Goal: Task Accomplishment & Management: Manage account settings

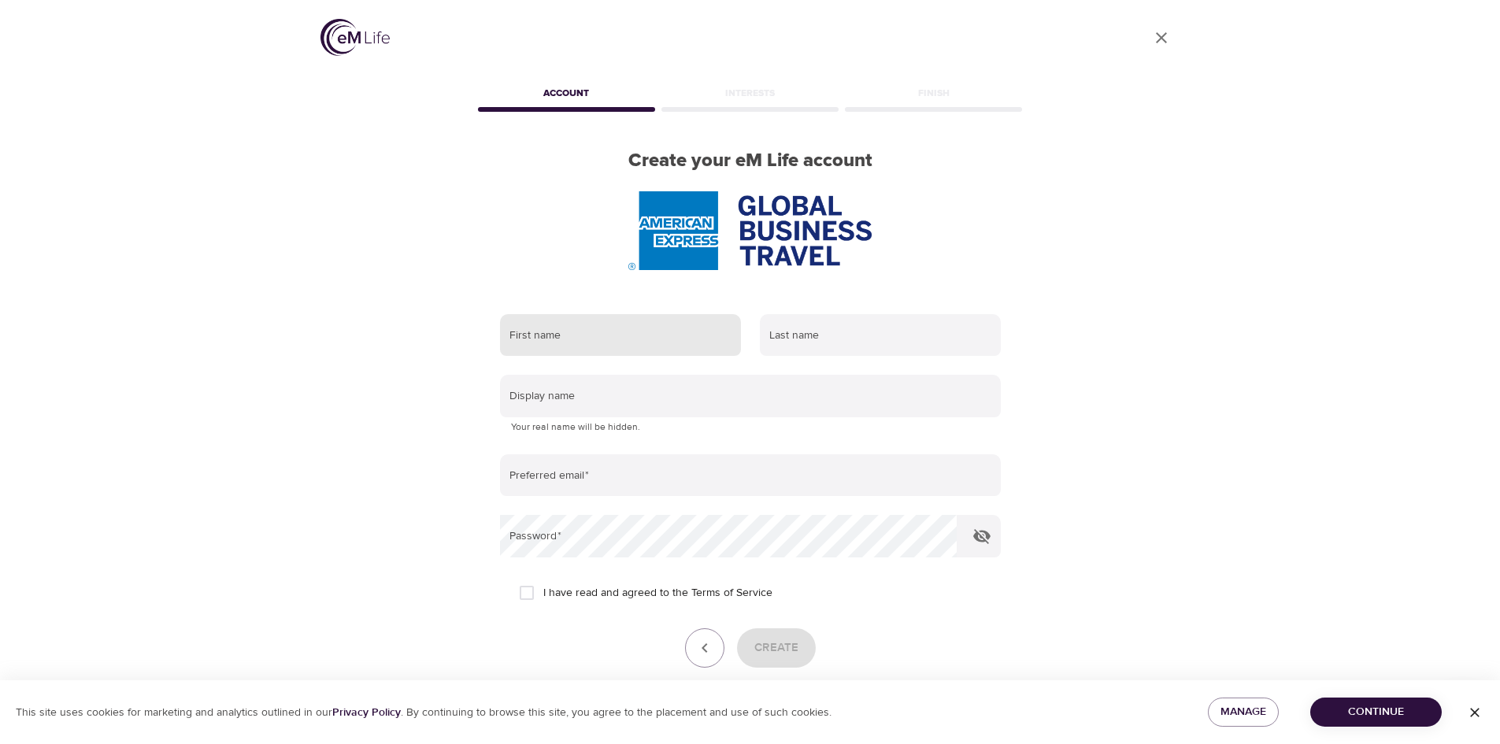
click at [588, 332] on input "text" at bounding box center [620, 335] width 241 height 43
type input "[PERSON_NAME]"
click at [790, 339] on input "text" at bounding box center [880, 335] width 241 height 43
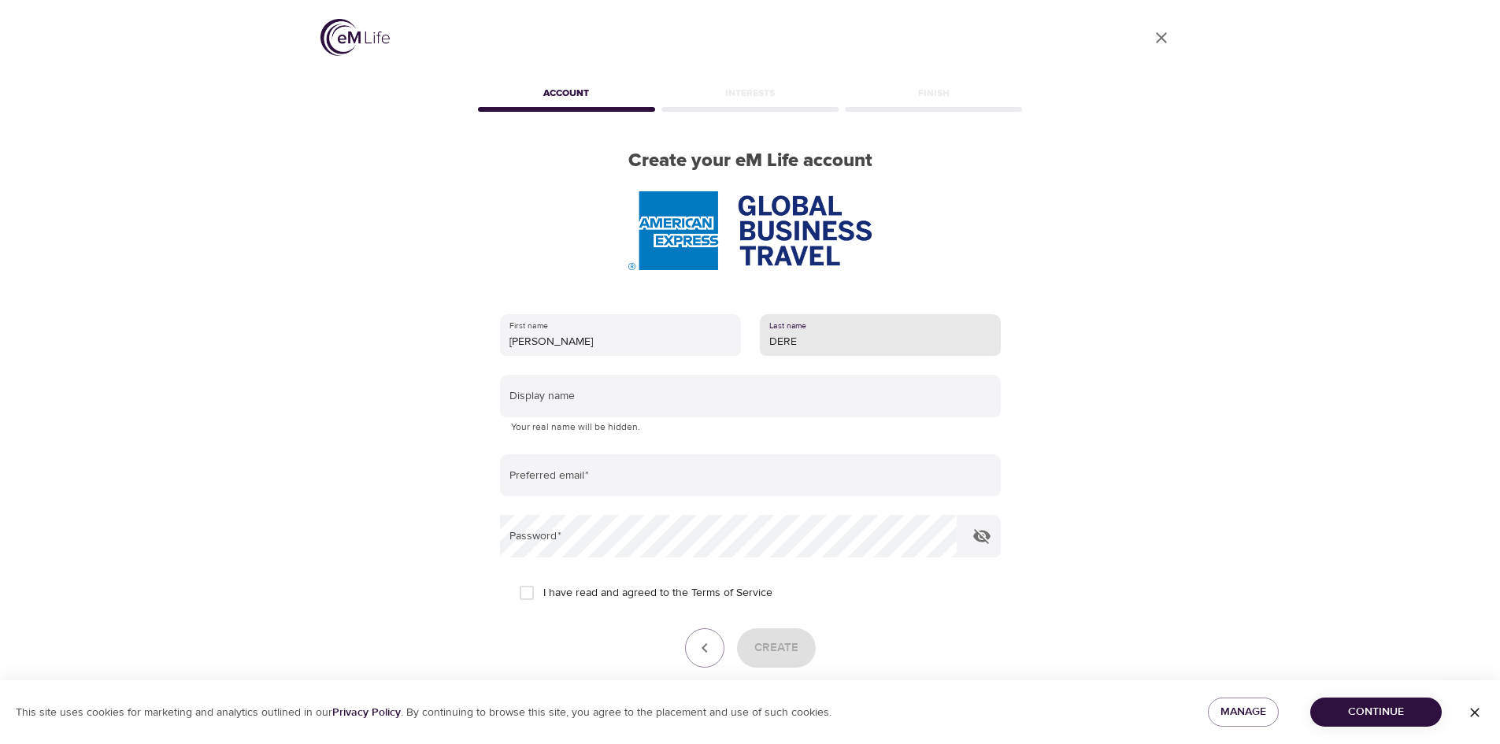
type input "DERE"
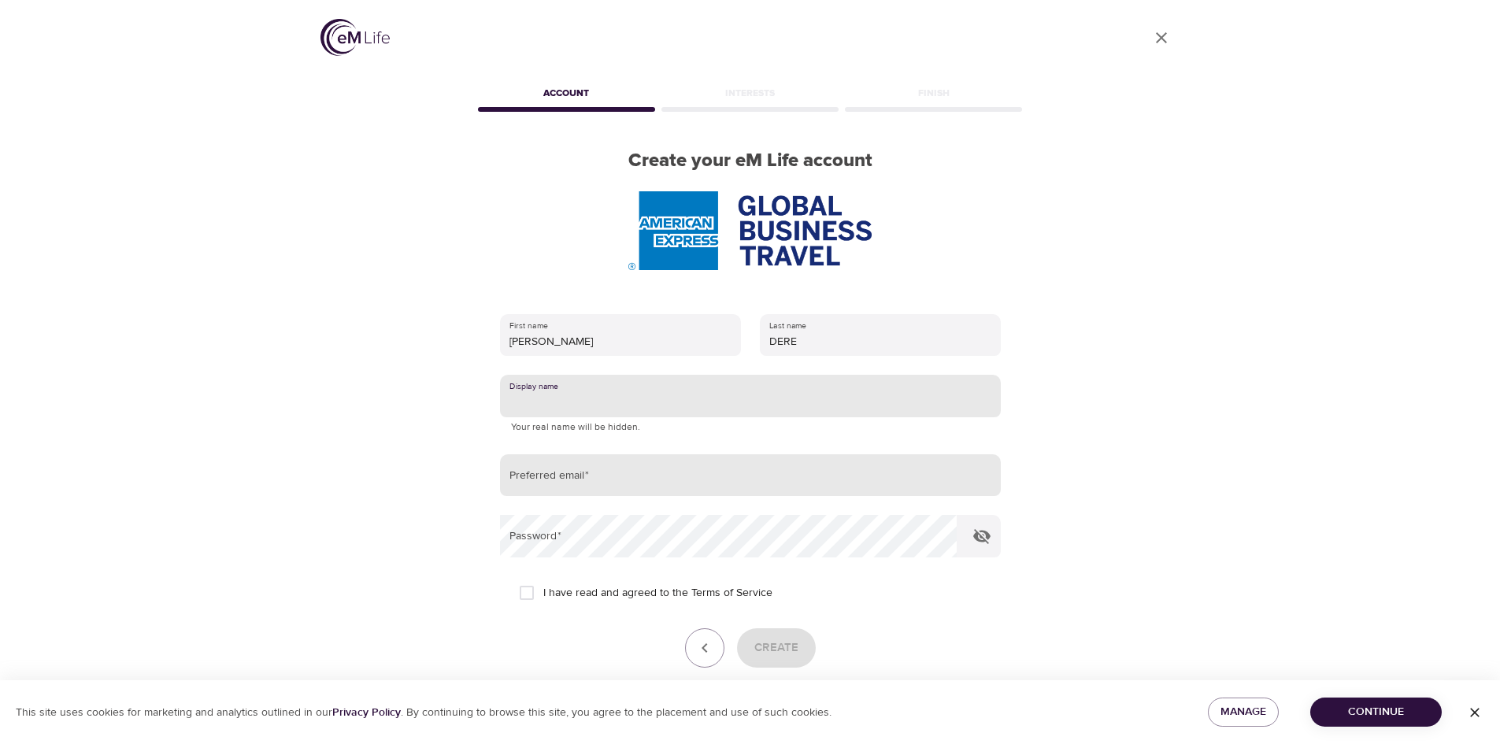
click at [564, 480] on input "email" at bounding box center [750, 475] width 501 height 43
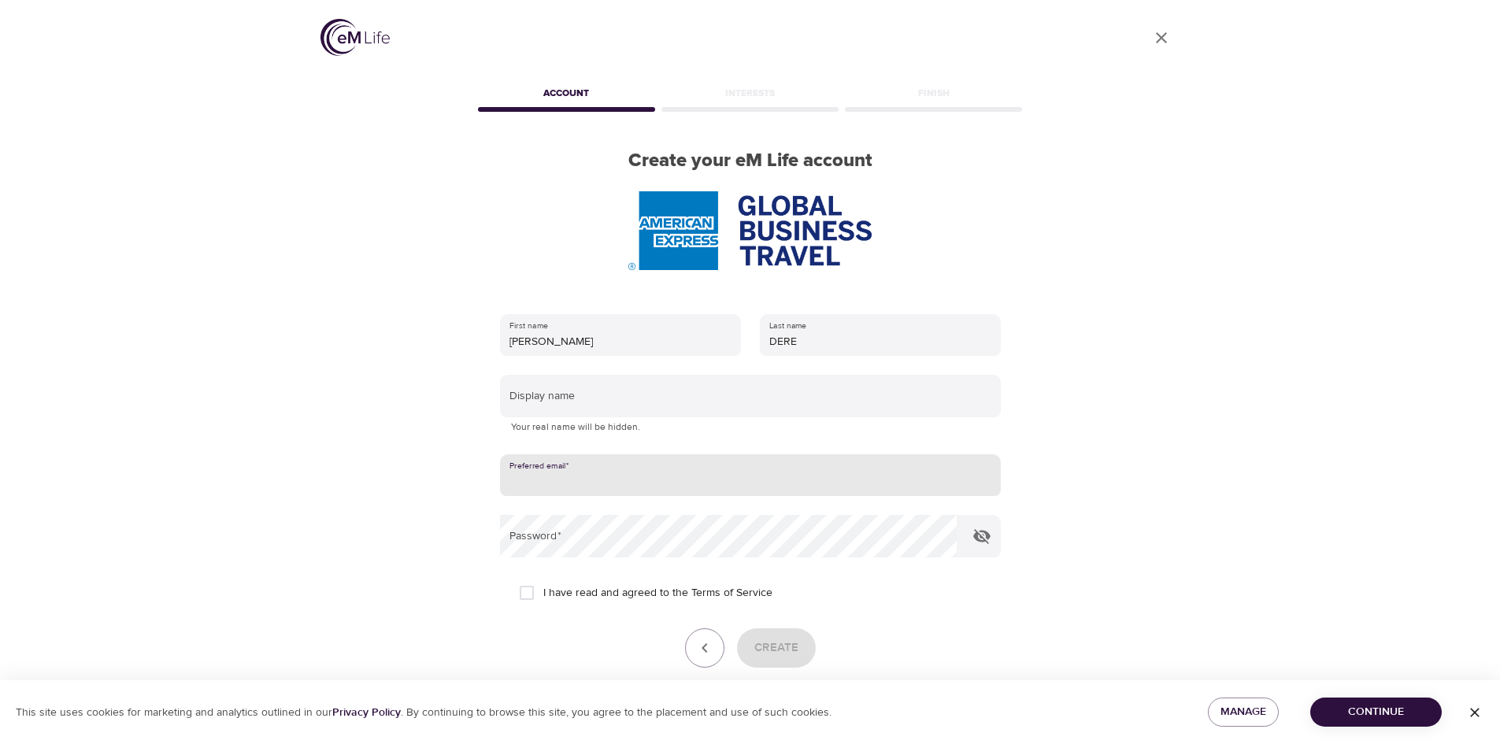
type input "[PERSON_NAME][EMAIL_ADDRESS][DOMAIN_NAME]"
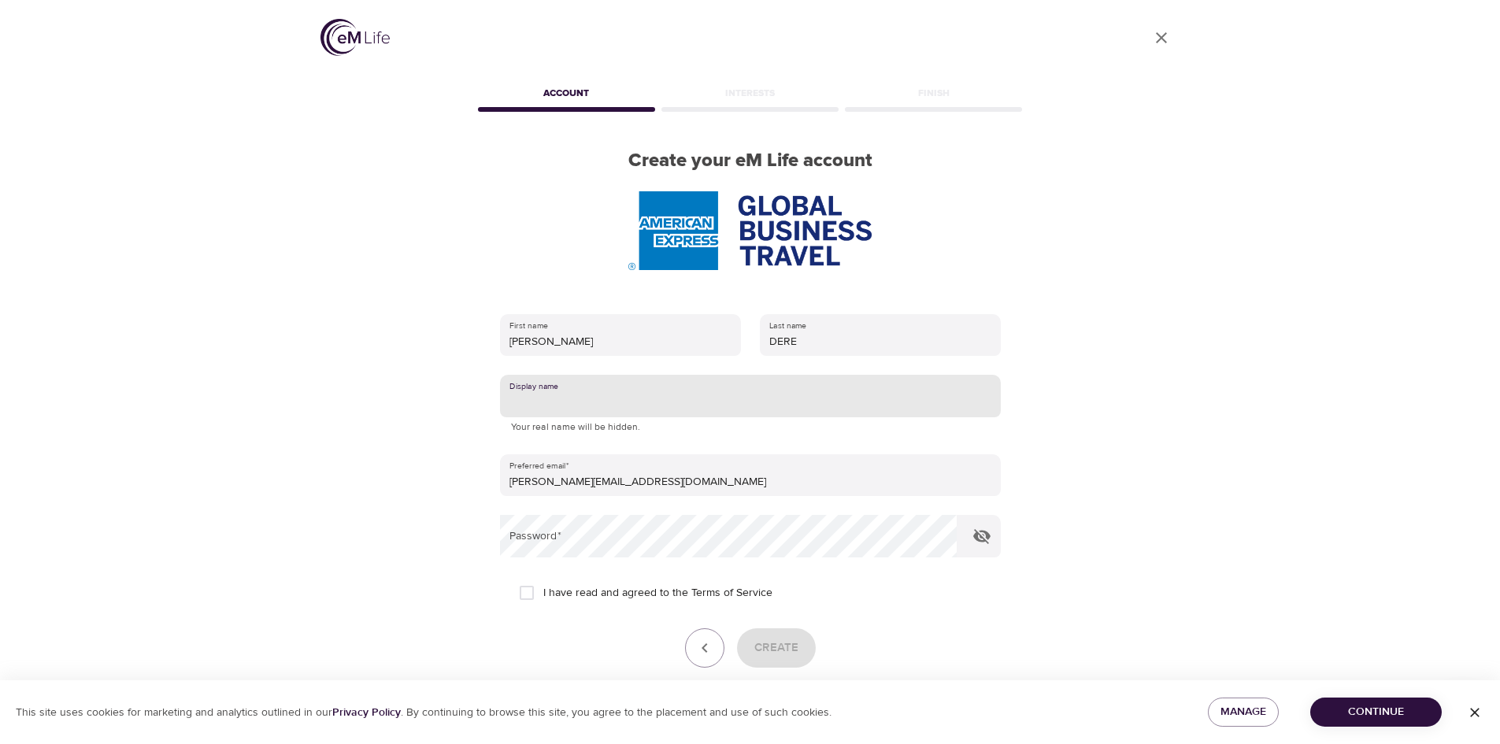
click at [555, 401] on input "text" at bounding box center [750, 396] width 501 height 43
click at [534, 403] on input "text" at bounding box center [750, 396] width 501 height 43
type input "MiD"
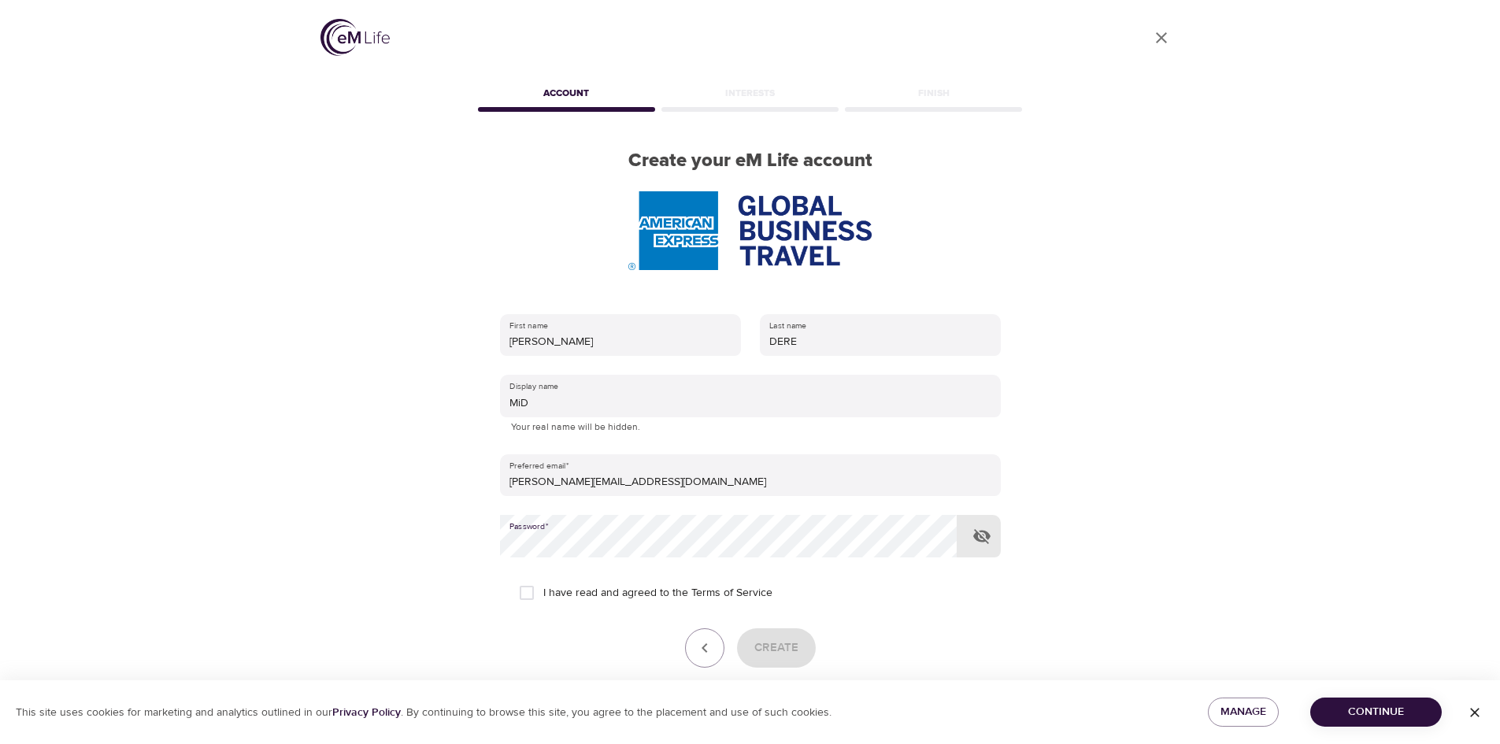
click at [983, 531] on icon "button" at bounding box center [981, 536] width 17 height 15
click at [527, 591] on input "I have read and agreed to the Terms of Service" at bounding box center [526, 592] width 33 height 33
checkbox input "true"
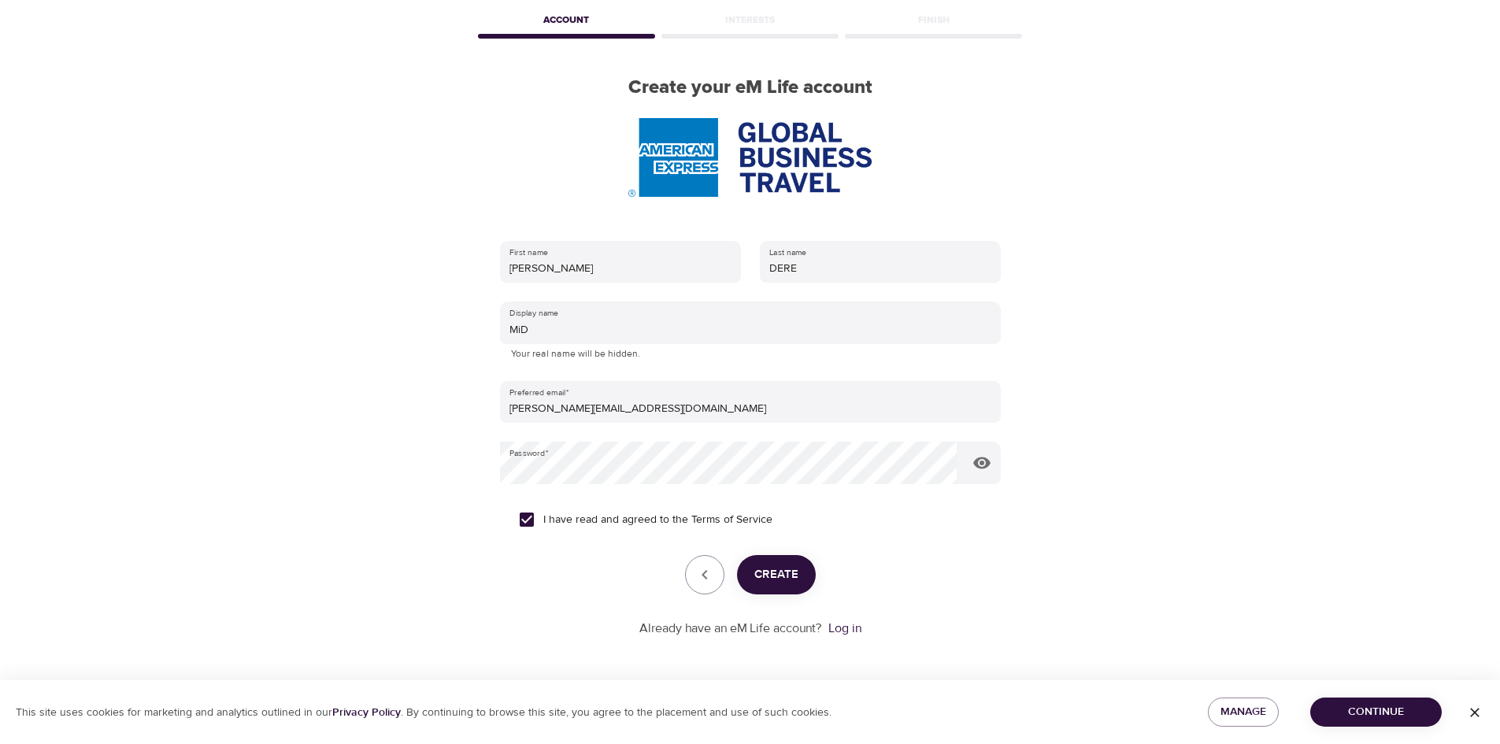
scroll to position [73, 0]
click at [773, 570] on span "Create" at bounding box center [776, 575] width 44 height 20
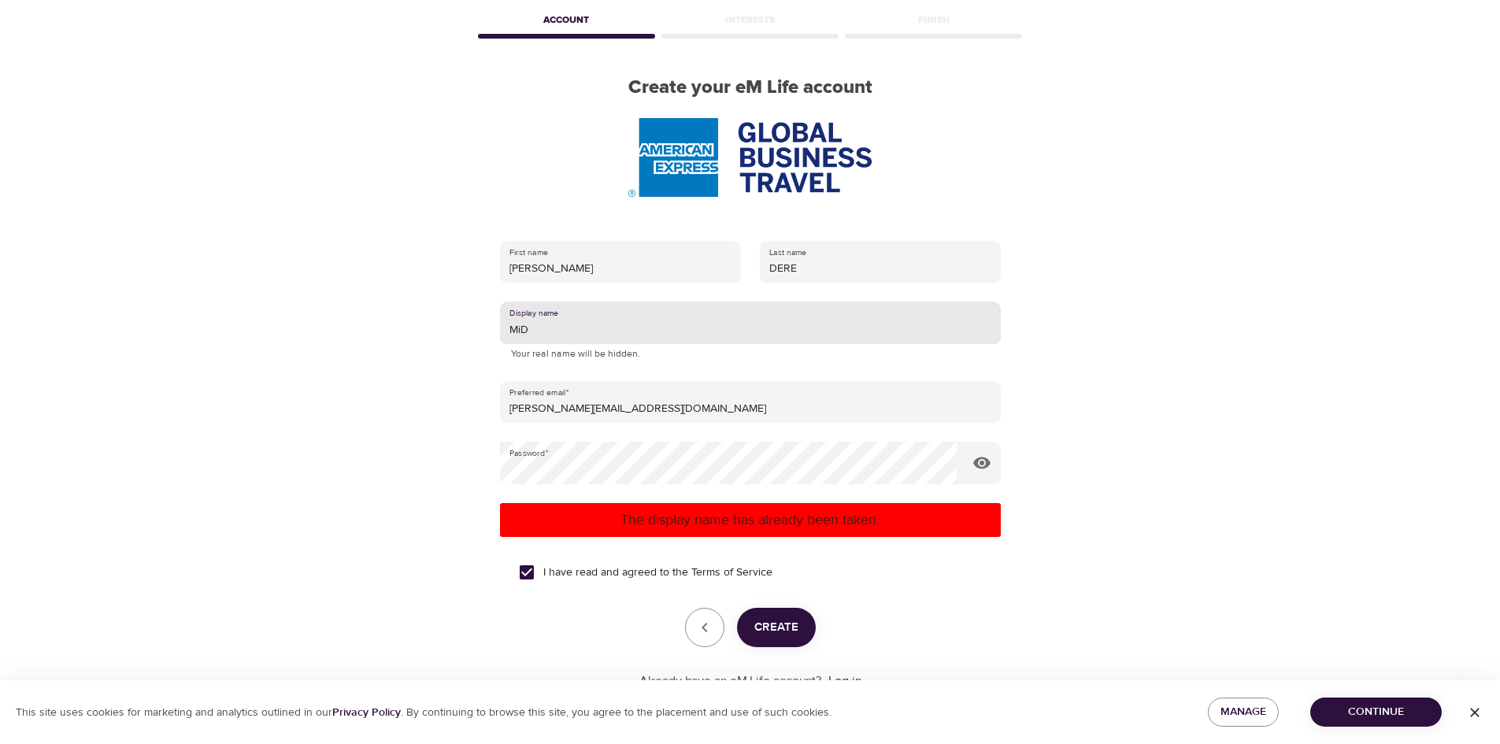
click at [561, 333] on input "MiD" at bounding box center [750, 323] width 501 height 43
click at [535, 328] on input "MiD" at bounding box center [750, 323] width 501 height 43
type input "MiD."
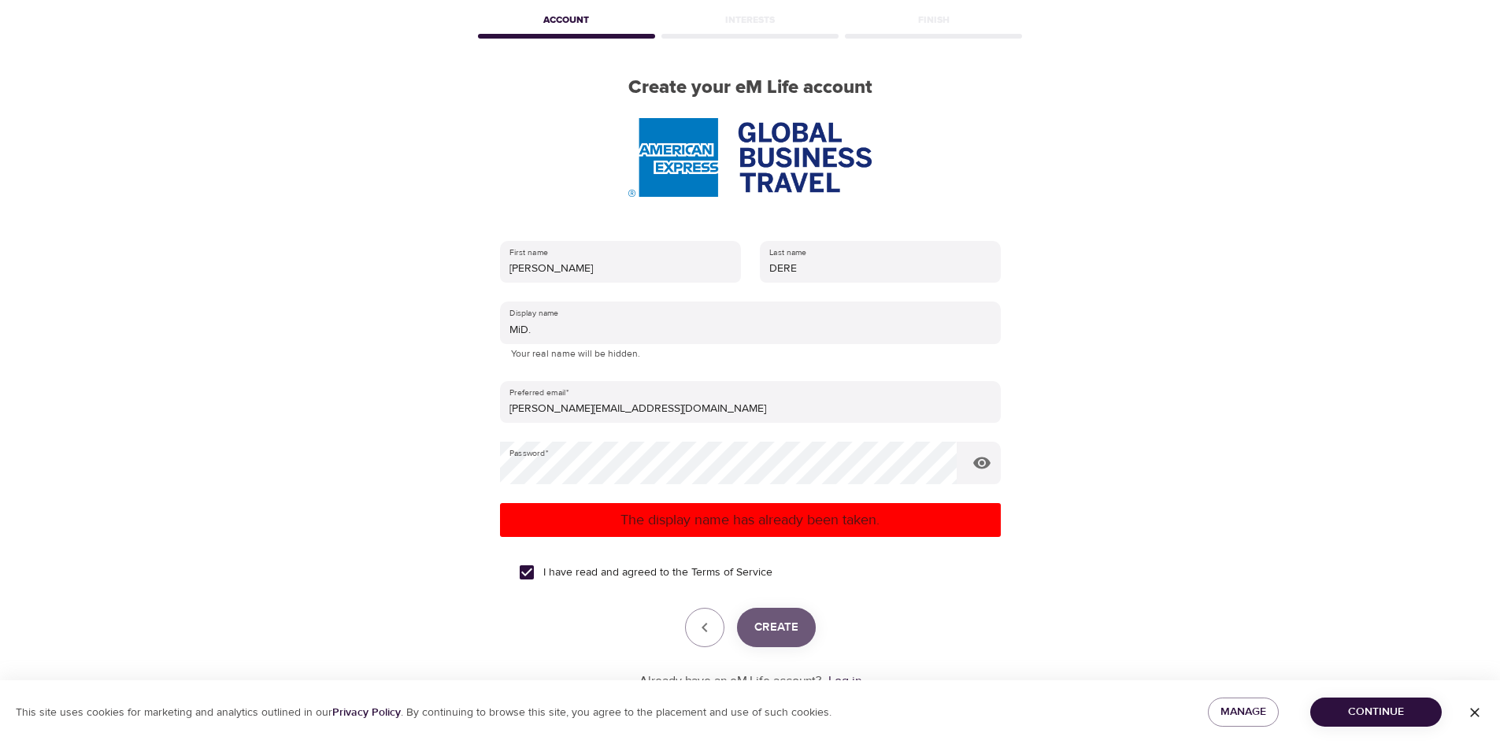
click at [773, 624] on span "Create" at bounding box center [776, 627] width 44 height 20
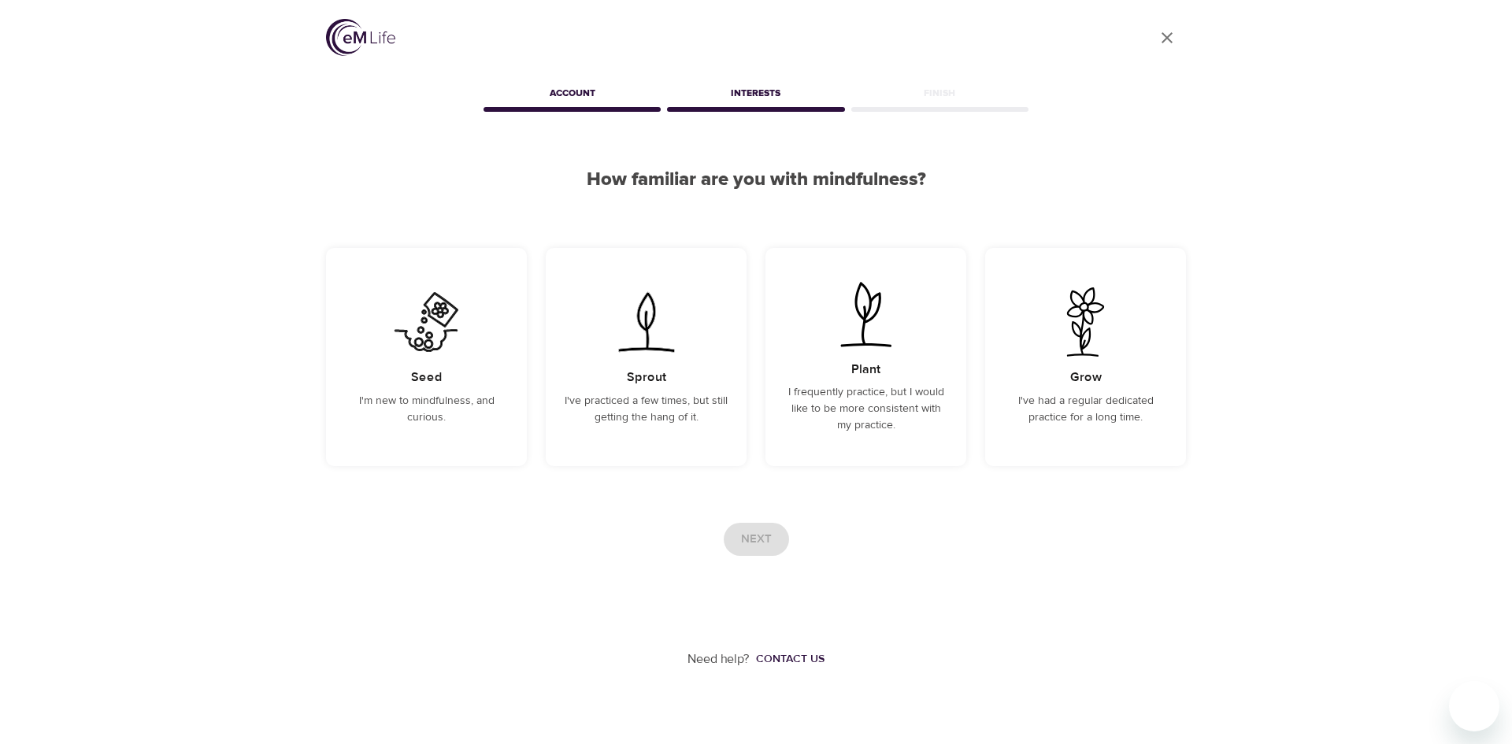
click at [1167, 40] on icon "User Profile" at bounding box center [1166, 37] width 19 height 19
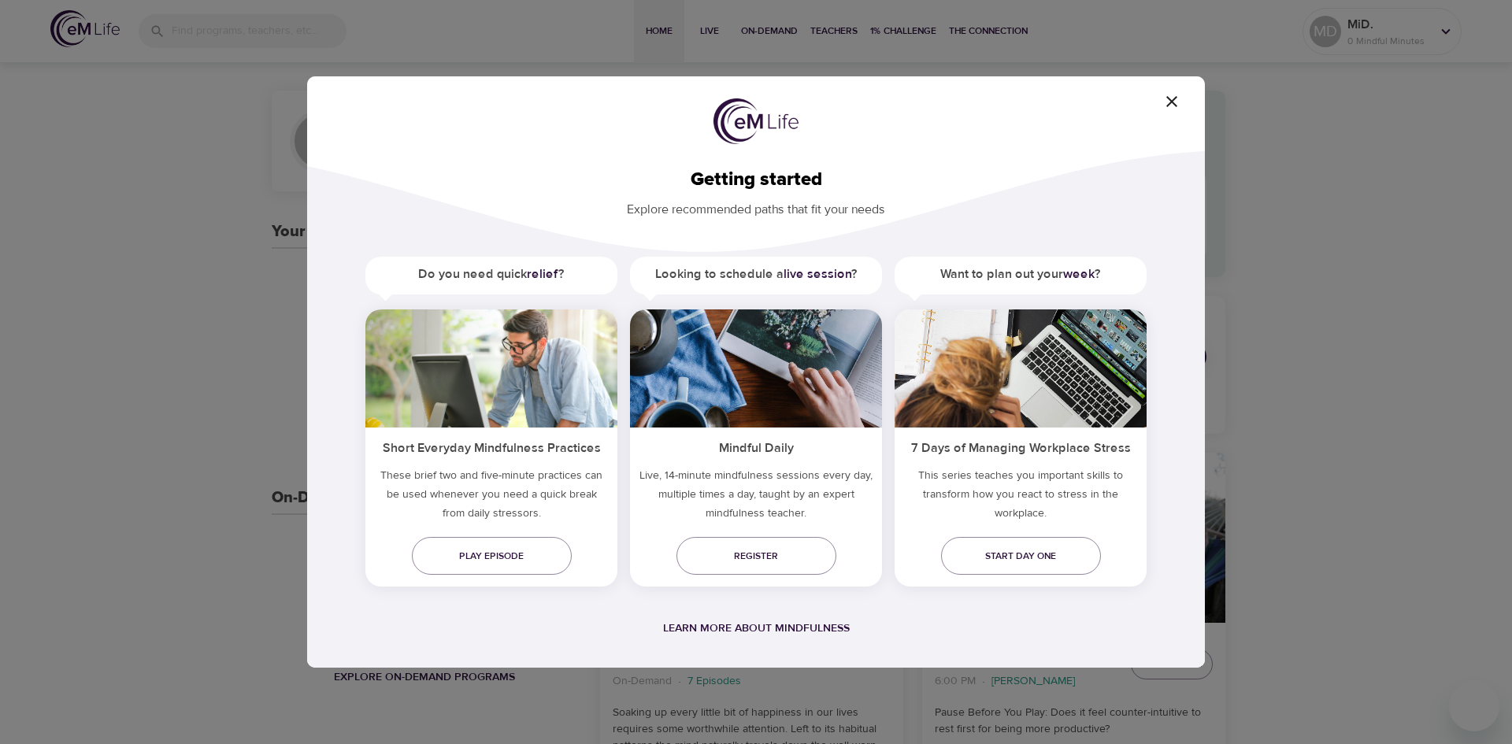
click at [1433, 31] on div "Getting started Explore recommended paths that fit your needs Do you need quick…" at bounding box center [756, 372] width 1512 height 744
click at [1168, 102] on icon "button" at bounding box center [1171, 101] width 19 height 19
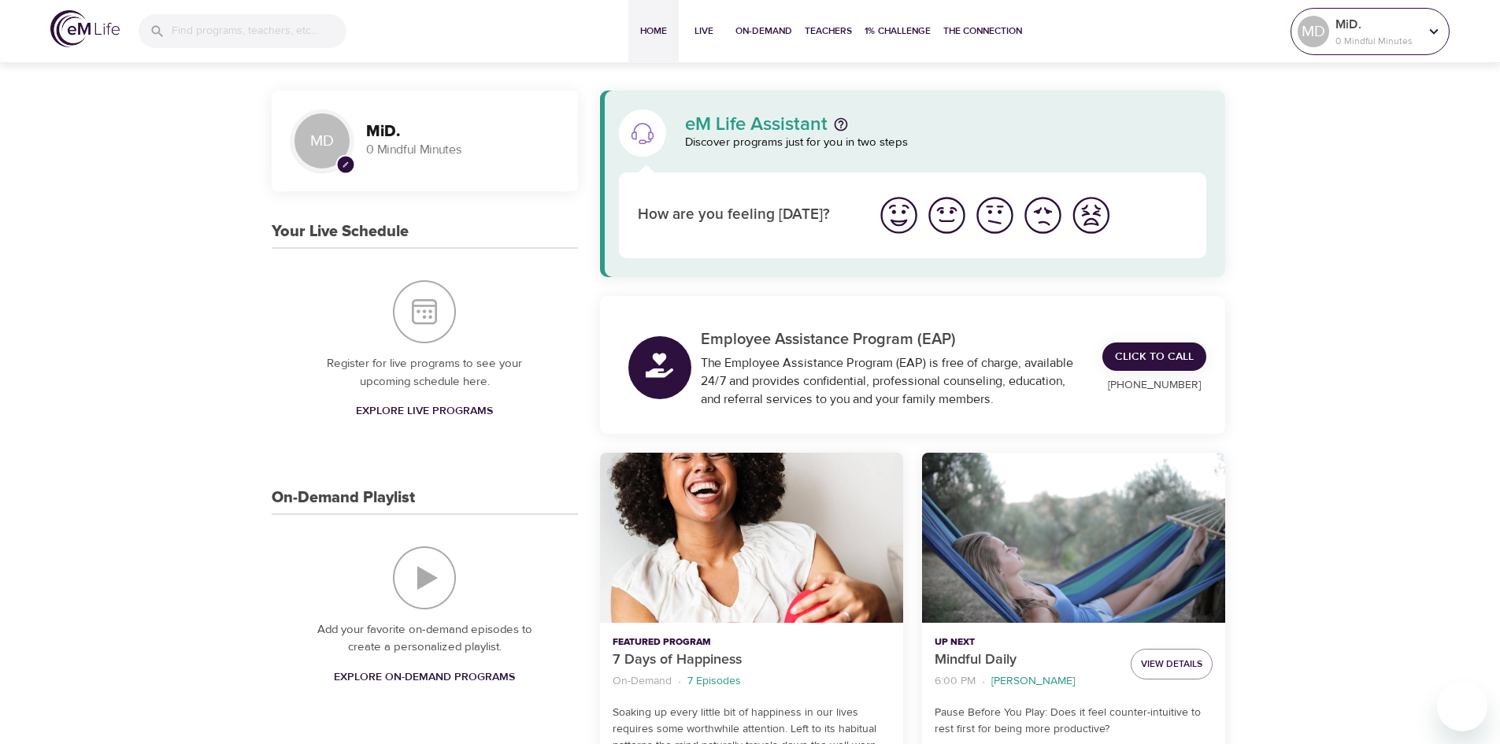
click at [1357, 24] on p "MiD." at bounding box center [1376, 24] width 83 height 19
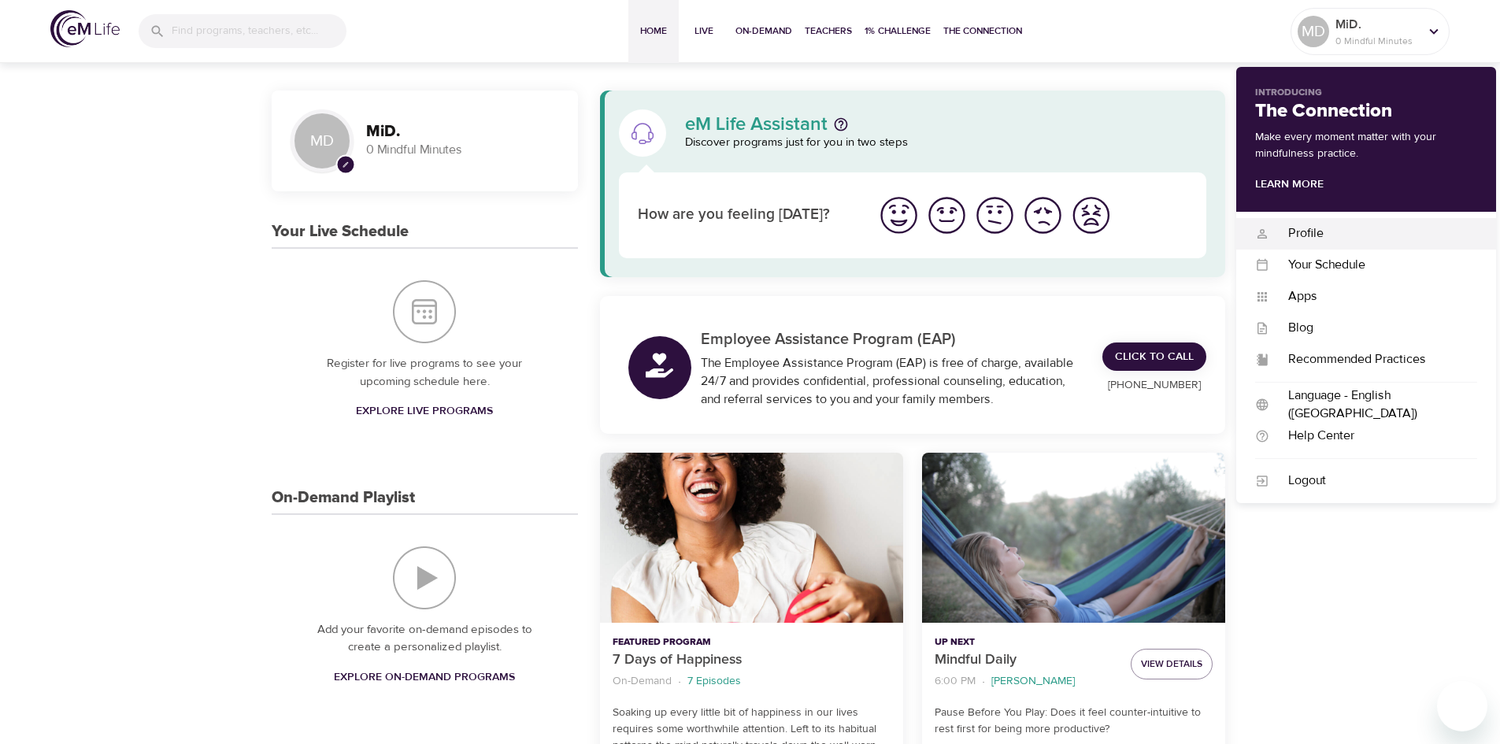
click at [1318, 234] on div "Profile" at bounding box center [1373, 233] width 208 height 18
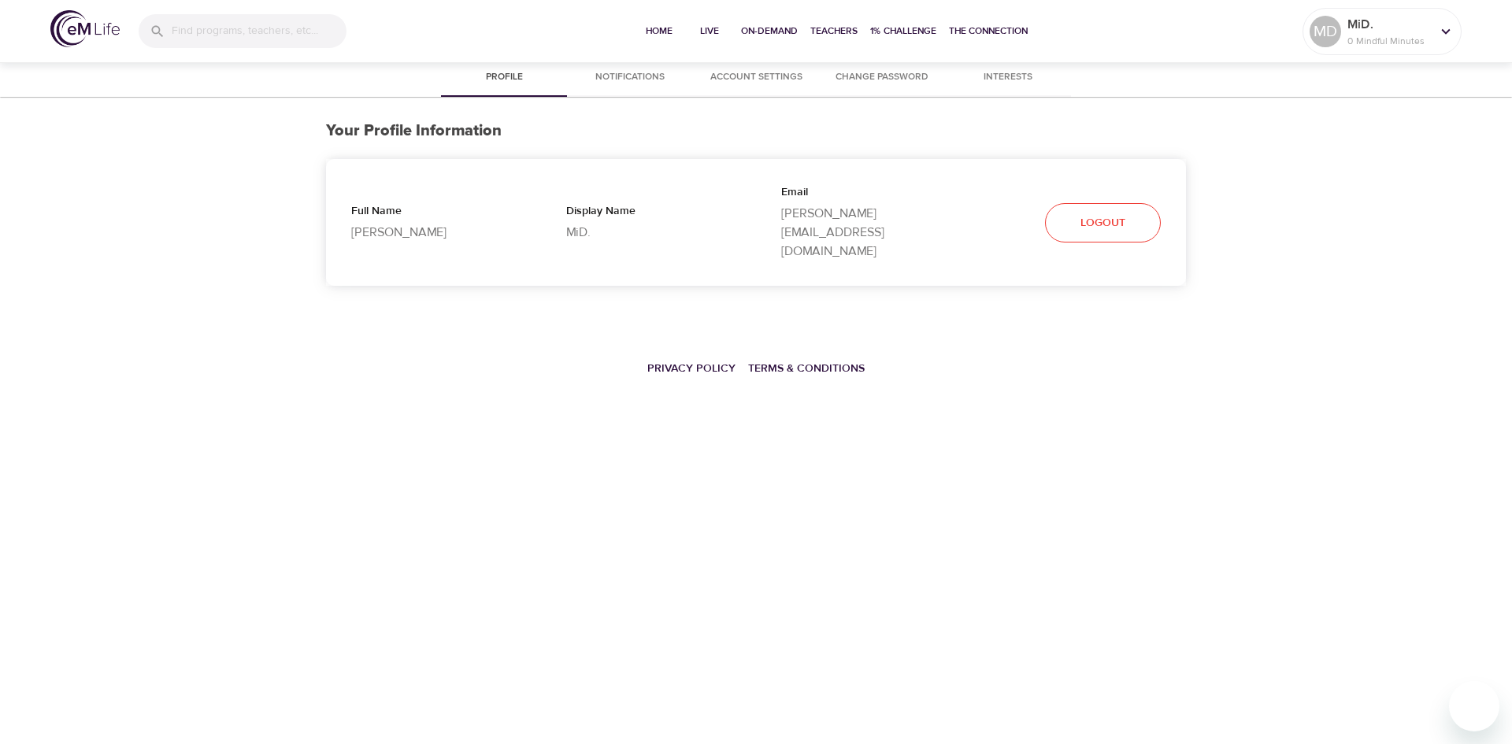
click at [769, 67] on button "Account Settings" at bounding box center [756, 78] width 126 height 38
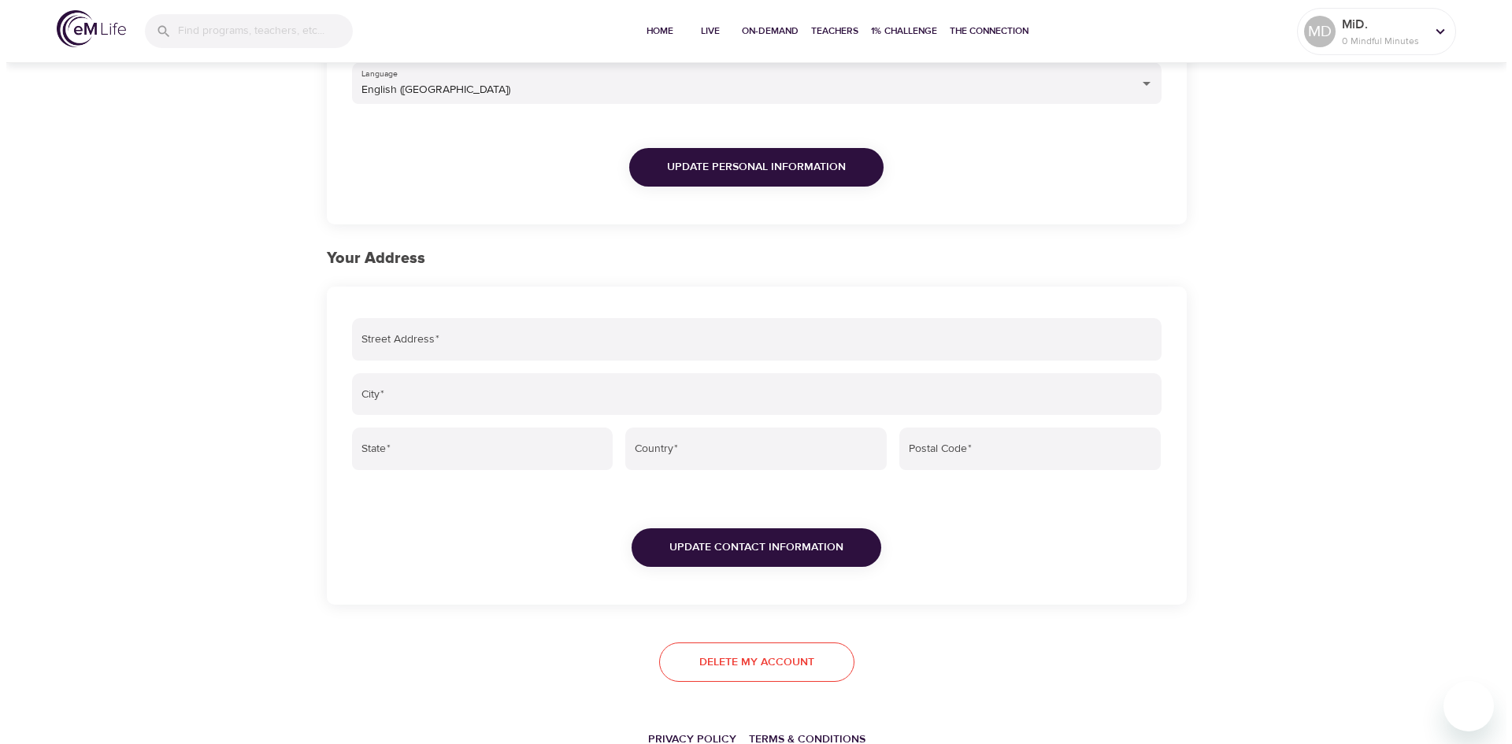
scroll to position [394, 0]
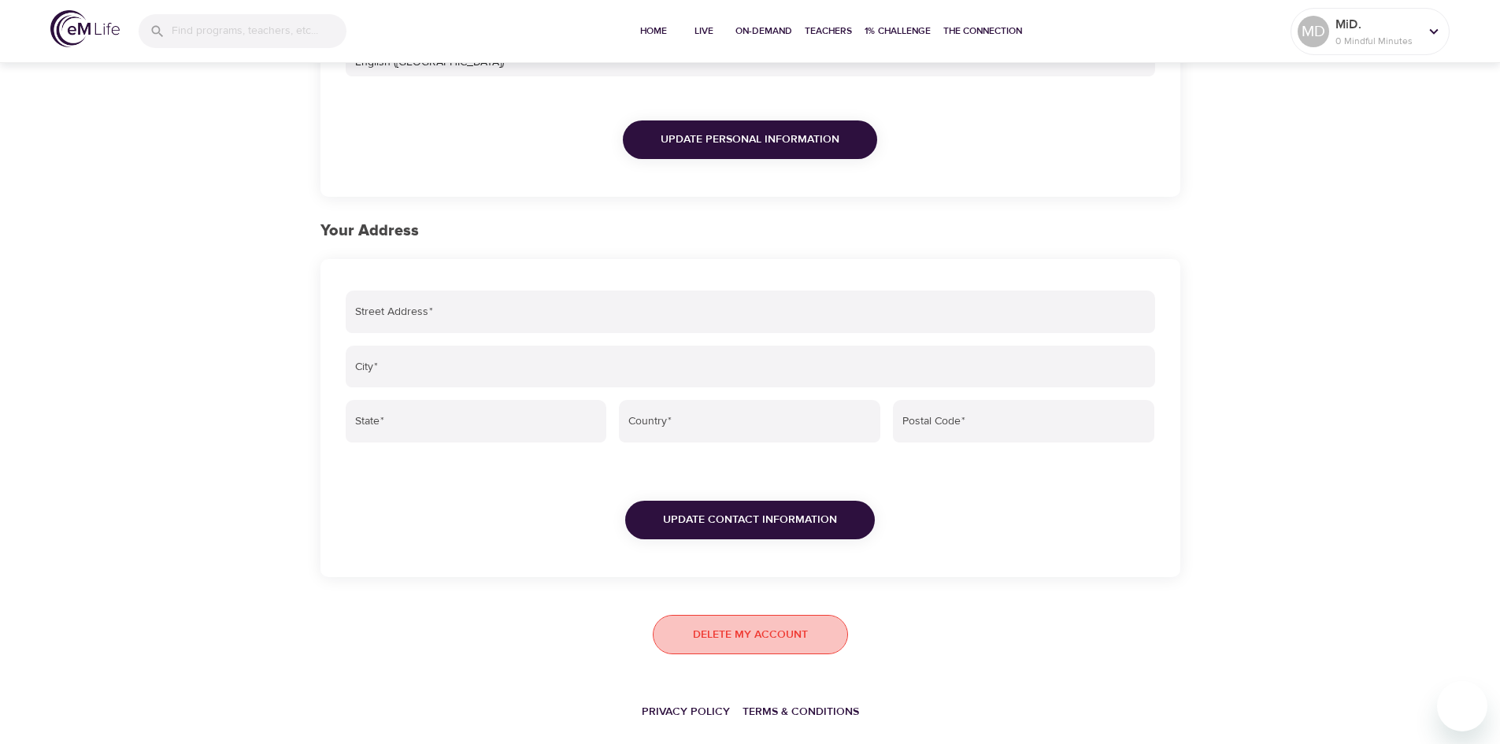
click at [743, 637] on span "Delete my account" at bounding box center [750, 635] width 115 height 20
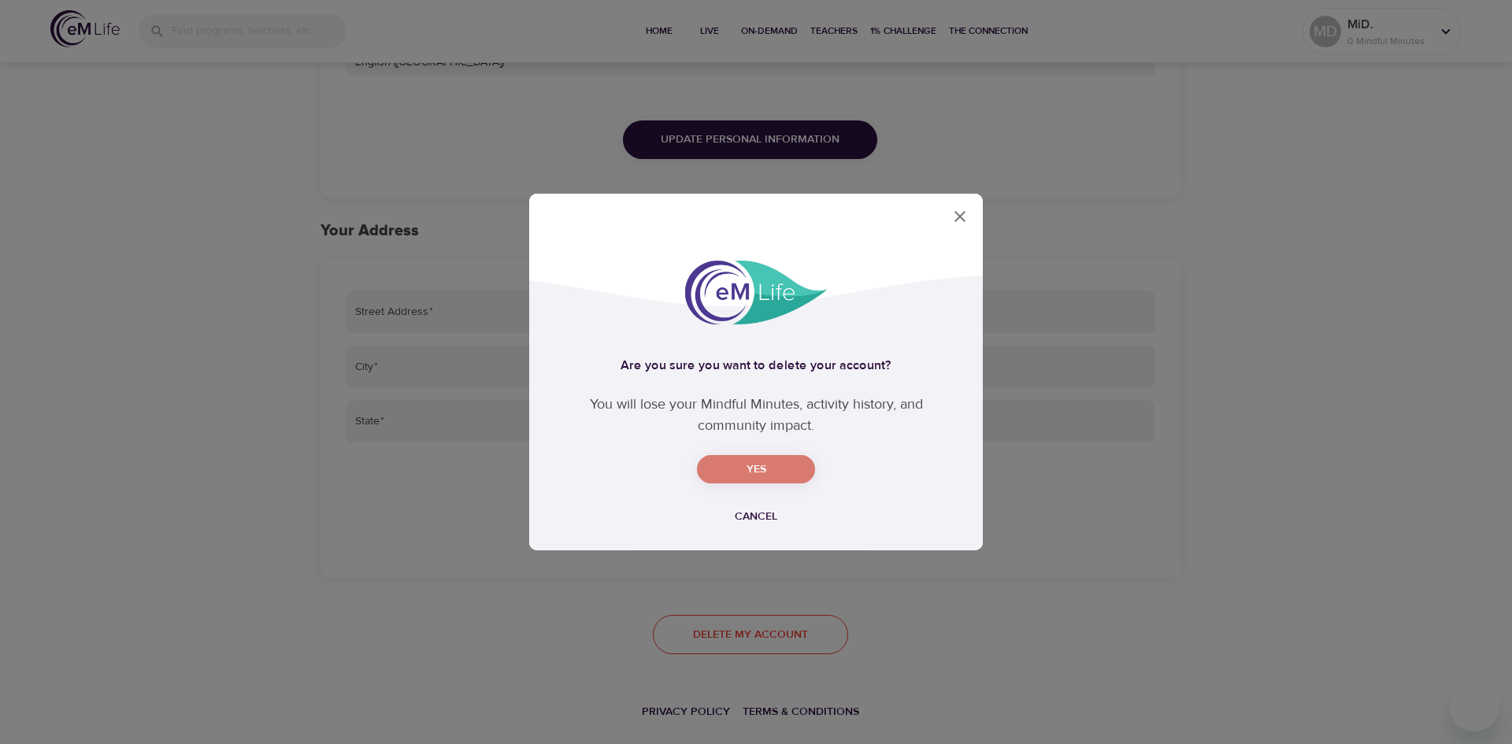
click at [740, 465] on span "Yes" at bounding box center [755, 470] width 93 height 20
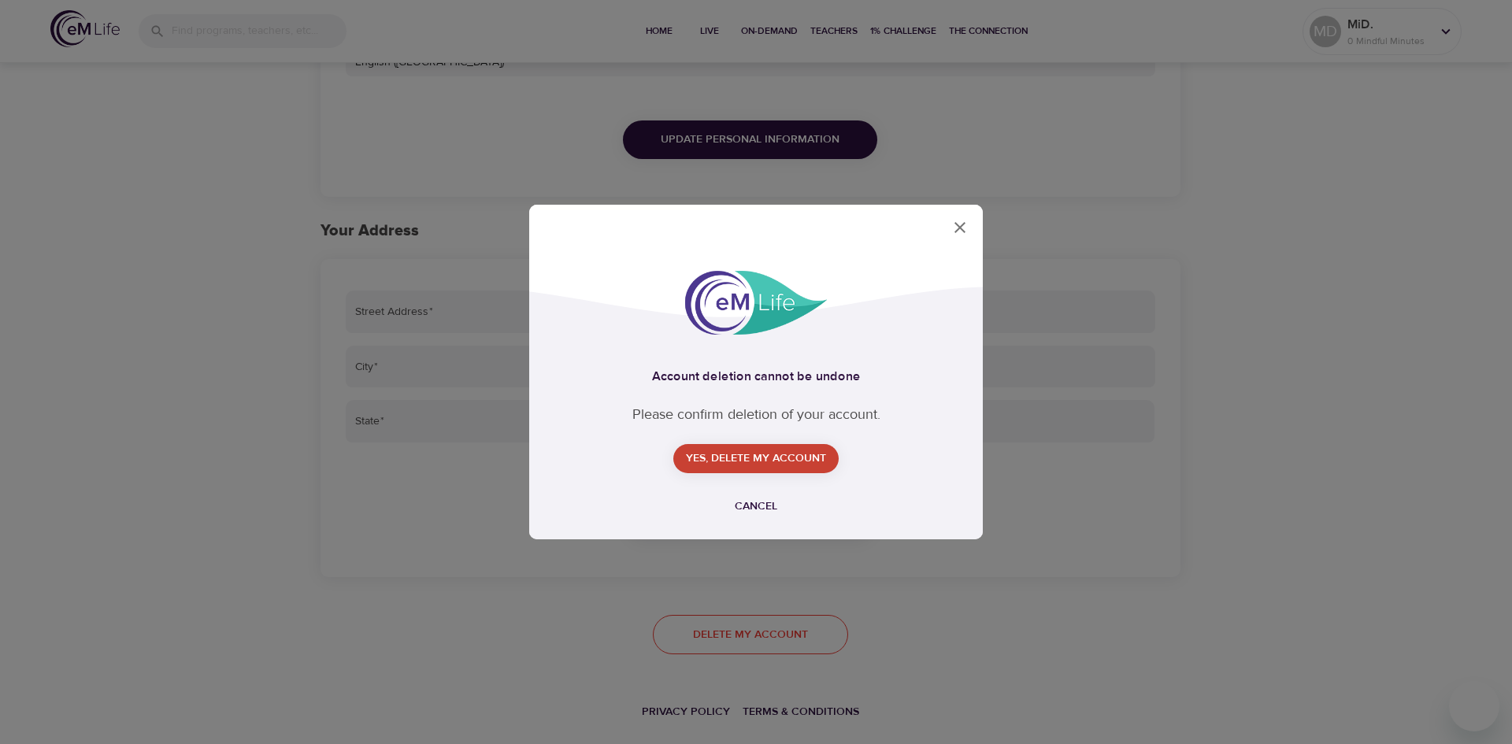
click at [730, 453] on span "Yes, delete my account" at bounding box center [756, 459] width 140 height 20
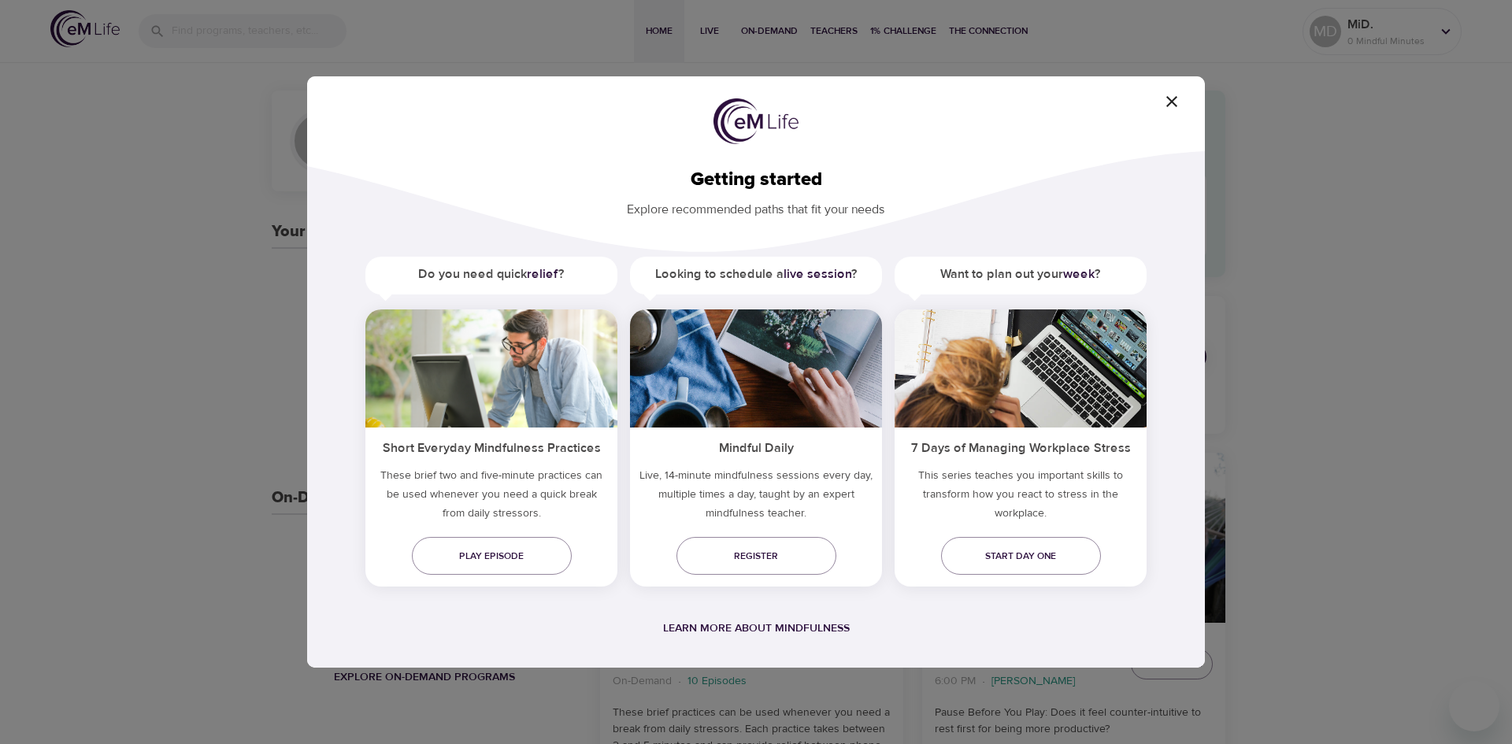
click at [1363, 240] on div "Getting started Explore recommended paths that fit your needs Do you need quick…" at bounding box center [756, 372] width 1512 height 744
click at [1170, 102] on icon "button" at bounding box center [1171, 101] width 11 height 11
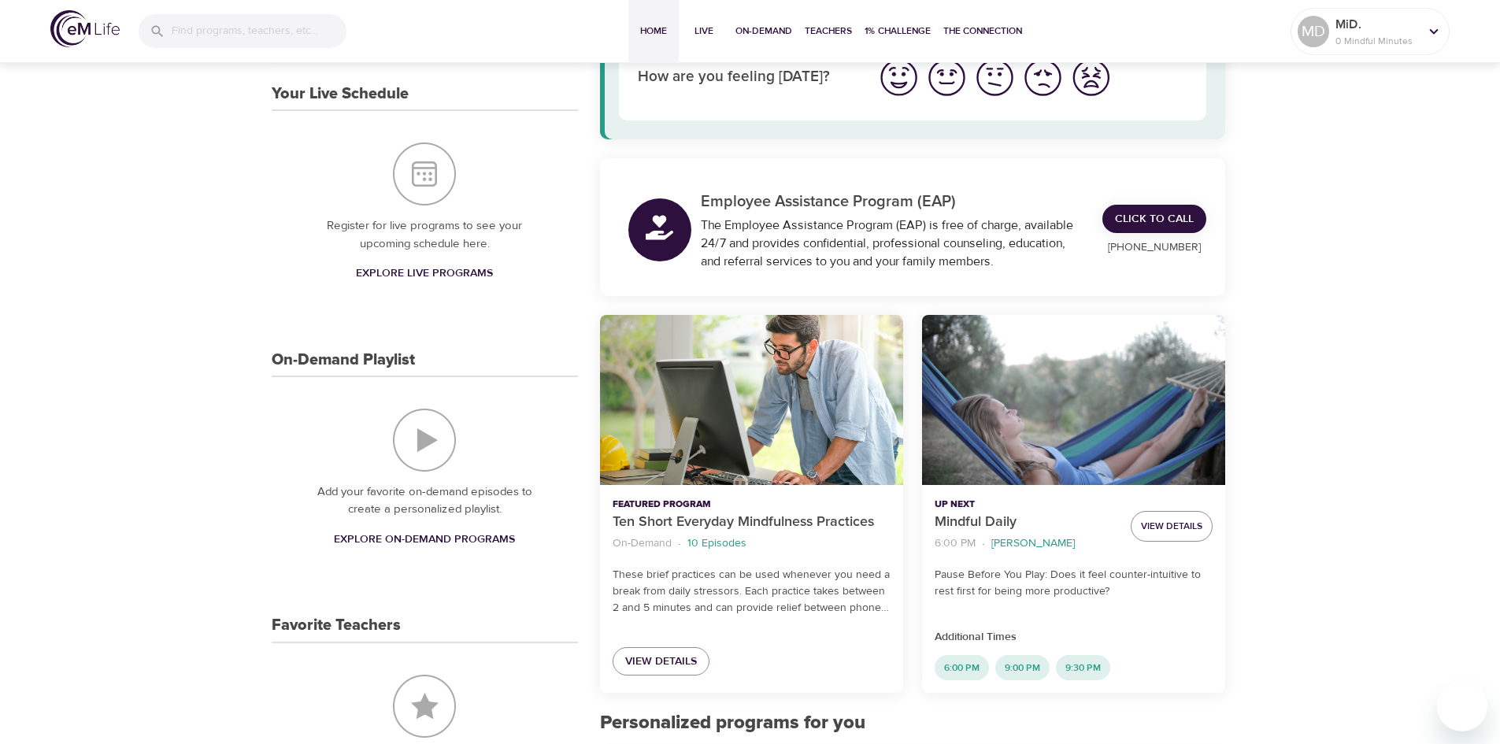
scroll to position [79, 0]
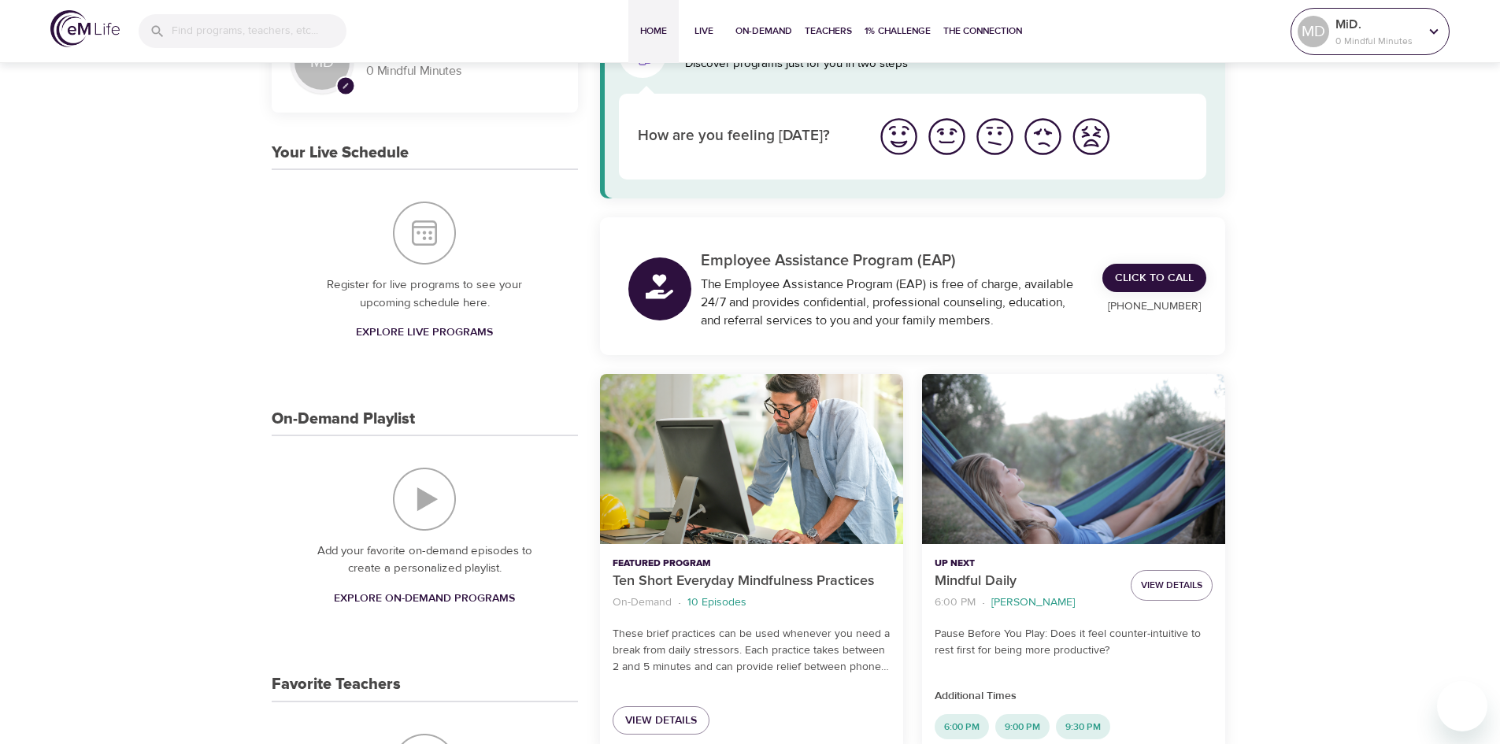
click at [1352, 28] on p "MiD." at bounding box center [1376, 24] width 83 height 19
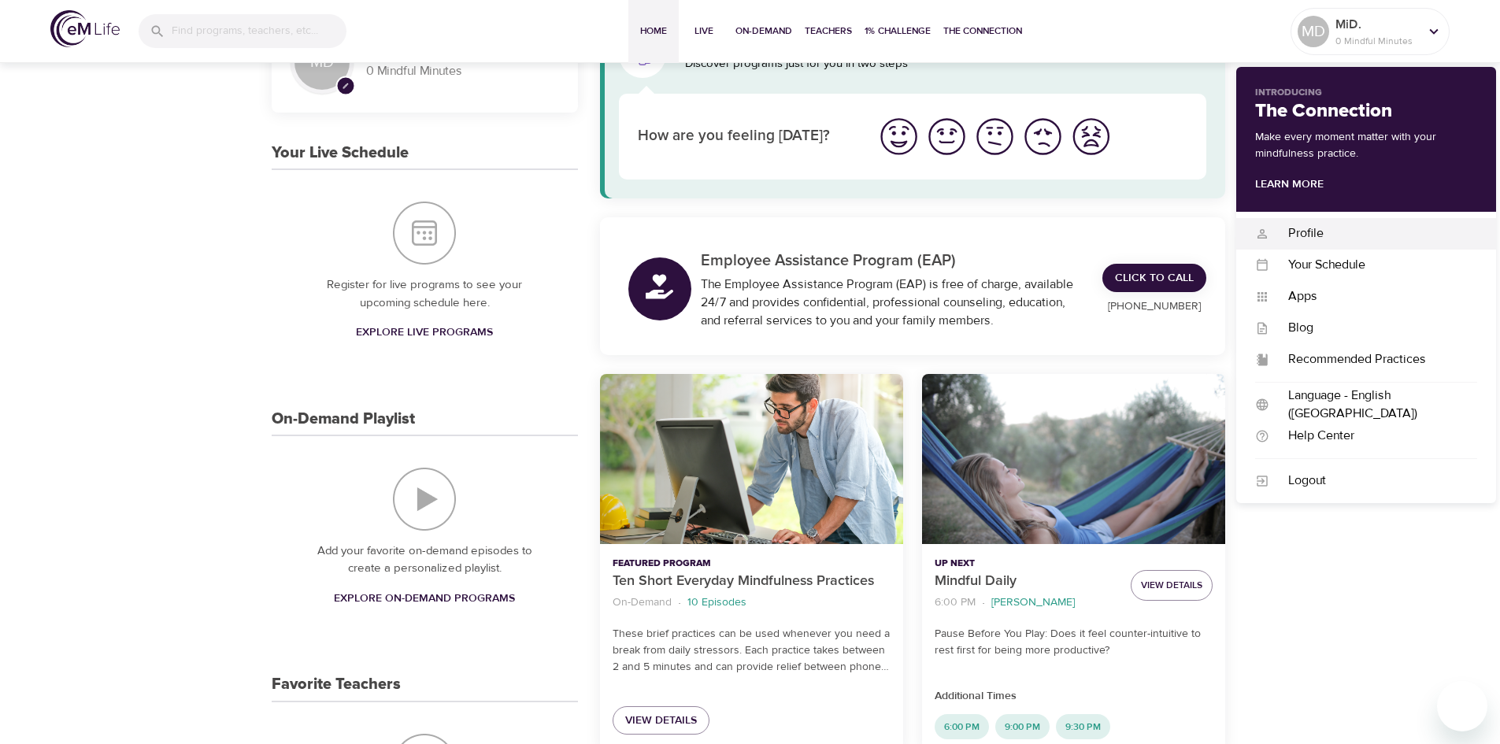
click at [1302, 235] on div "Profile" at bounding box center [1373, 233] width 208 height 18
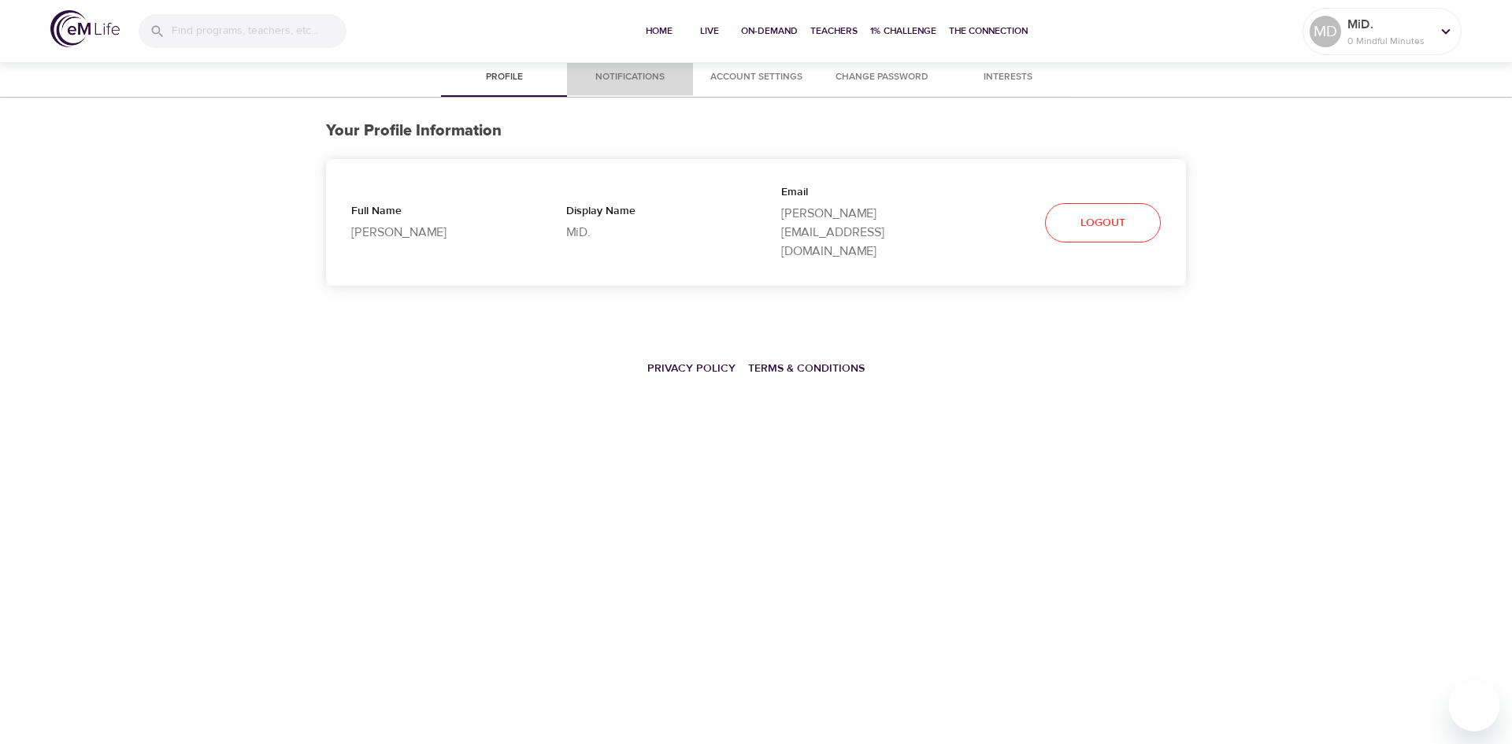
click at [625, 76] on span "Notifications" at bounding box center [629, 77] width 107 height 17
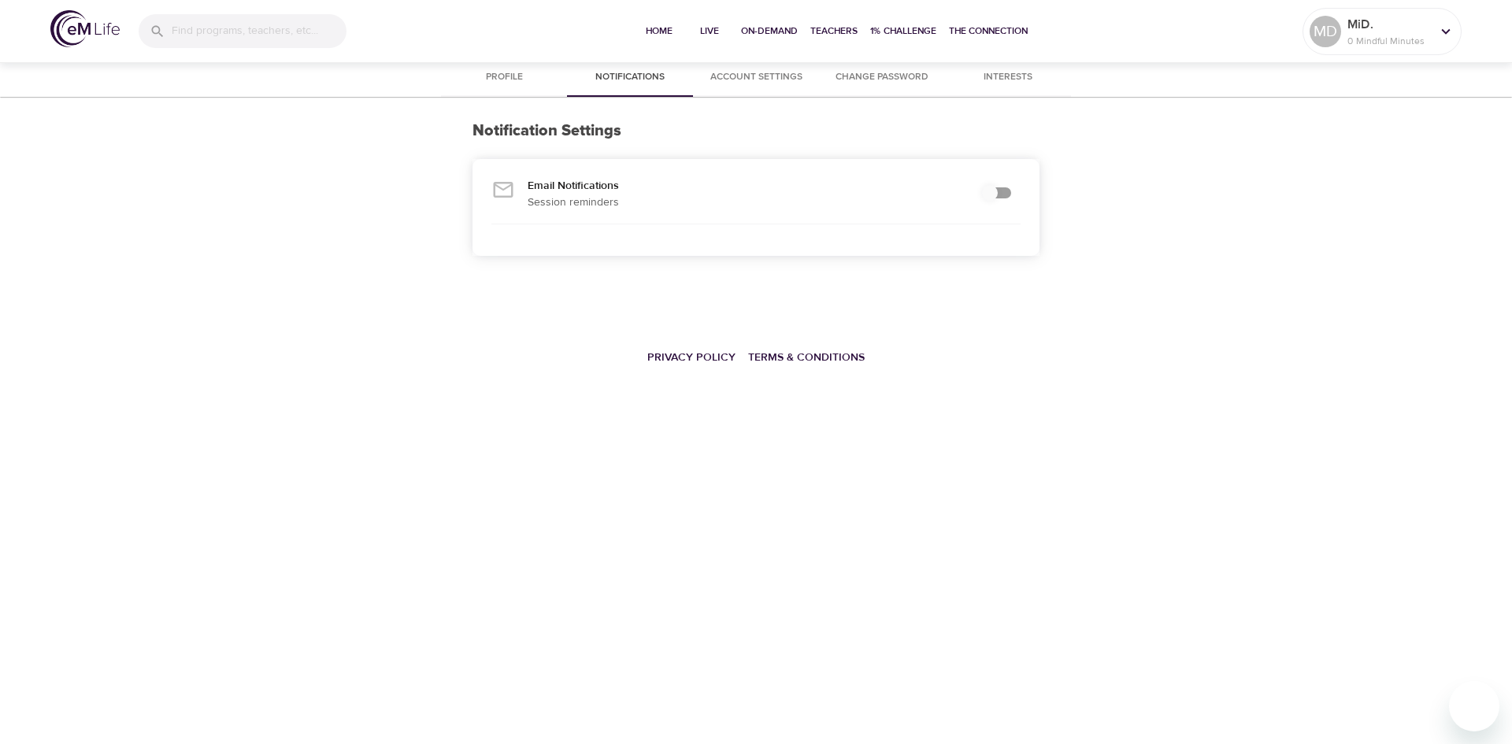
checkbox input "true"
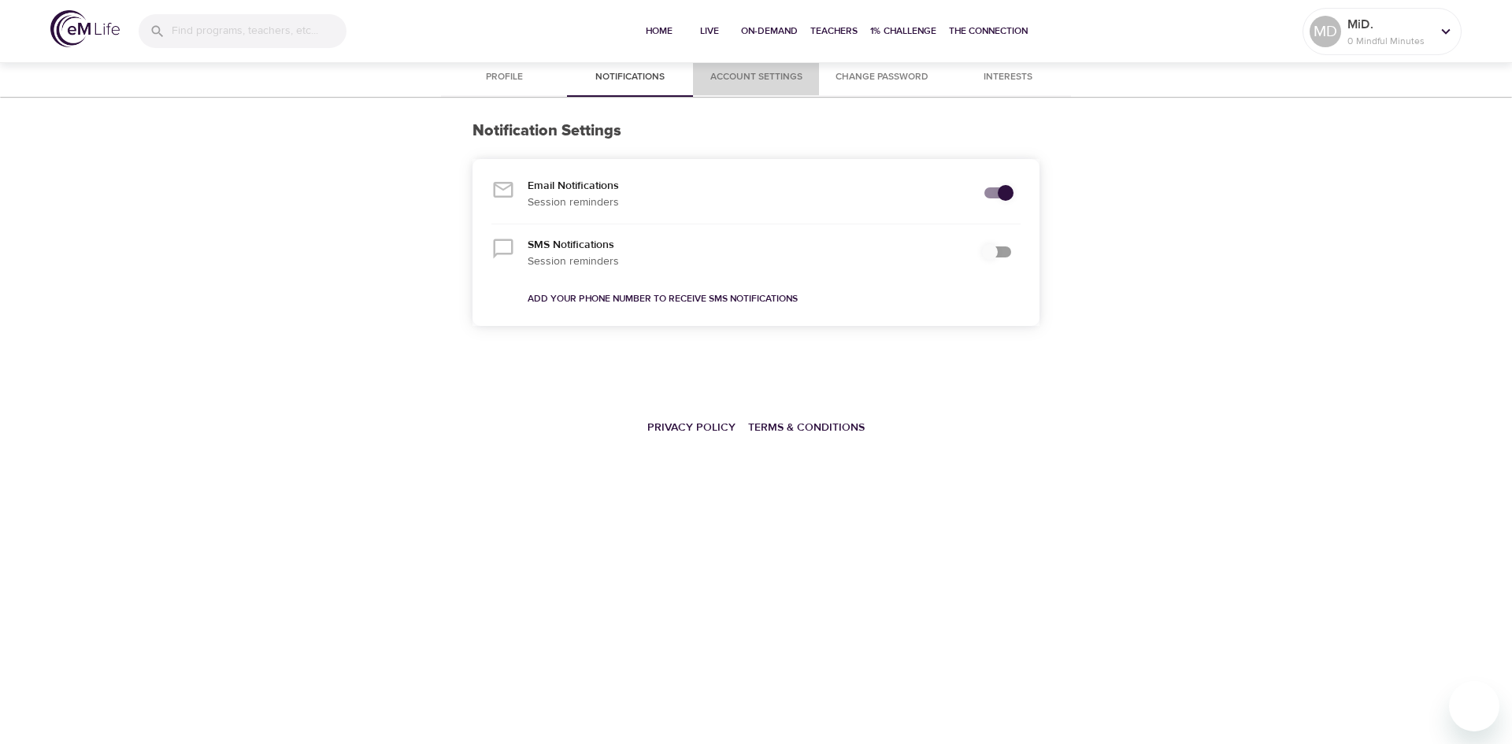
click at [768, 72] on span "Account Settings" at bounding box center [755, 77] width 107 height 17
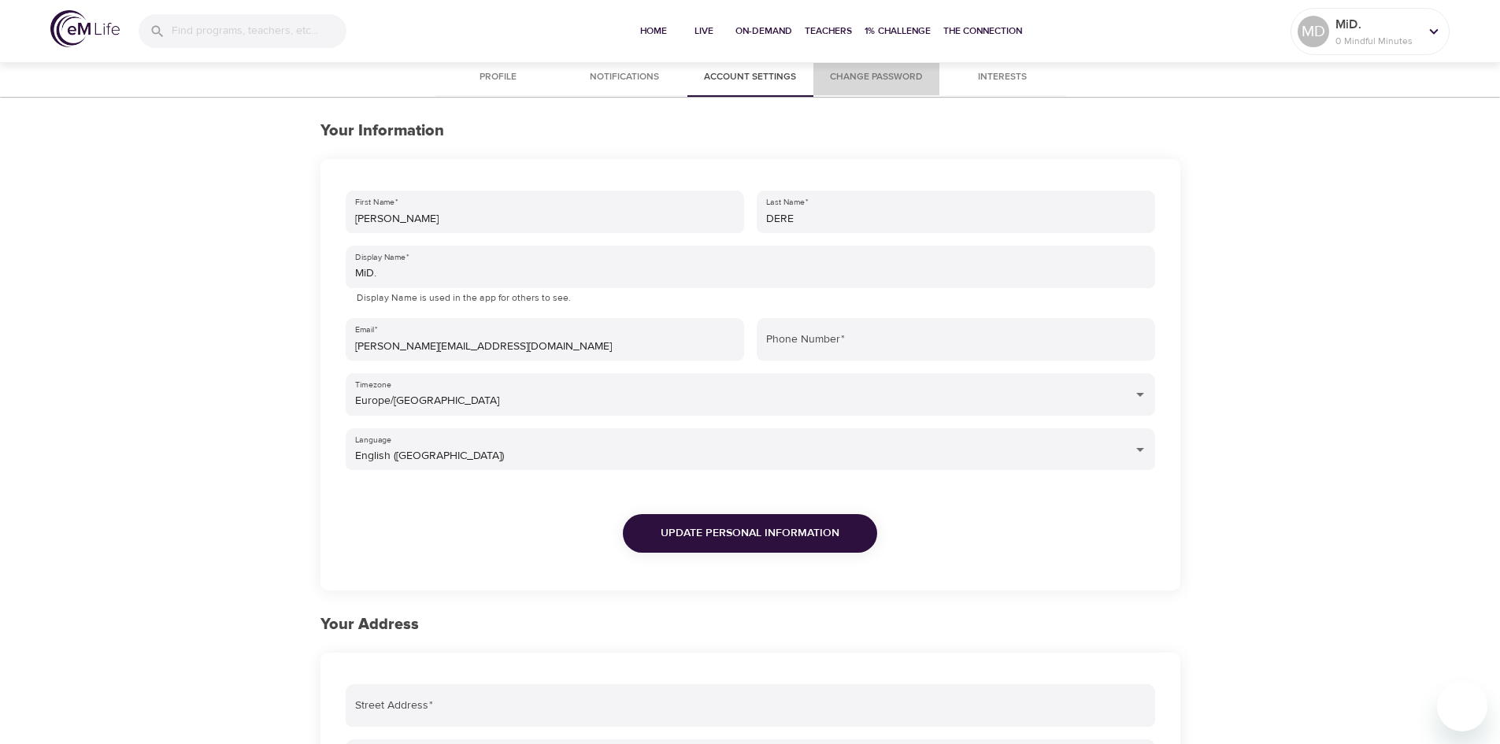
click at [869, 77] on span "Change Password" at bounding box center [876, 77] width 107 height 17
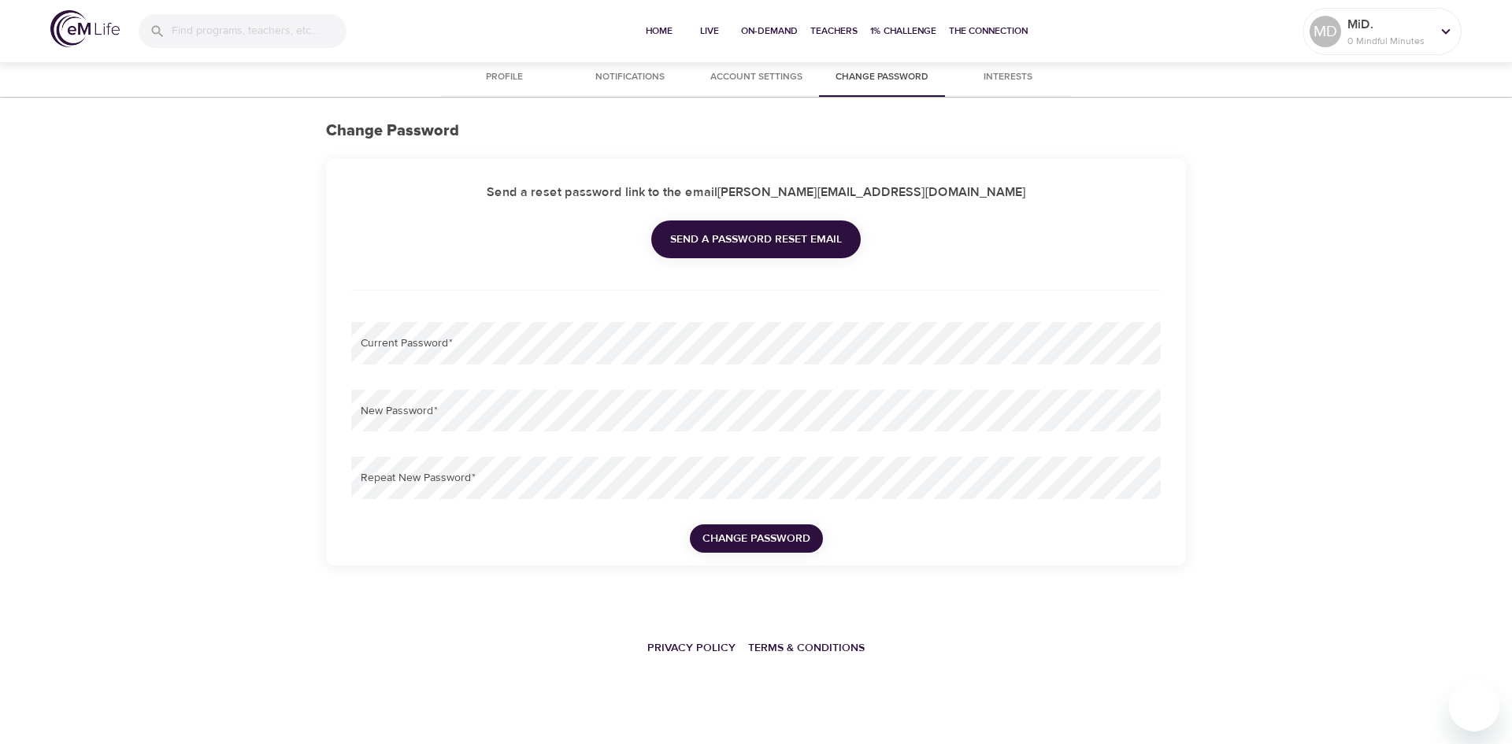
type input "[PERSON_NAME][EMAIL_ADDRESS][DOMAIN_NAME]"
click at [1008, 73] on span "Interests" at bounding box center [1007, 77] width 107 height 17
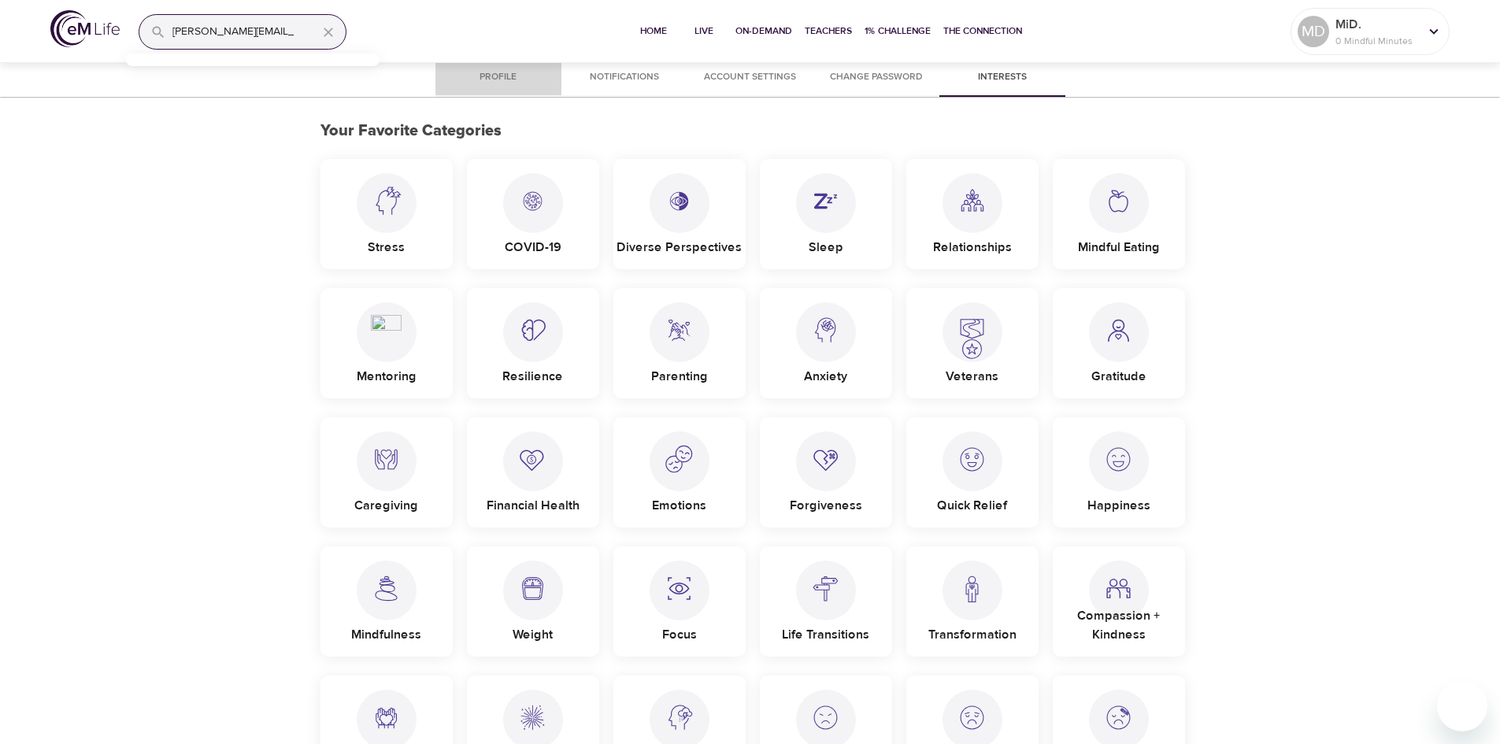
click at [505, 78] on span "Profile" at bounding box center [498, 77] width 107 height 17
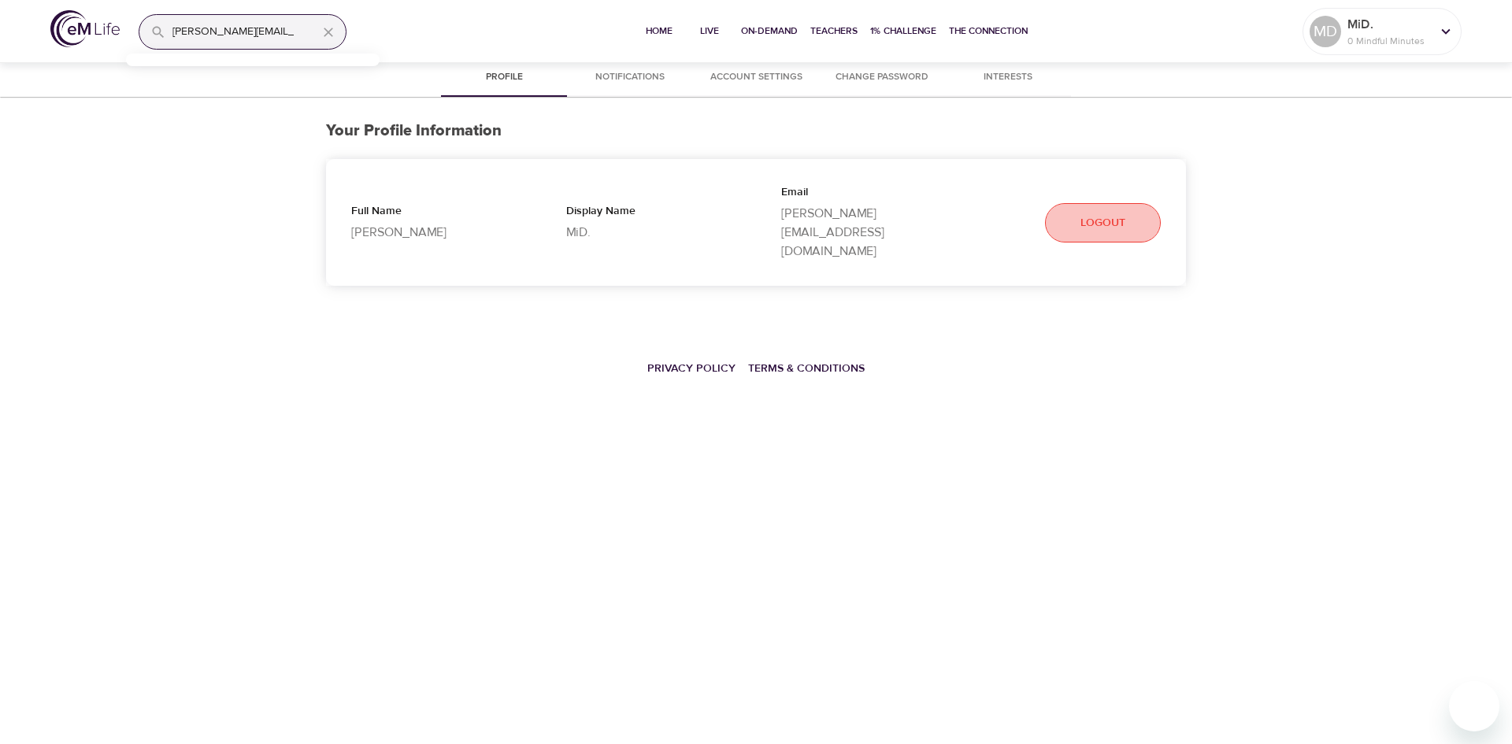
click at [1110, 213] on span "Logout" at bounding box center [1102, 223] width 45 height 20
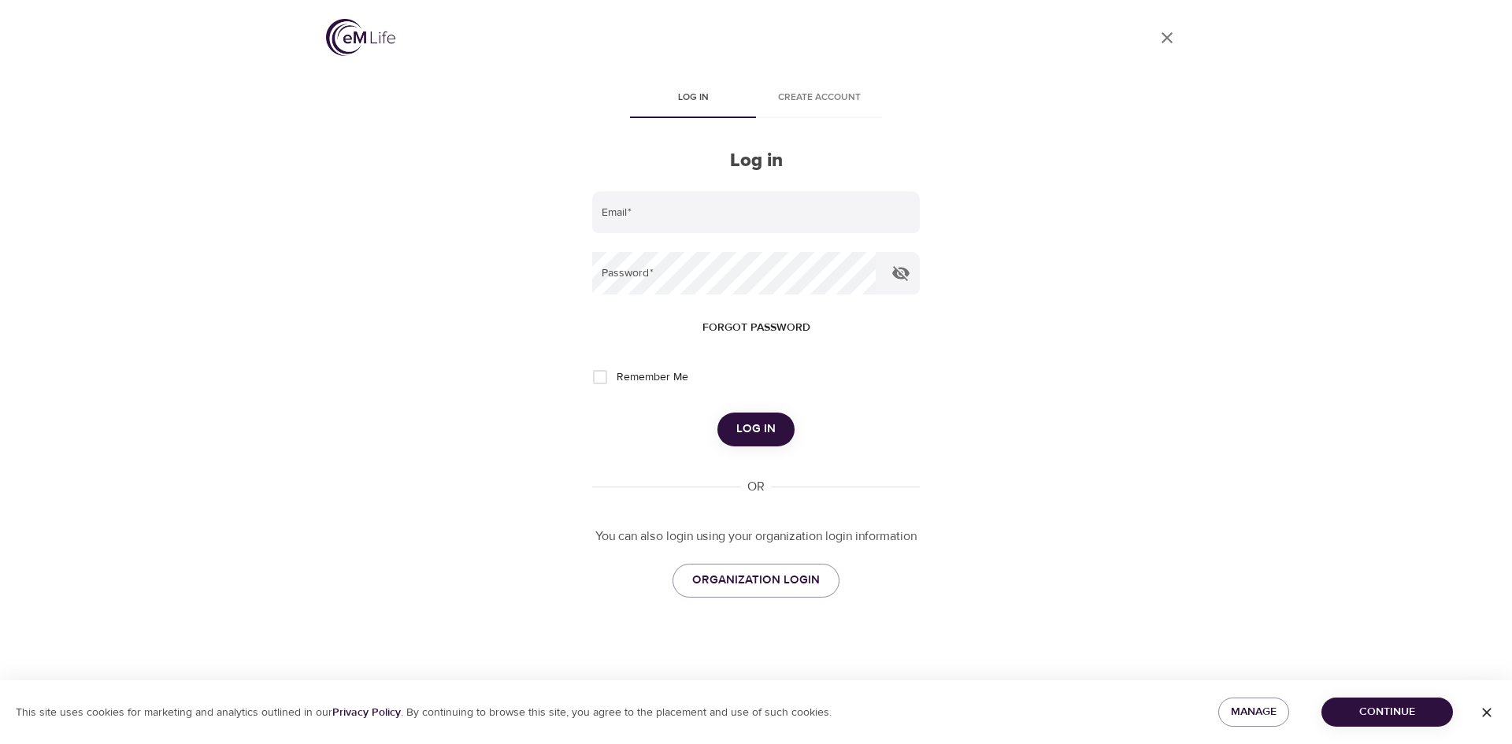
type input "[PERSON_NAME][EMAIL_ADDRESS][DOMAIN_NAME]"
click at [840, 97] on span "Create account" at bounding box center [818, 98] width 107 height 17
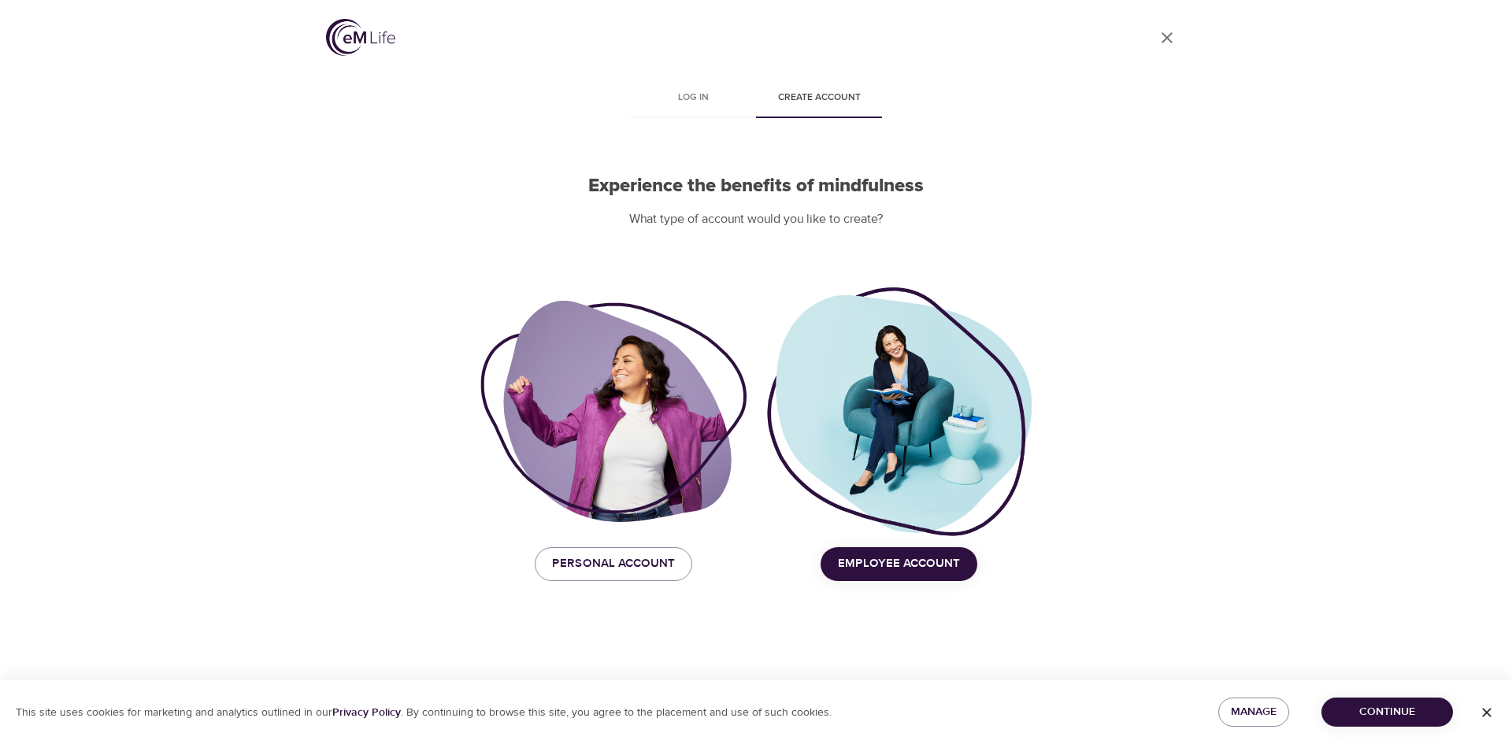
click at [890, 559] on span "Employee Account" at bounding box center [899, 564] width 122 height 20
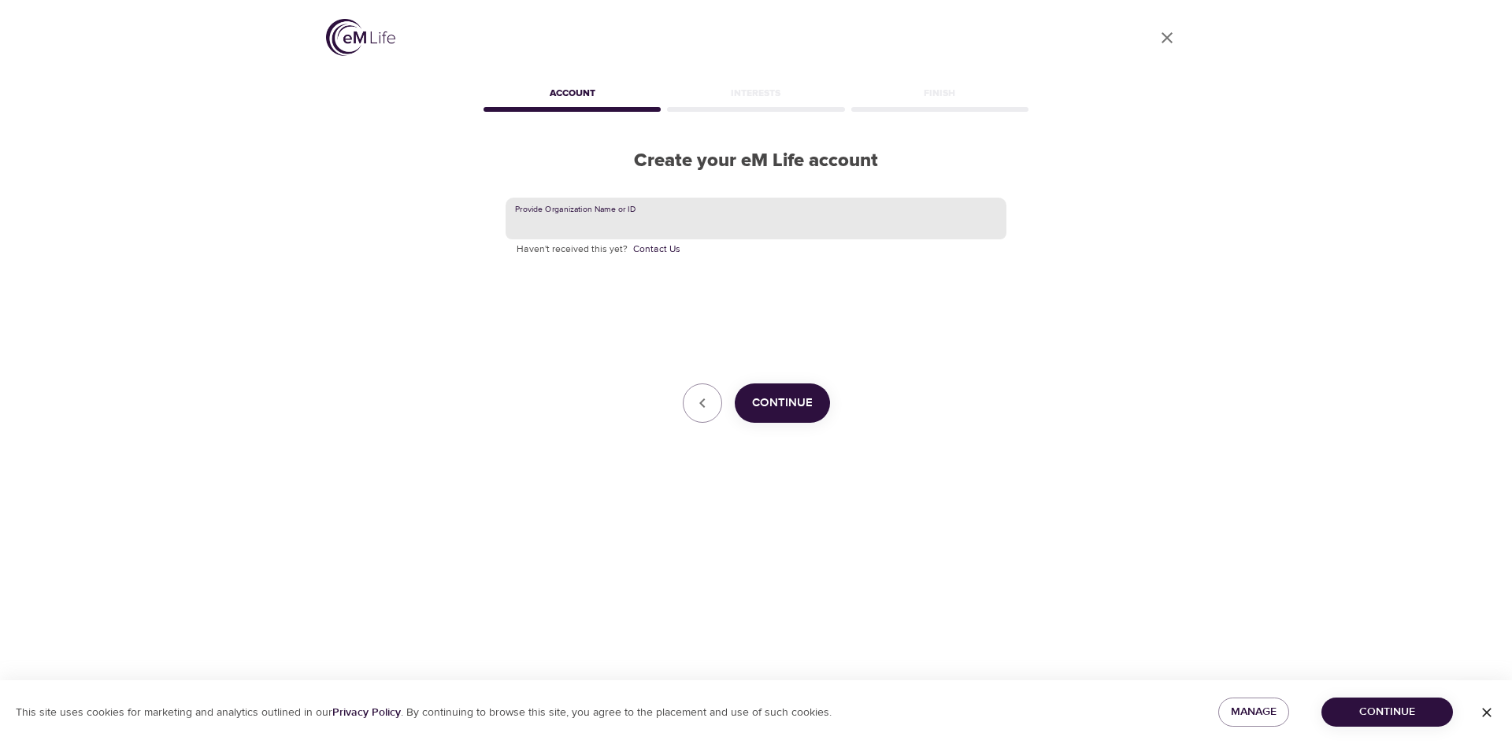
click at [602, 220] on input "text" at bounding box center [755, 219] width 501 height 43
click at [550, 216] on input "text" at bounding box center [755, 219] width 501 height 43
type input "GBT"
click at [789, 399] on span "Continue" at bounding box center [782, 403] width 61 height 20
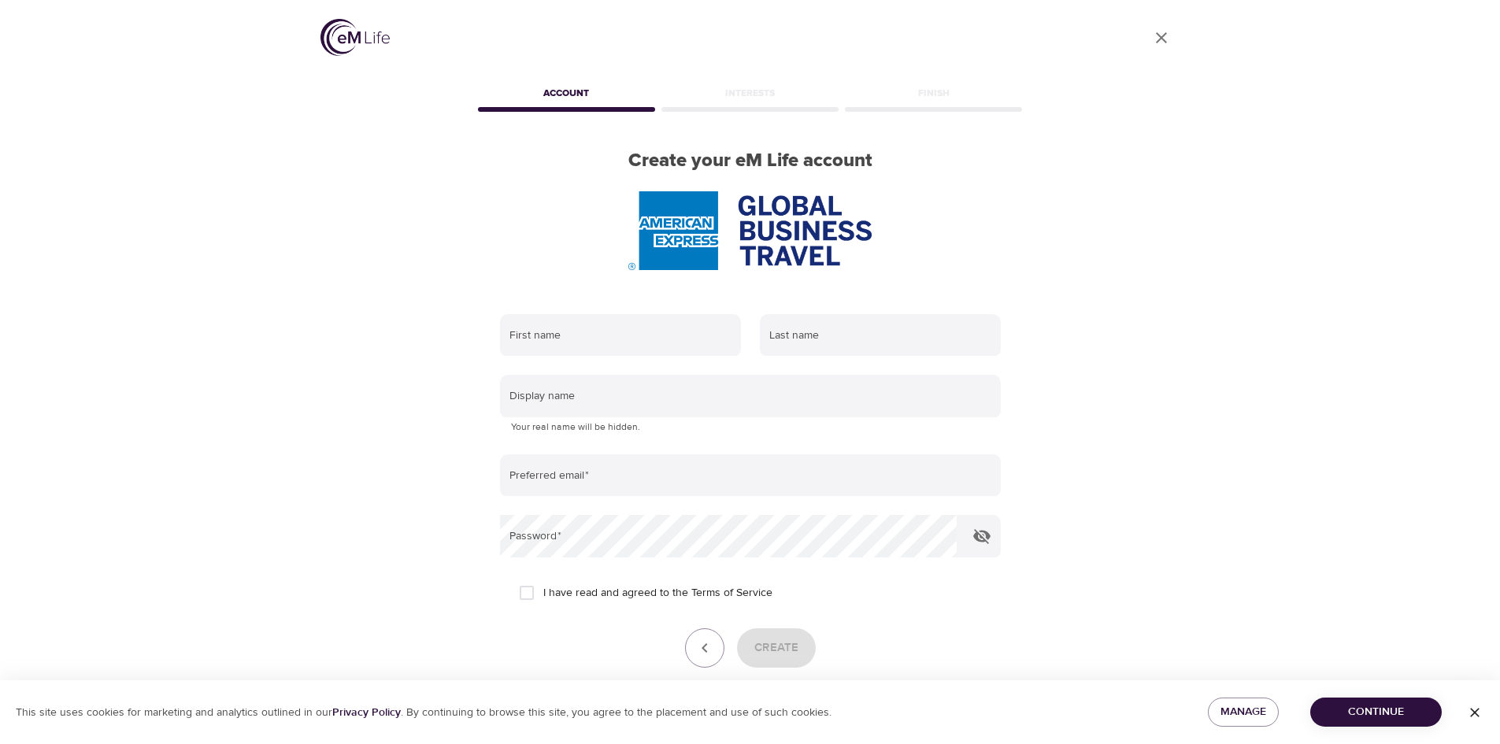
click at [1160, 37] on icon "close" at bounding box center [1161, 37] width 11 height 11
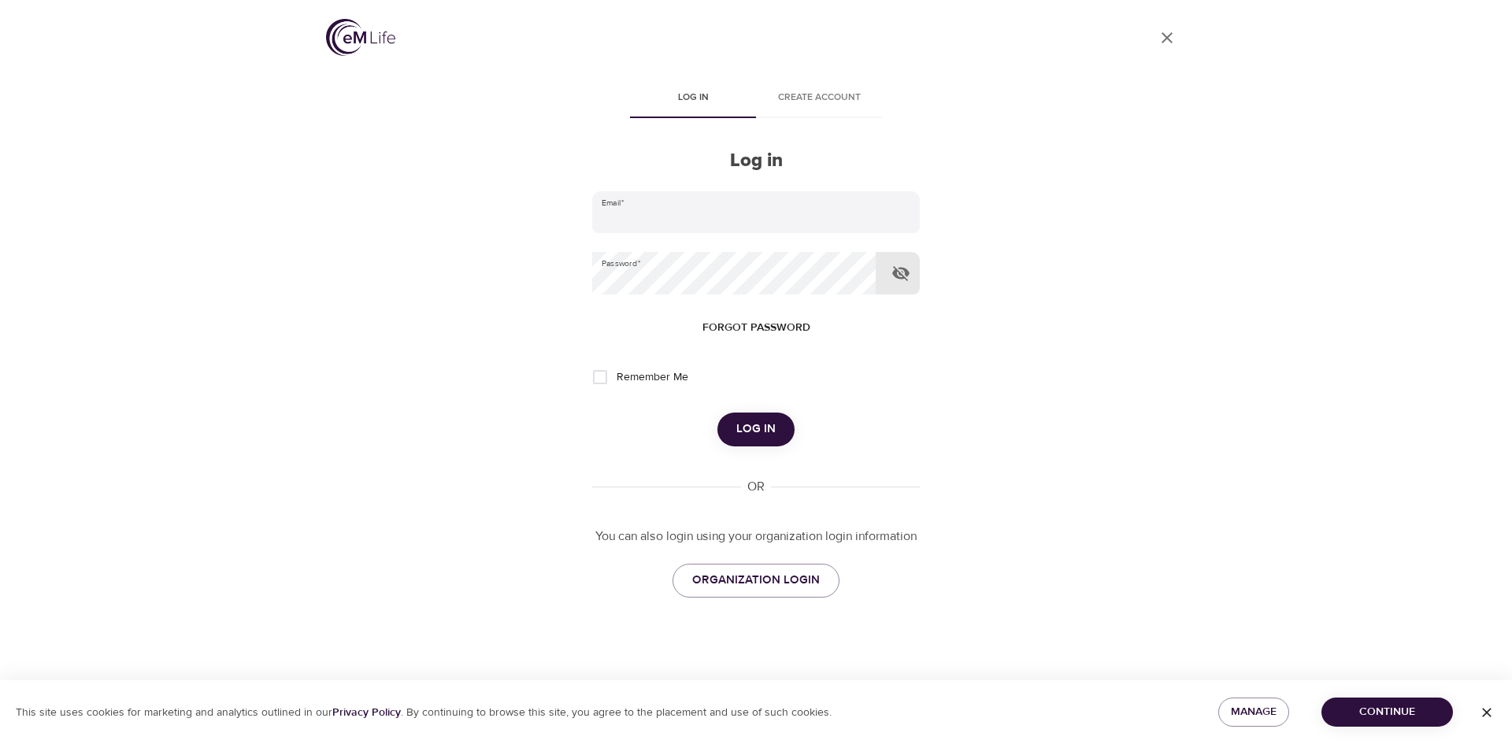
type input "[PERSON_NAME][EMAIL_ADDRESS][DOMAIN_NAME]"
click at [898, 270] on icon "button" at bounding box center [900, 273] width 19 height 19
click at [757, 587] on span "ORGANIZATION LOGIN" at bounding box center [756, 580] width 128 height 20
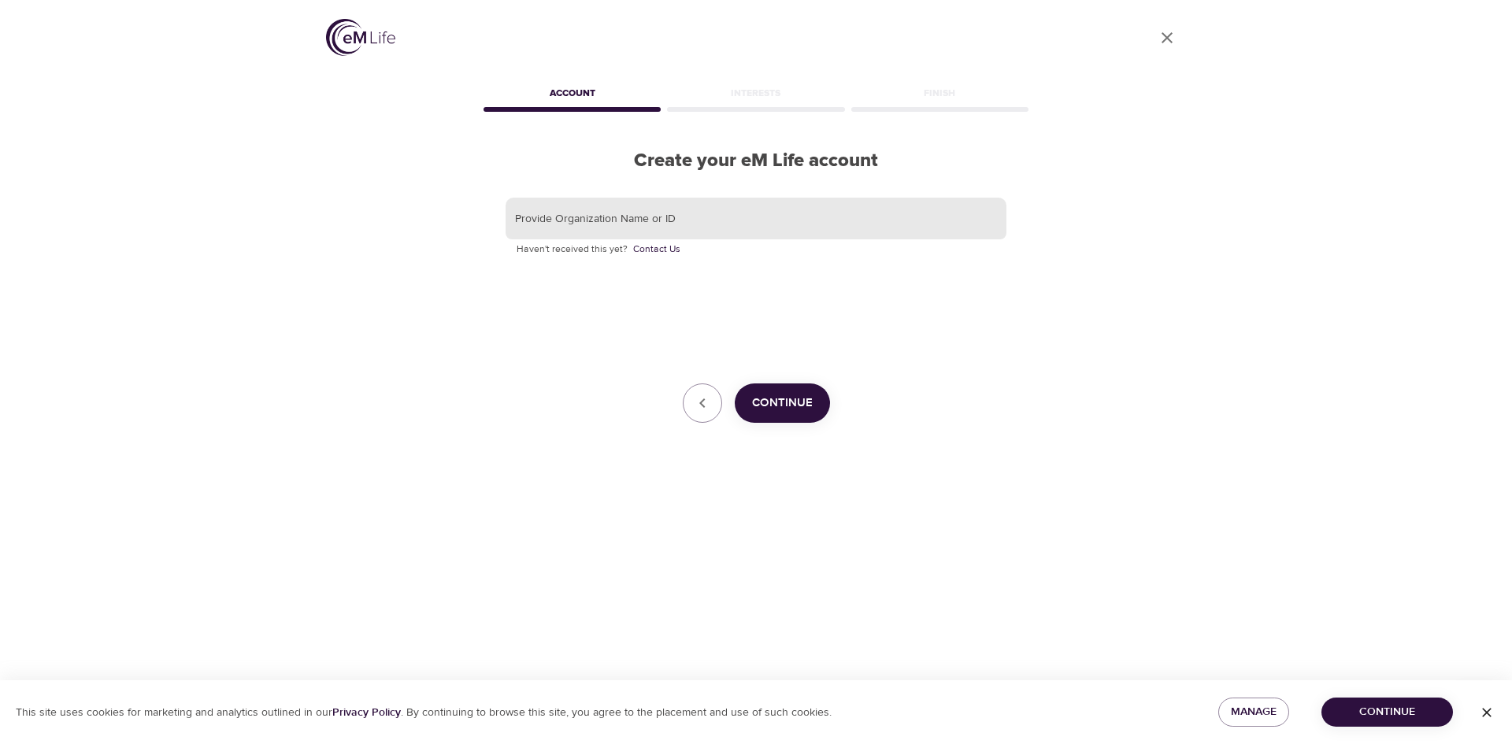
click at [641, 217] on input "text" at bounding box center [755, 219] width 501 height 43
type input "GBT"
click at [776, 399] on span "Continue" at bounding box center [782, 403] width 61 height 20
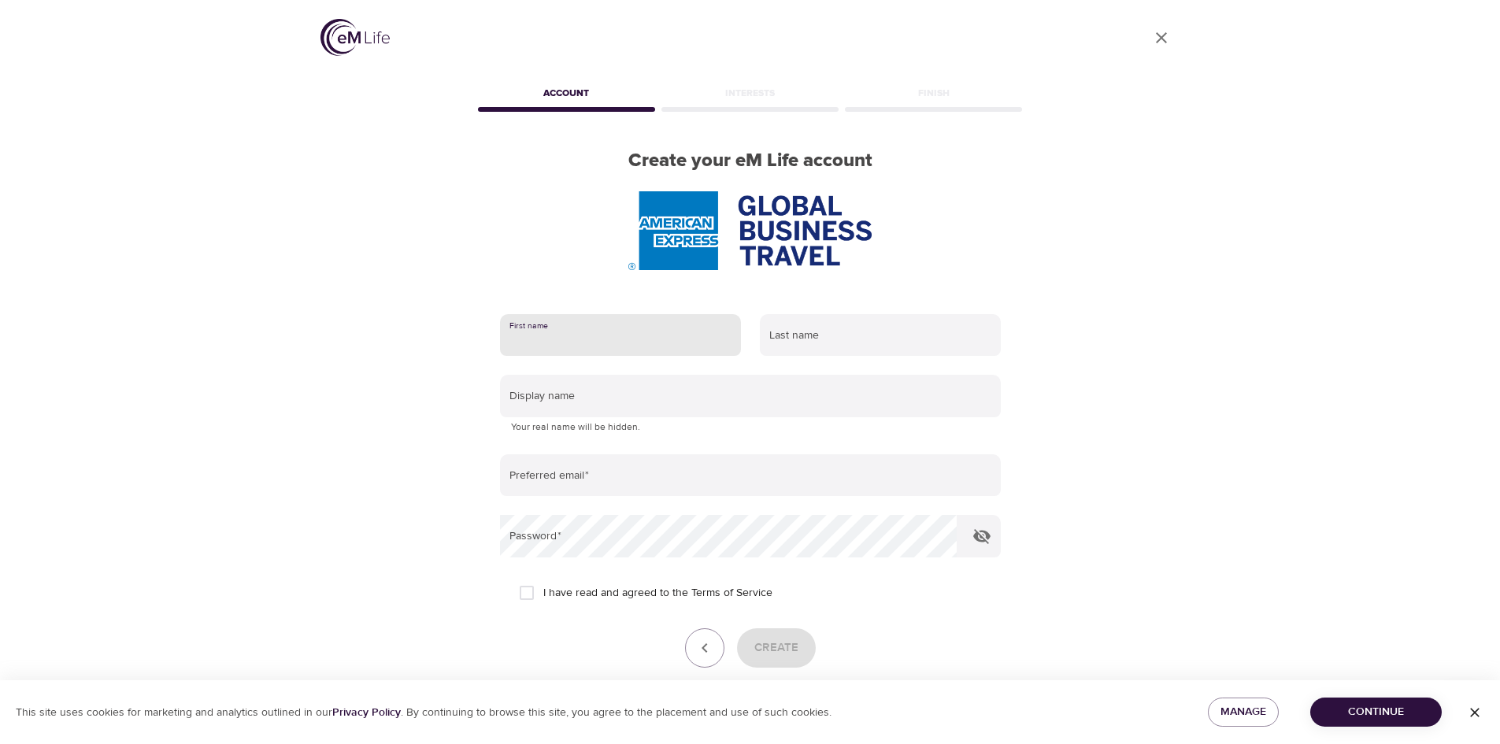
click at [639, 335] on input "text" at bounding box center [620, 335] width 241 height 43
type input "[PERSON_NAME]"
click at [810, 336] on input "text" at bounding box center [880, 335] width 241 height 43
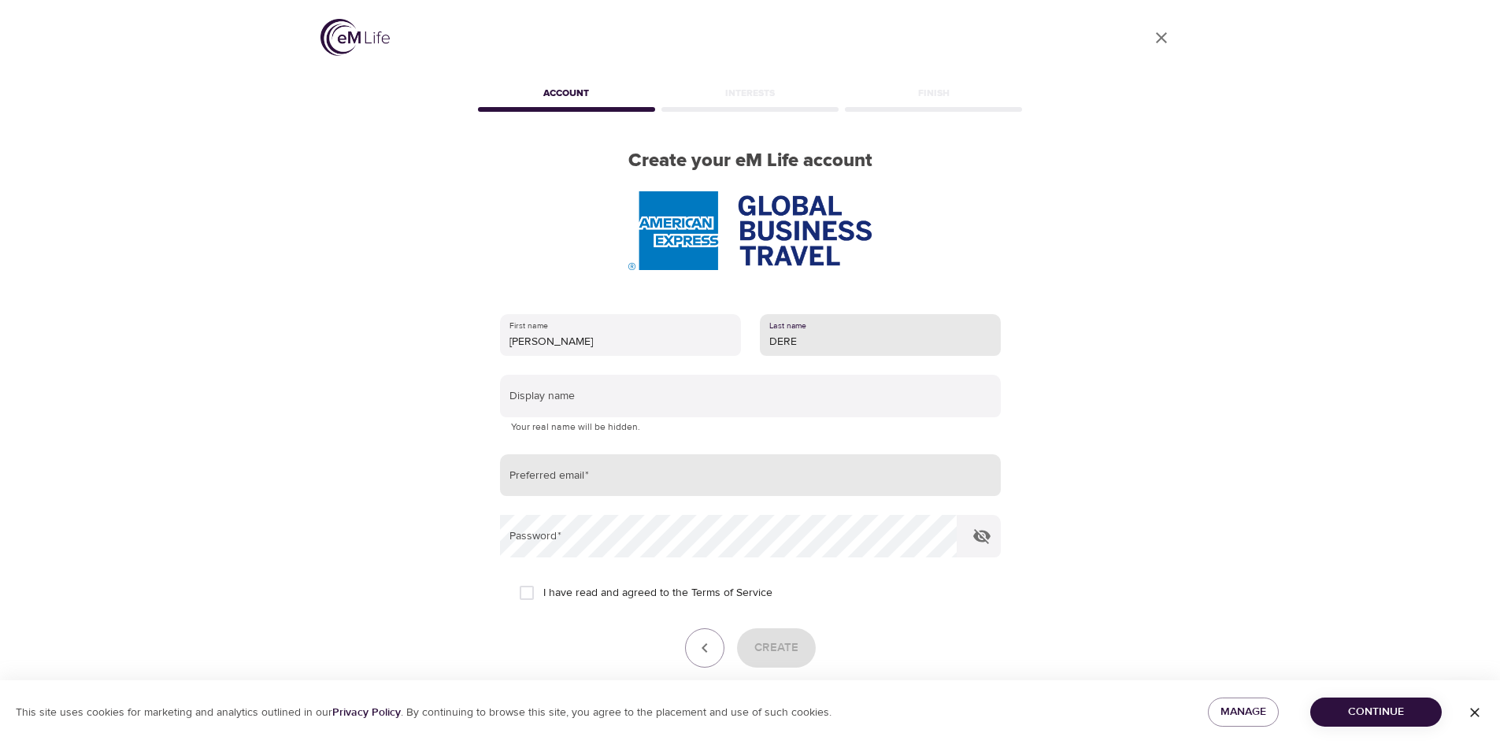
type input "DERE"
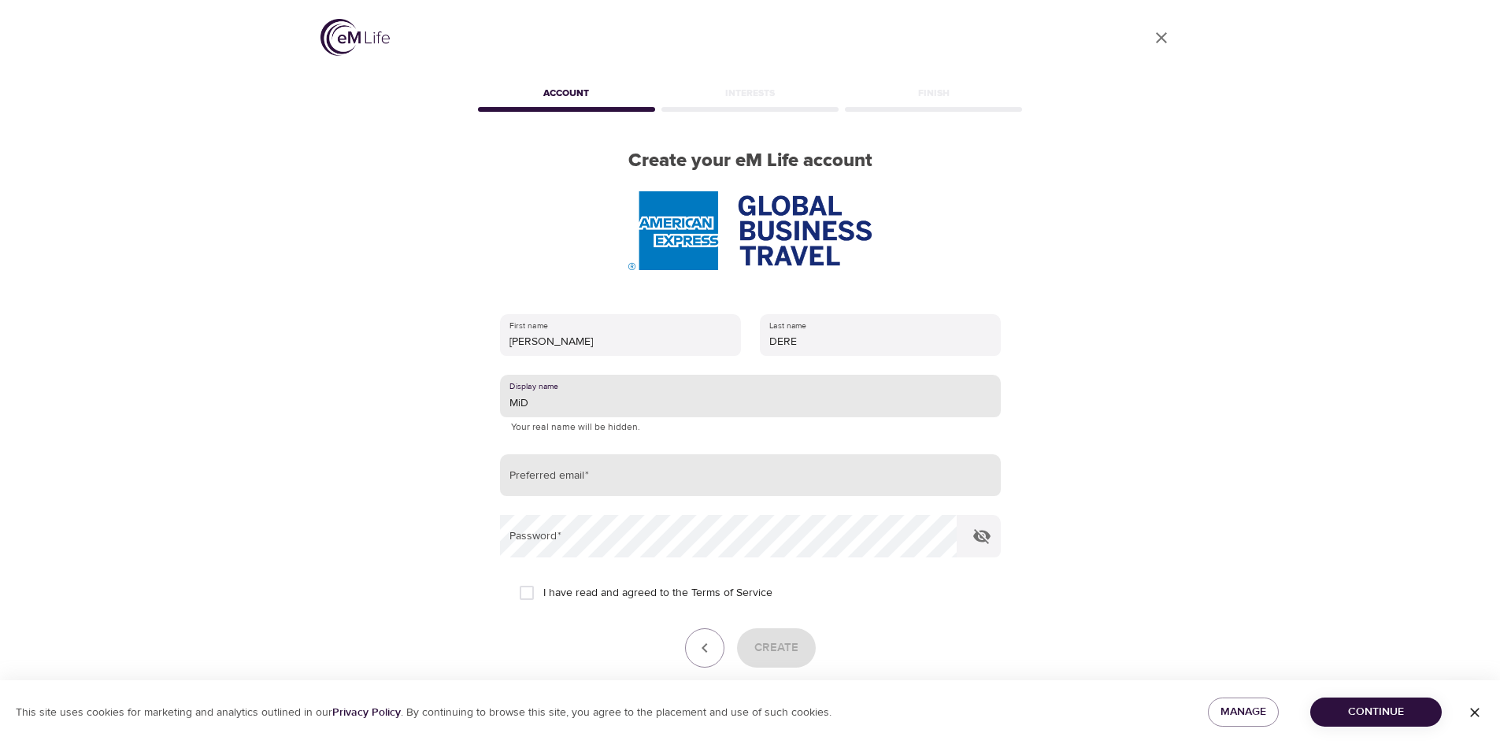
type input "MiD"
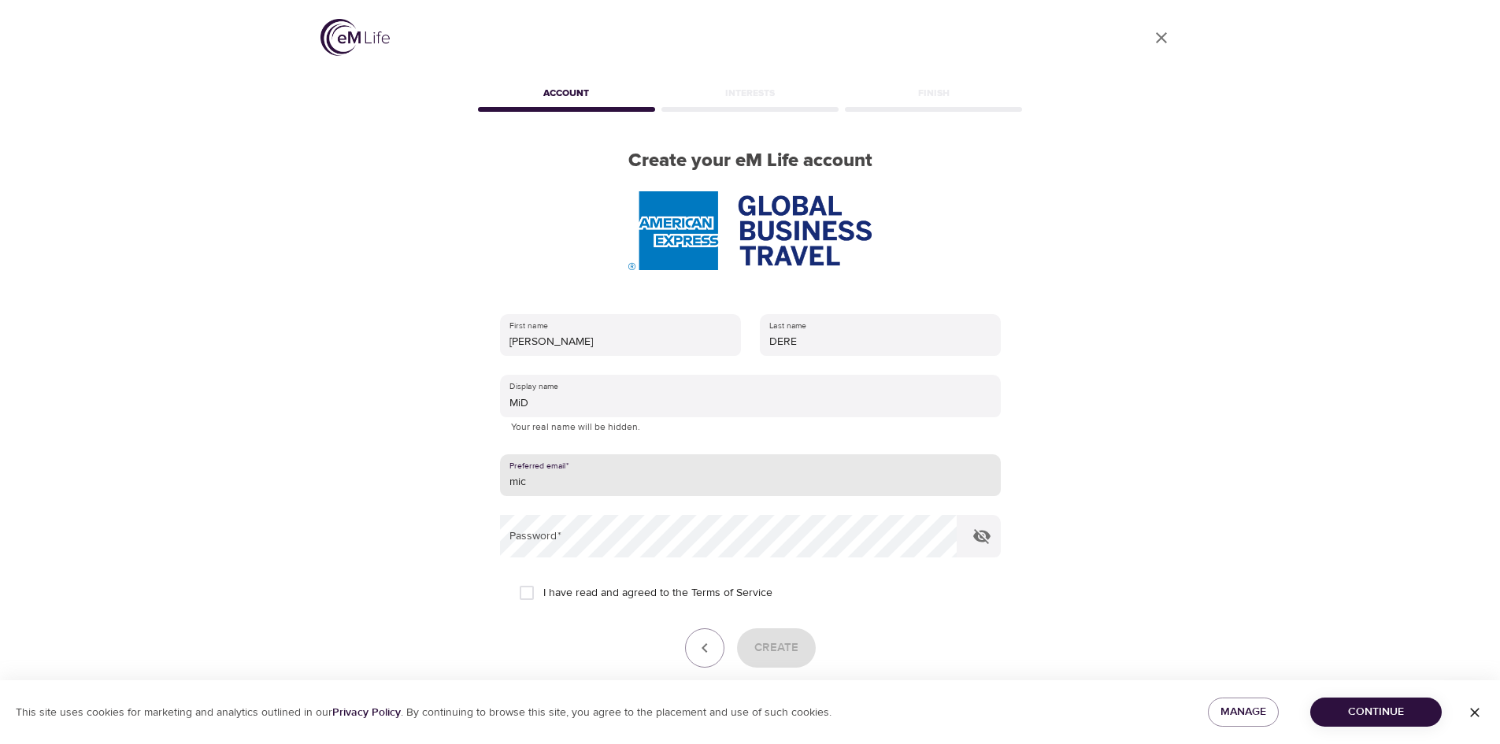
type input "[PERSON_NAME][EMAIL_ADDRESS][DOMAIN_NAME]"
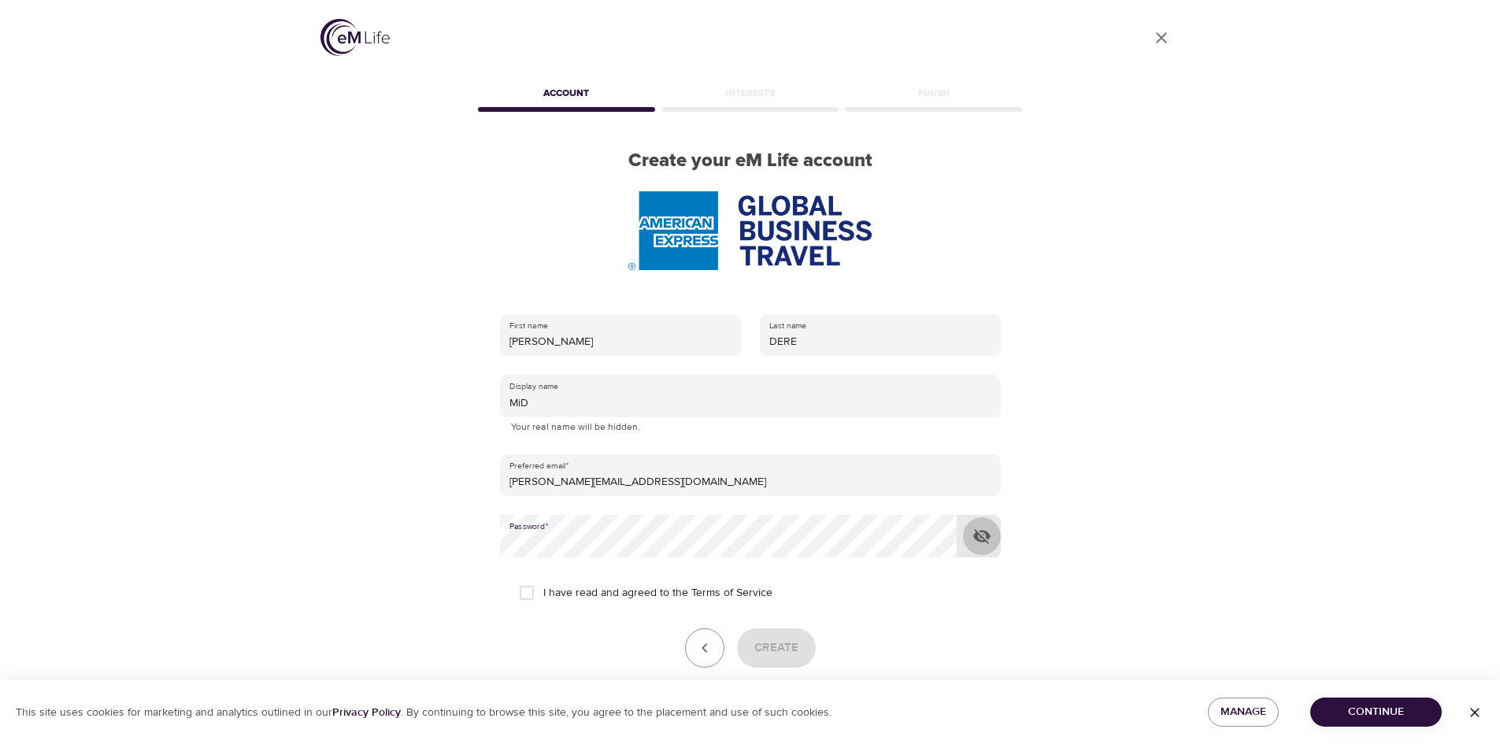
click at [979, 538] on icon "button" at bounding box center [981, 536] width 19 height 19
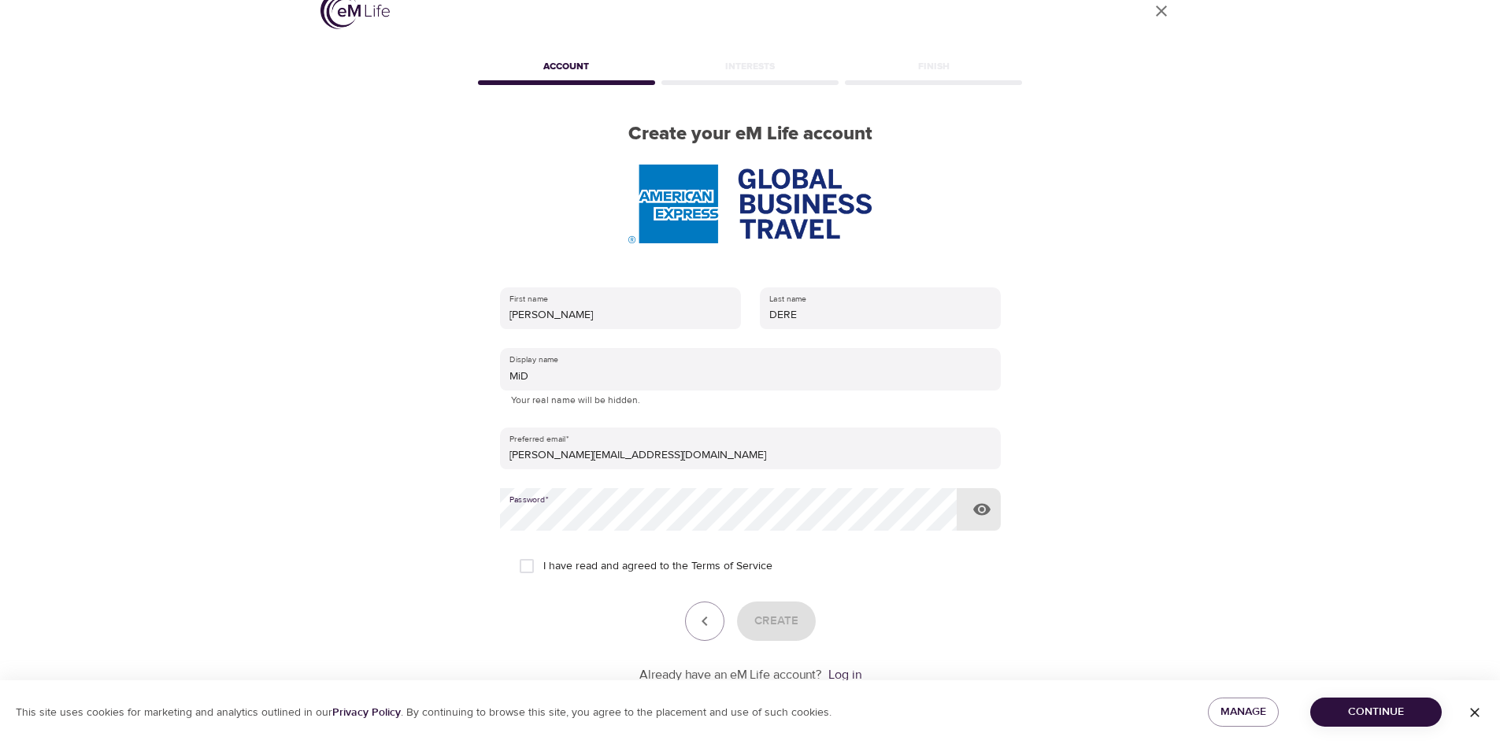
scroll to position [73, 0]
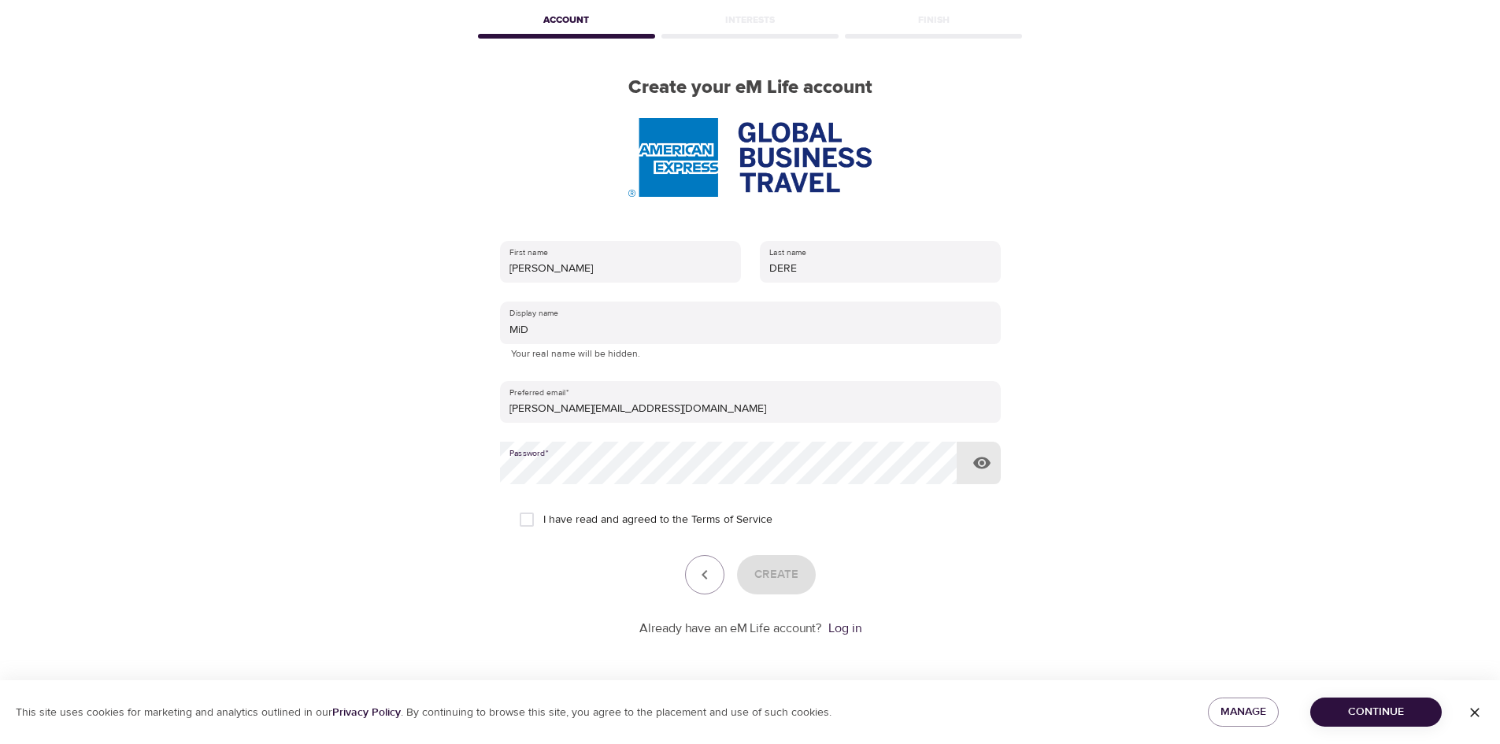
click at [521, 517] on input "I have read and agreed to the Terms of Service" at bounding box center [526, 519] width 33 height 33
checkbox input "true"
click at [773, 579] on span "Create" at bounding box center [776, 575] width 44 height 20
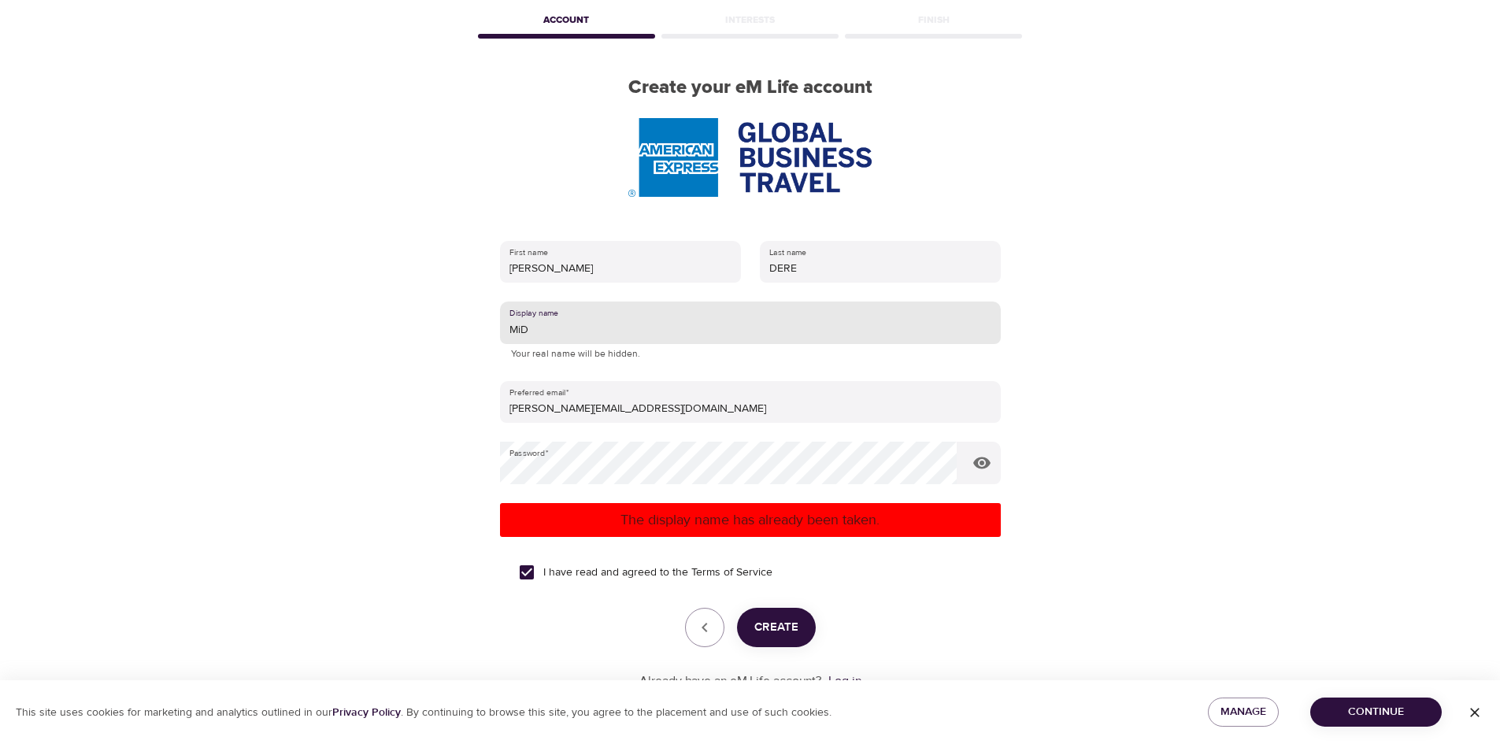
click at [573, 341] on input "MiD" at bounding box center [750, 323] width 501 height 43
type input "MiD."
click at [794, 626] on span "Create" at bounding box center [776, 627] width 44 height 20
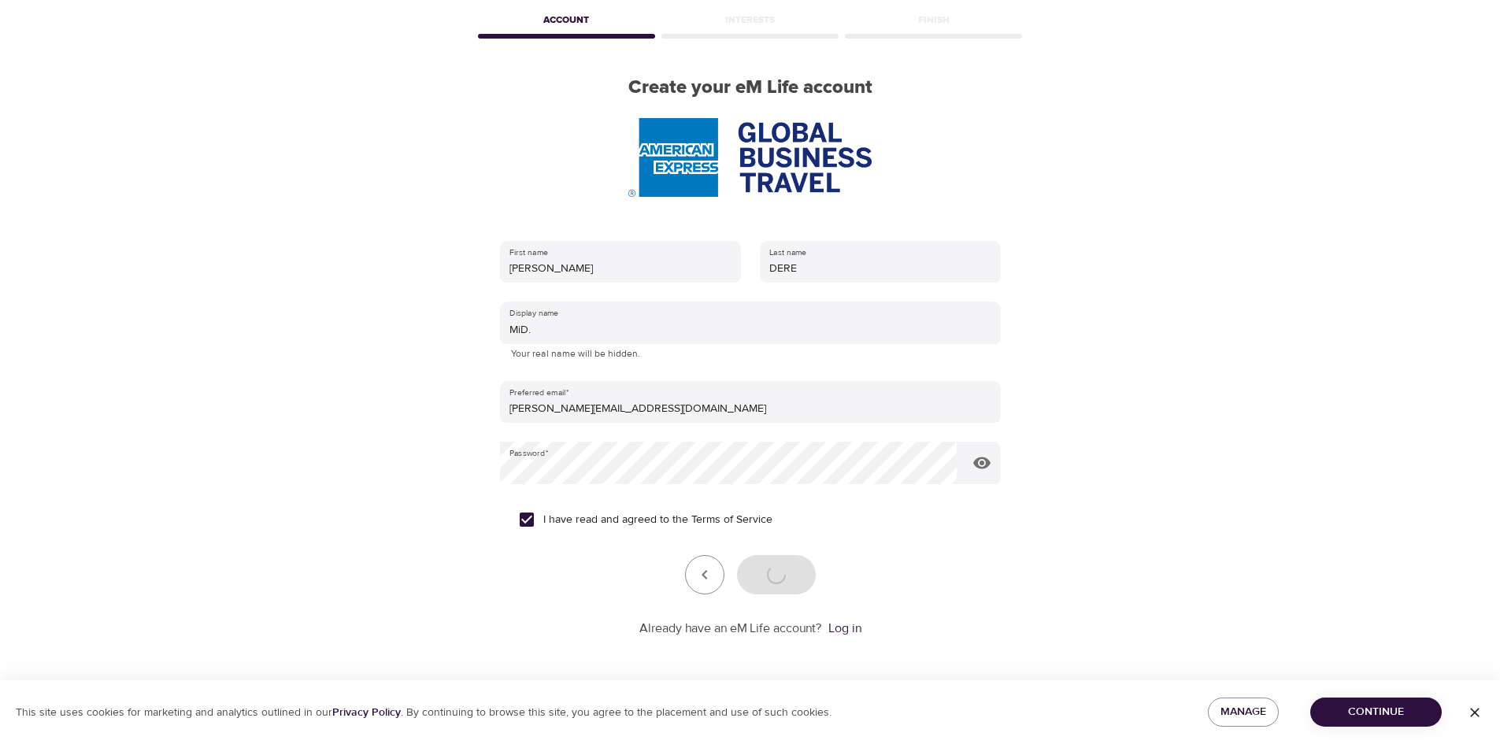
click at [1354, 708] on span "Continue" at bounding box center [1376, 712] width 106 height 20
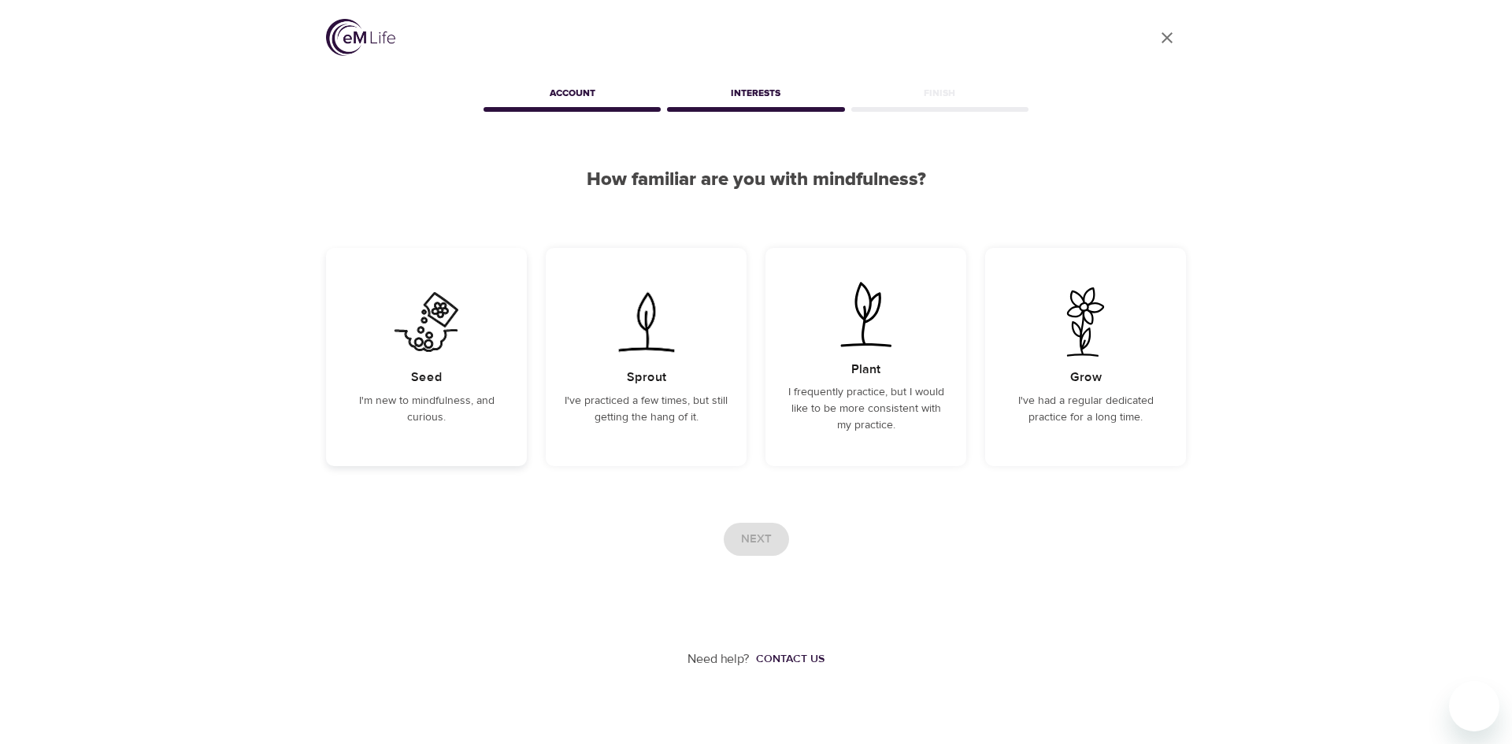
click at [434, 372] on h5 "Seed" at bounding box center [426, 377] width 31 height 17
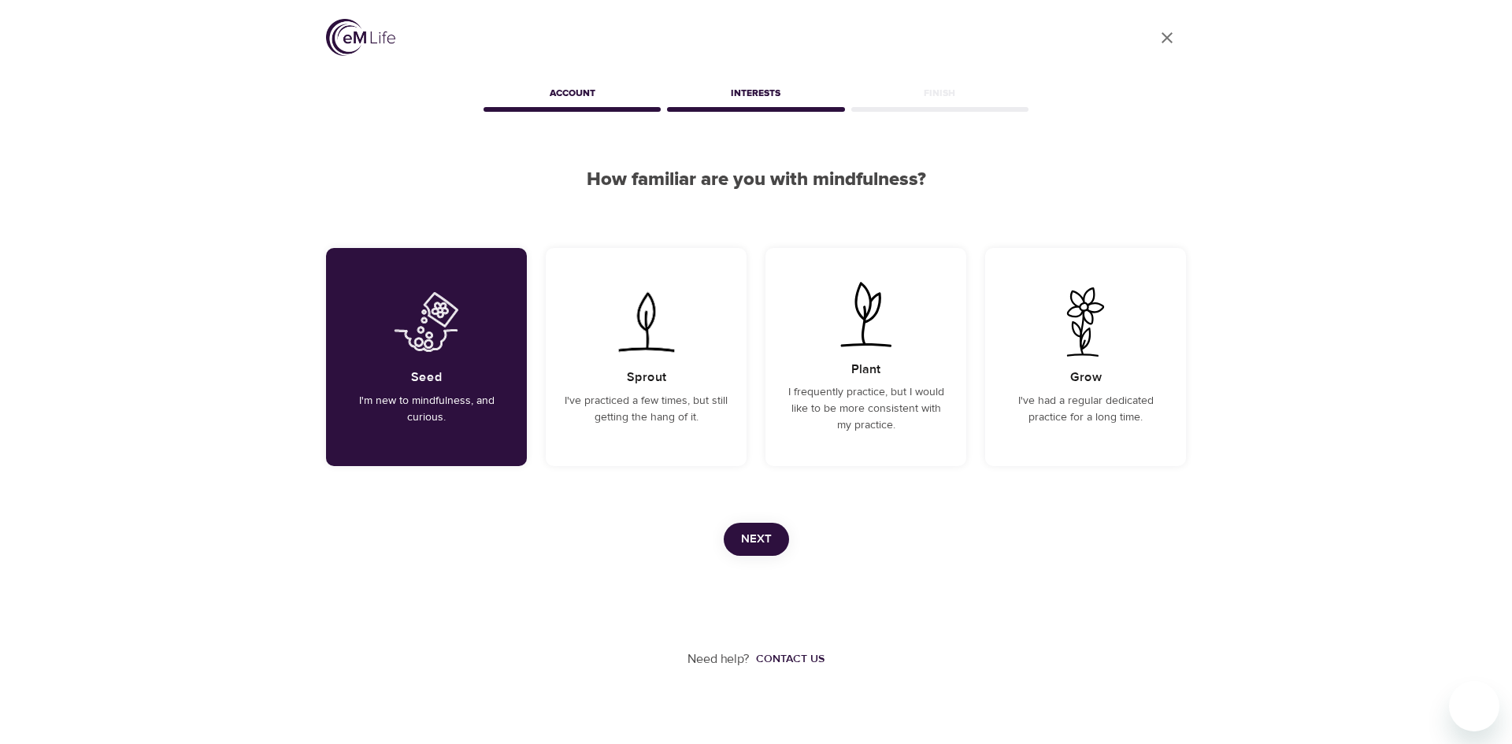
click at [754, 534] on span "Next" at bounding box center [756, 539] width 31 height 20
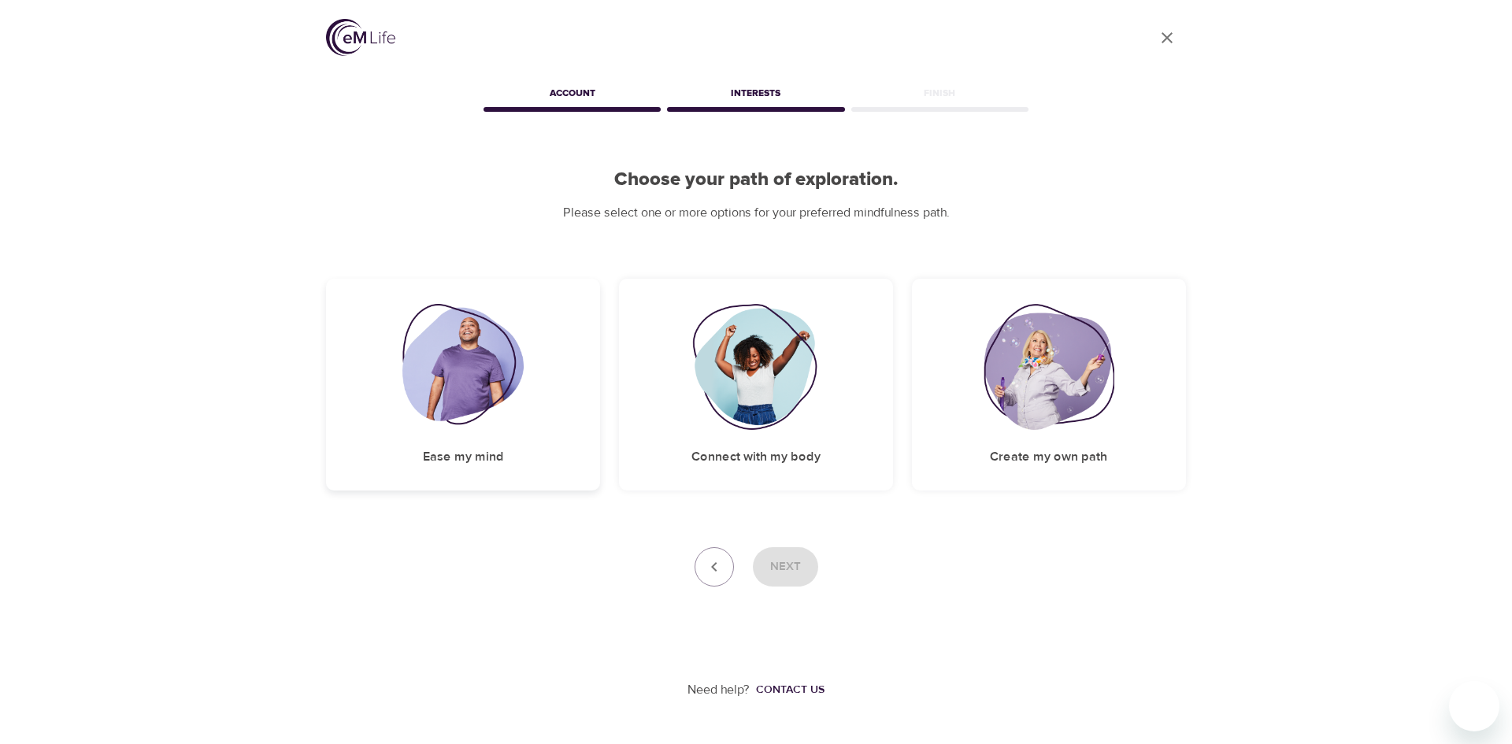
drag, startPoint x: 491, startPoint y: 375, endPoint x: 505, endPoint y: 372, distance: 14.4
click at [492, 375] on img at bounding box center [463, 367] width 122 height 126
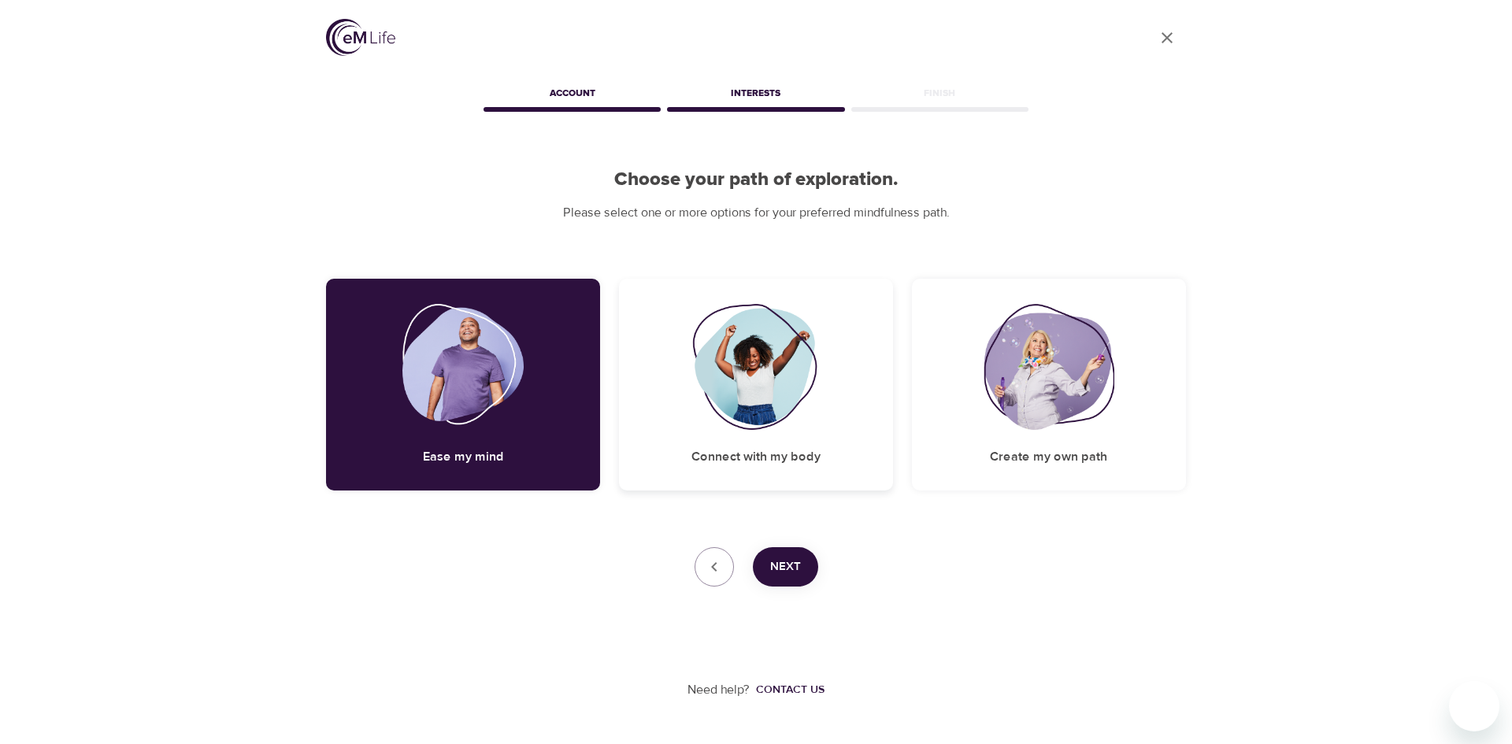
click at [698, 358] on img at bounding box center [756, 367] width 128 height 126
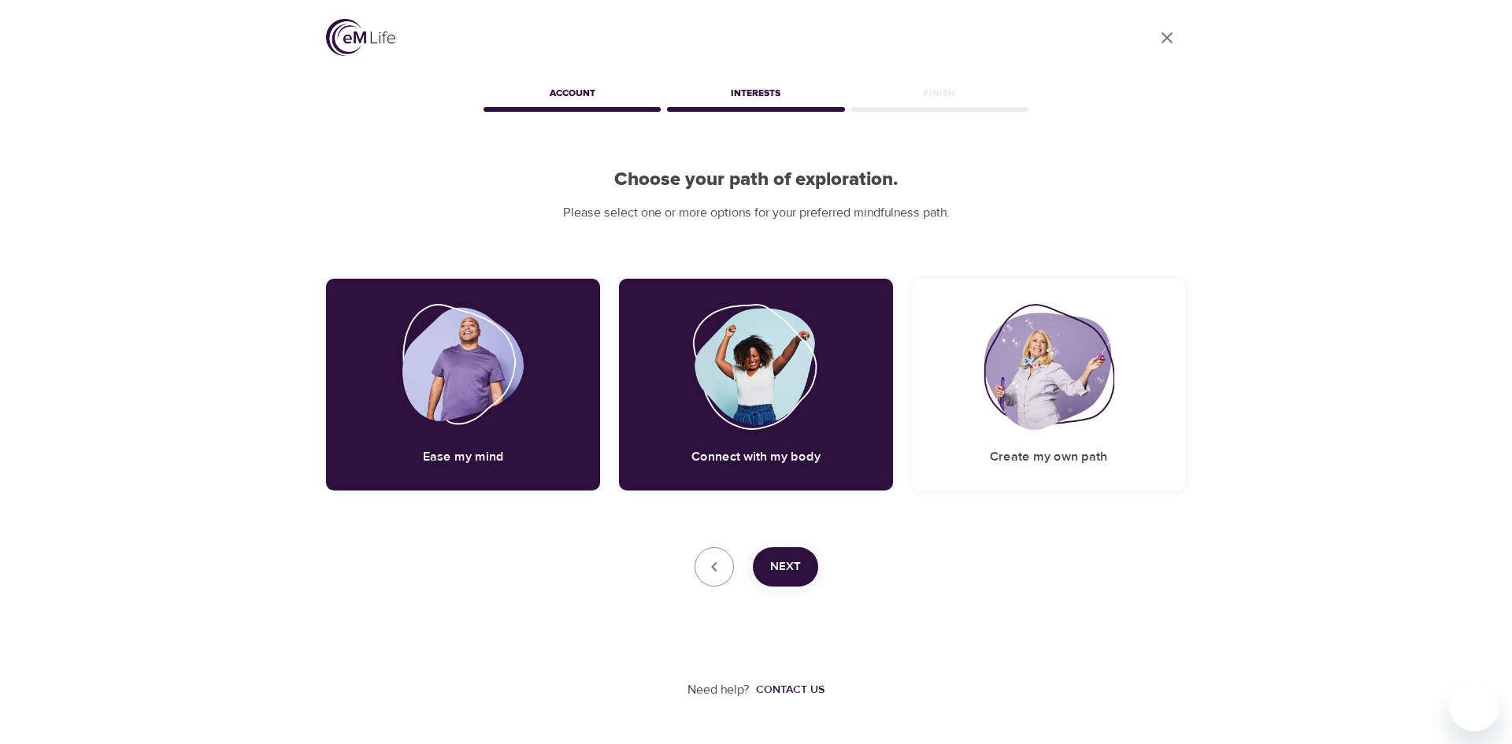
click at [768, 568] on button "Next" at bounding box center [785, 566] width 65 height 39
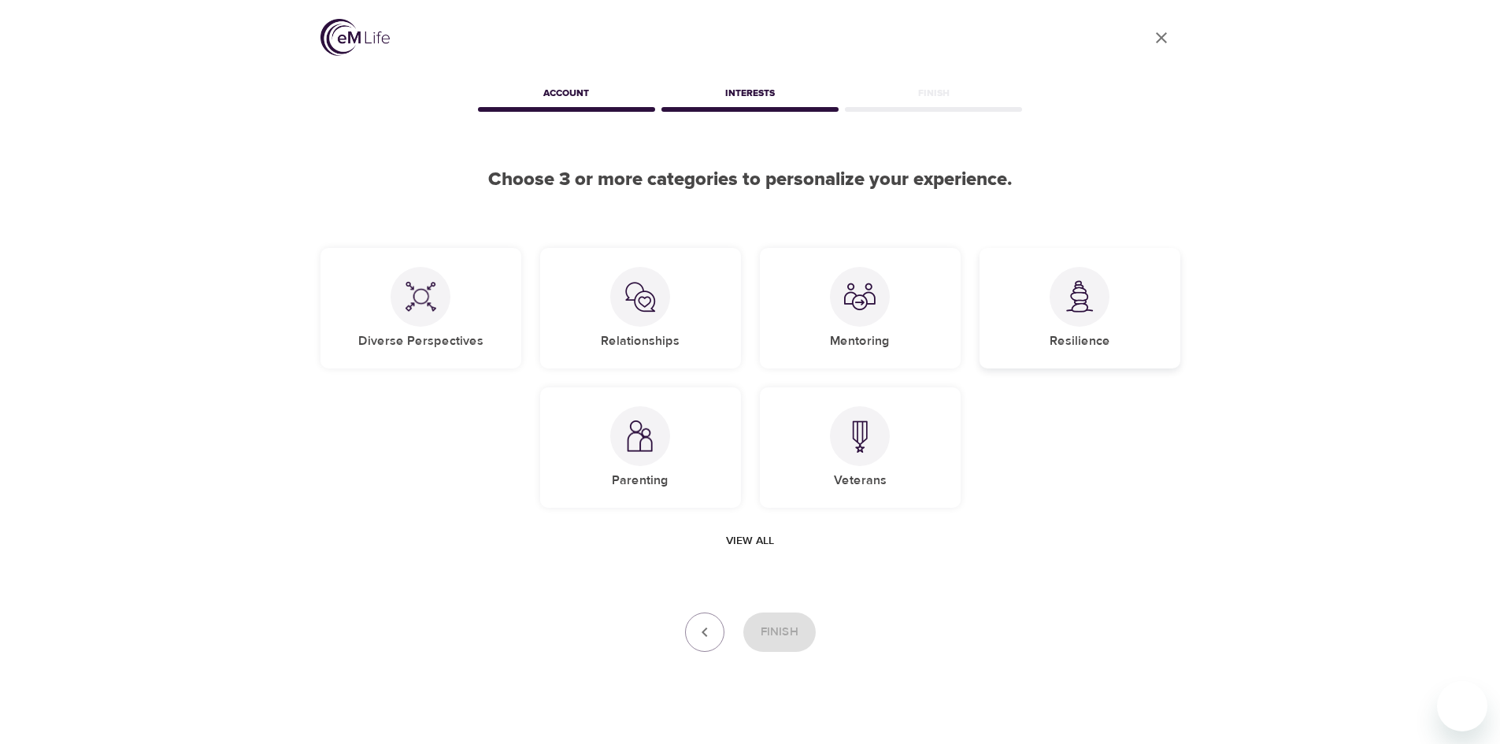
click at [1087, 309] on img at bounding box center [1079, 296] width 31 height 32
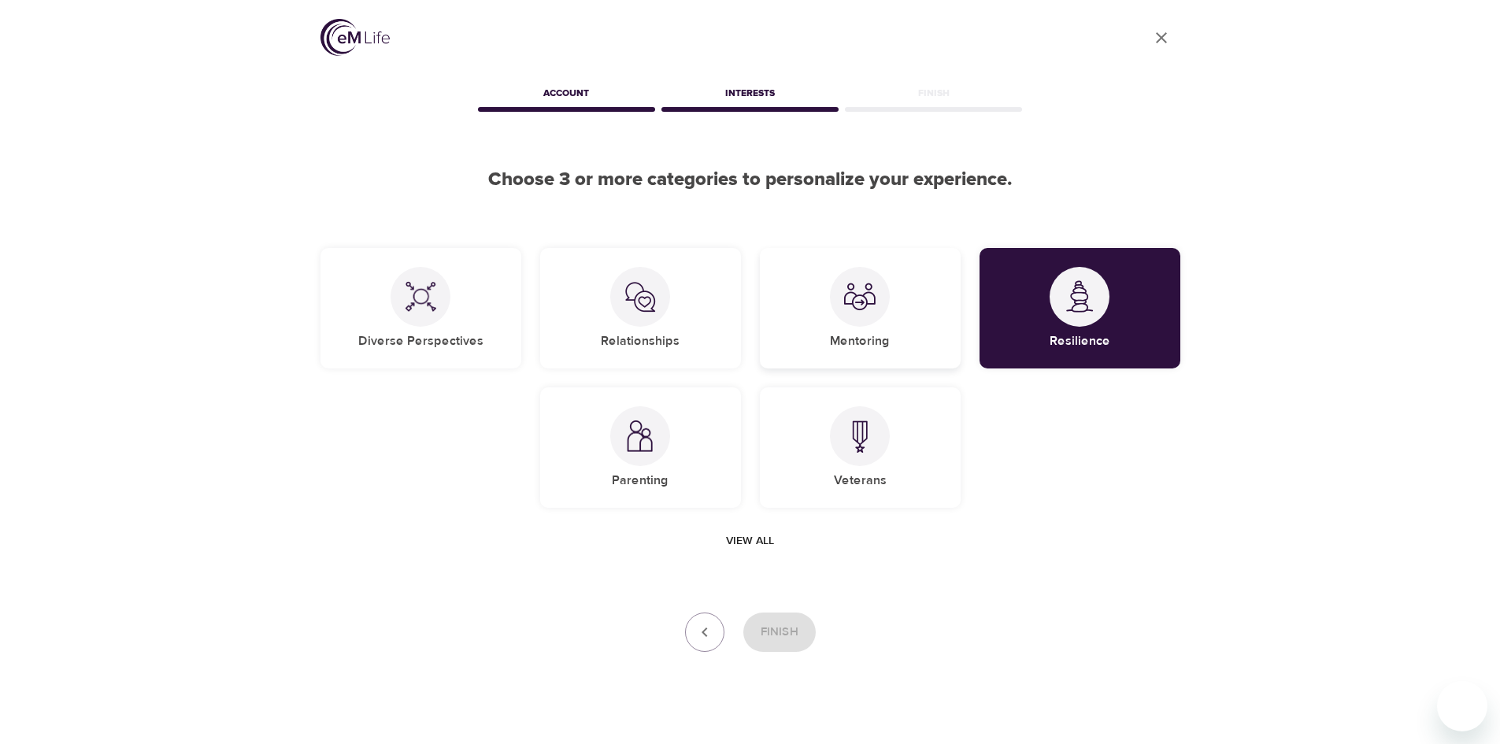
click at [861, 305] on img at bounding box center [859, 296] width 31 height 31
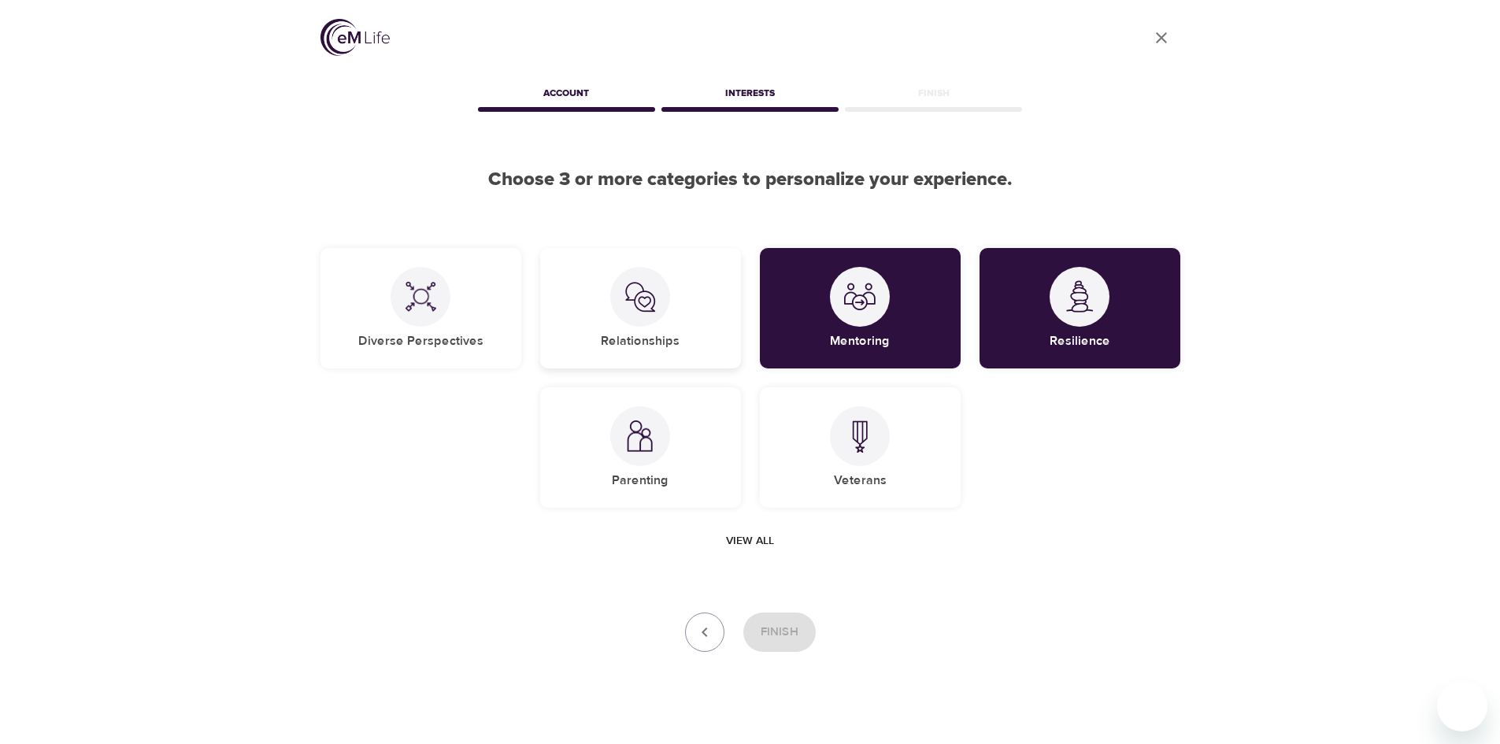
click at [635, 297] on img at bounding box center [639, 296] width 31 height 31
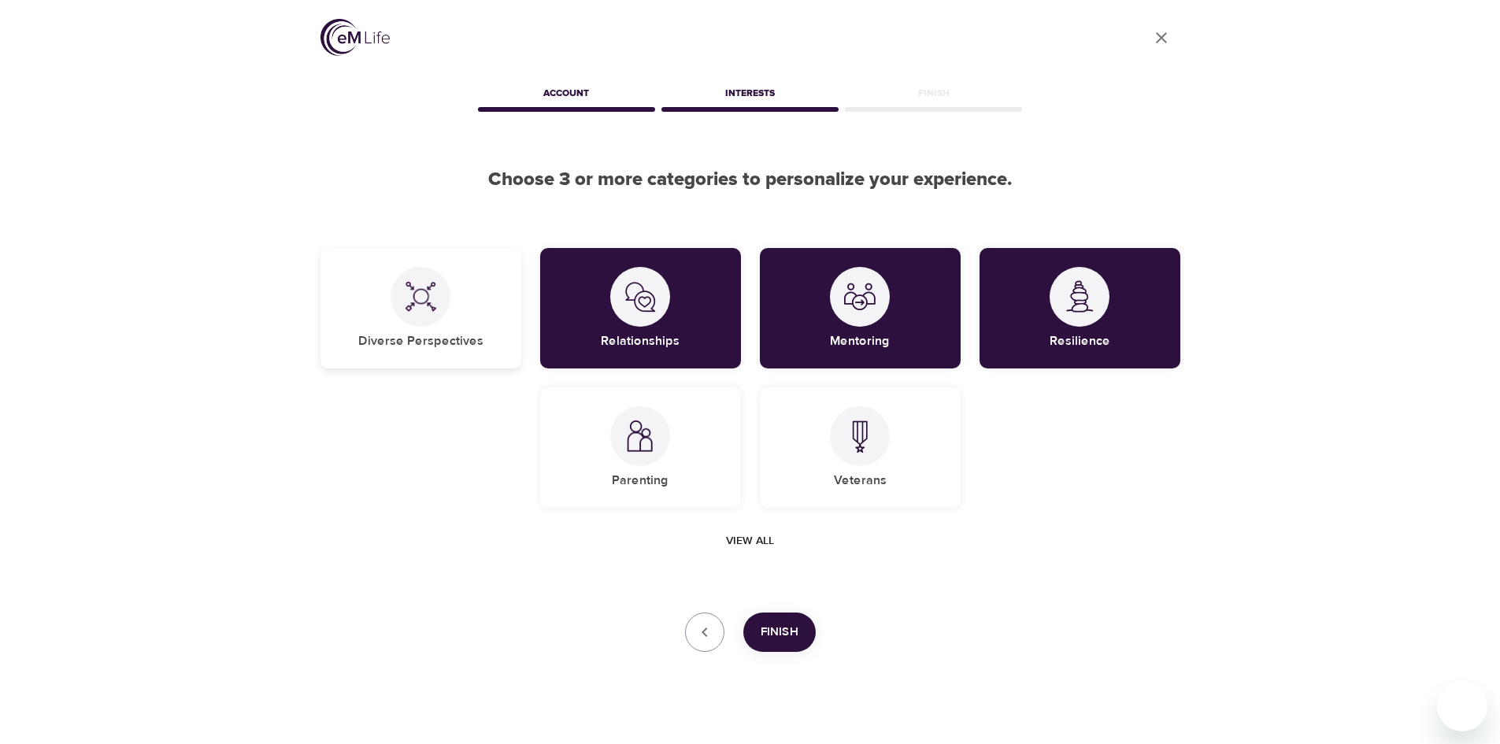
click at [410, 301] on img at bounding box center [420, 296] width 31 height 31
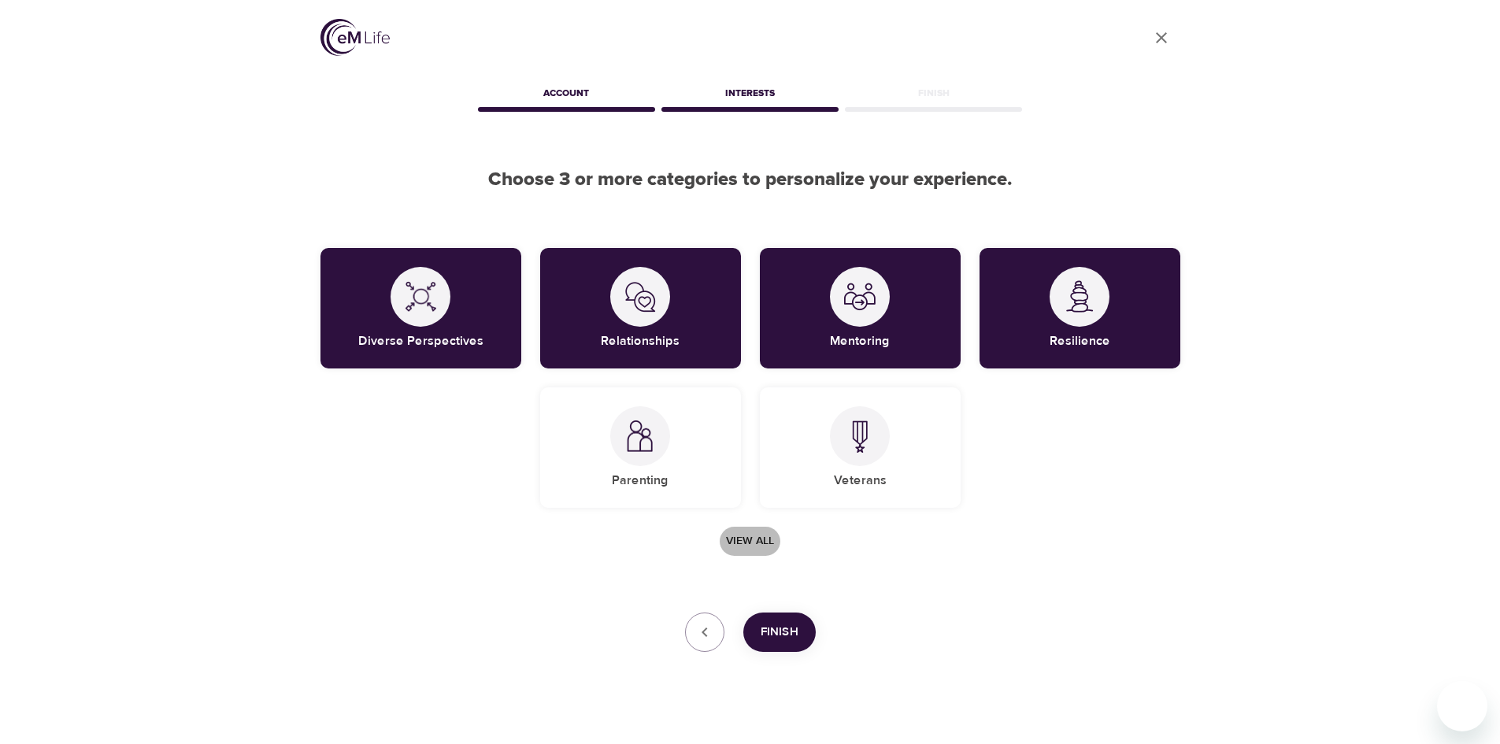
click at [738, 542] on span "View all" at bounding box center [750, 541] width 48 height 20
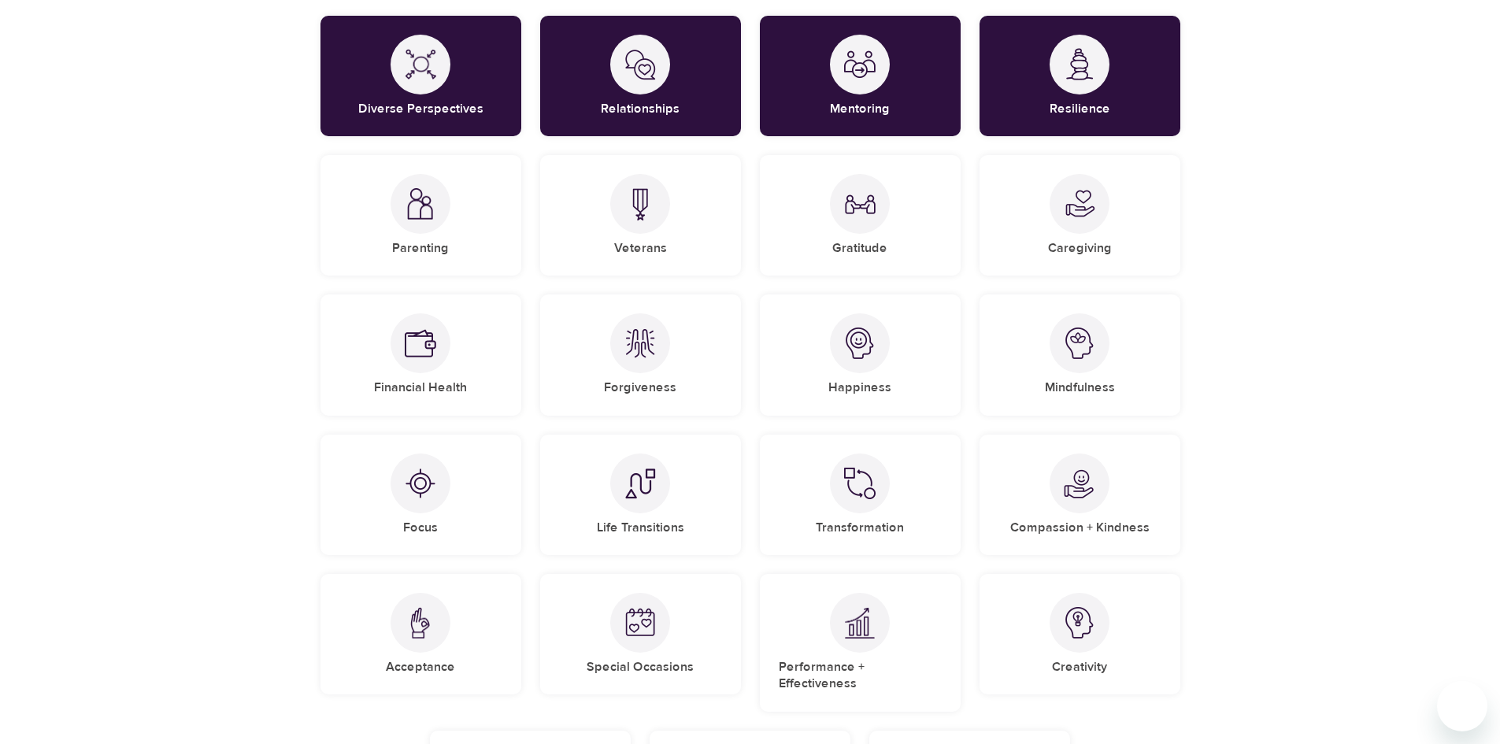
scroll to position [236, 0]
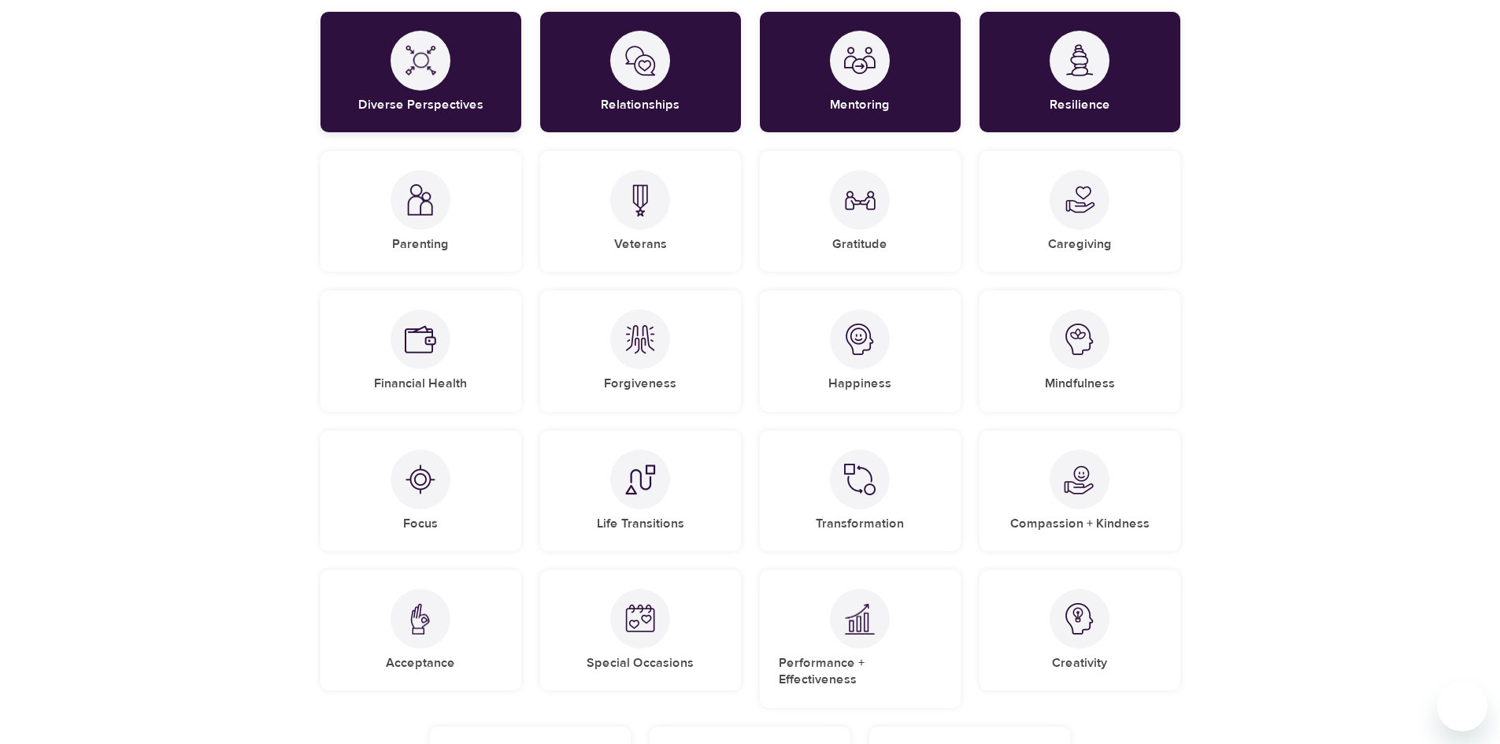
click at [463, 80] on div "Diverse Perspectives" at bounding box center [420, 72] width 201 height 120
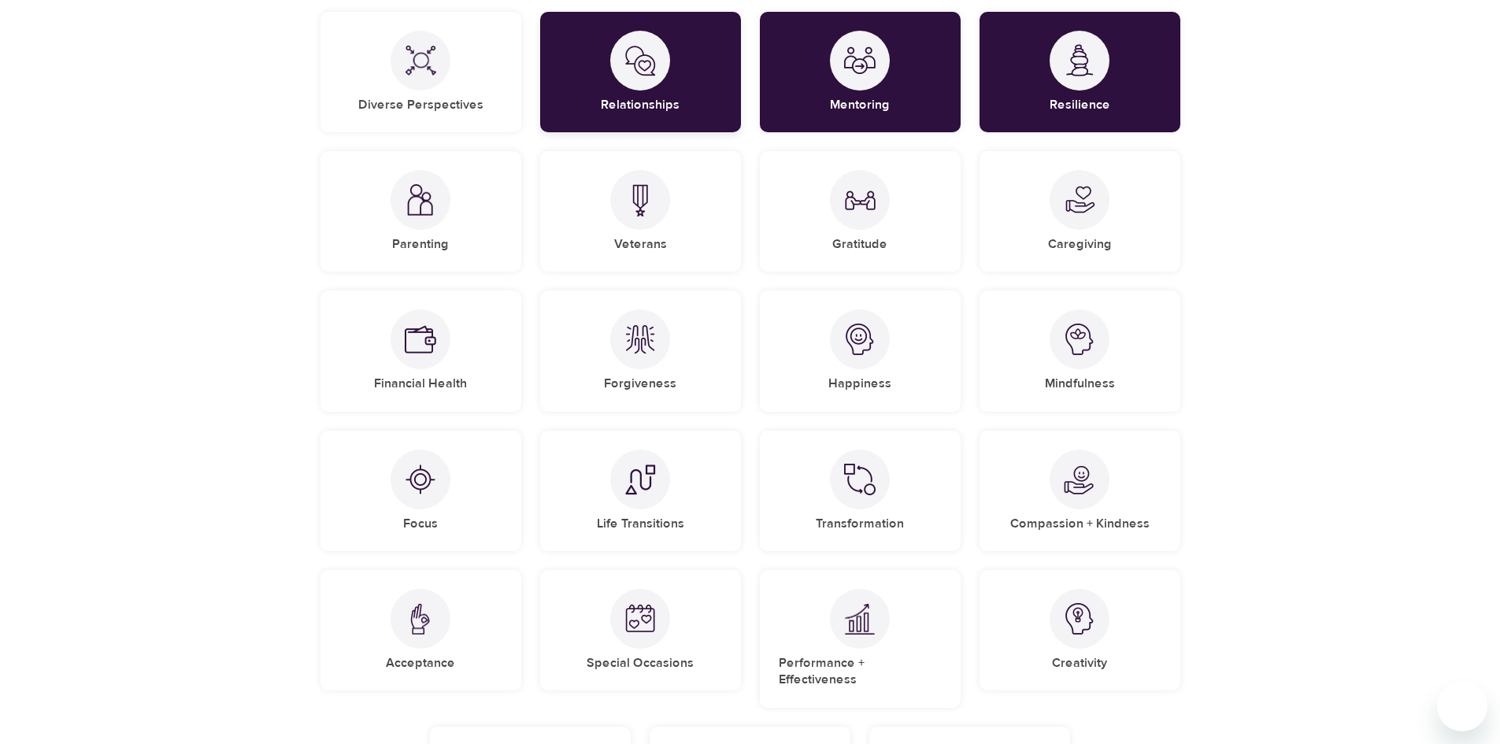
click at [666, 94] on div "Relationships" at bounding box center [640, 72] width 201 height 120
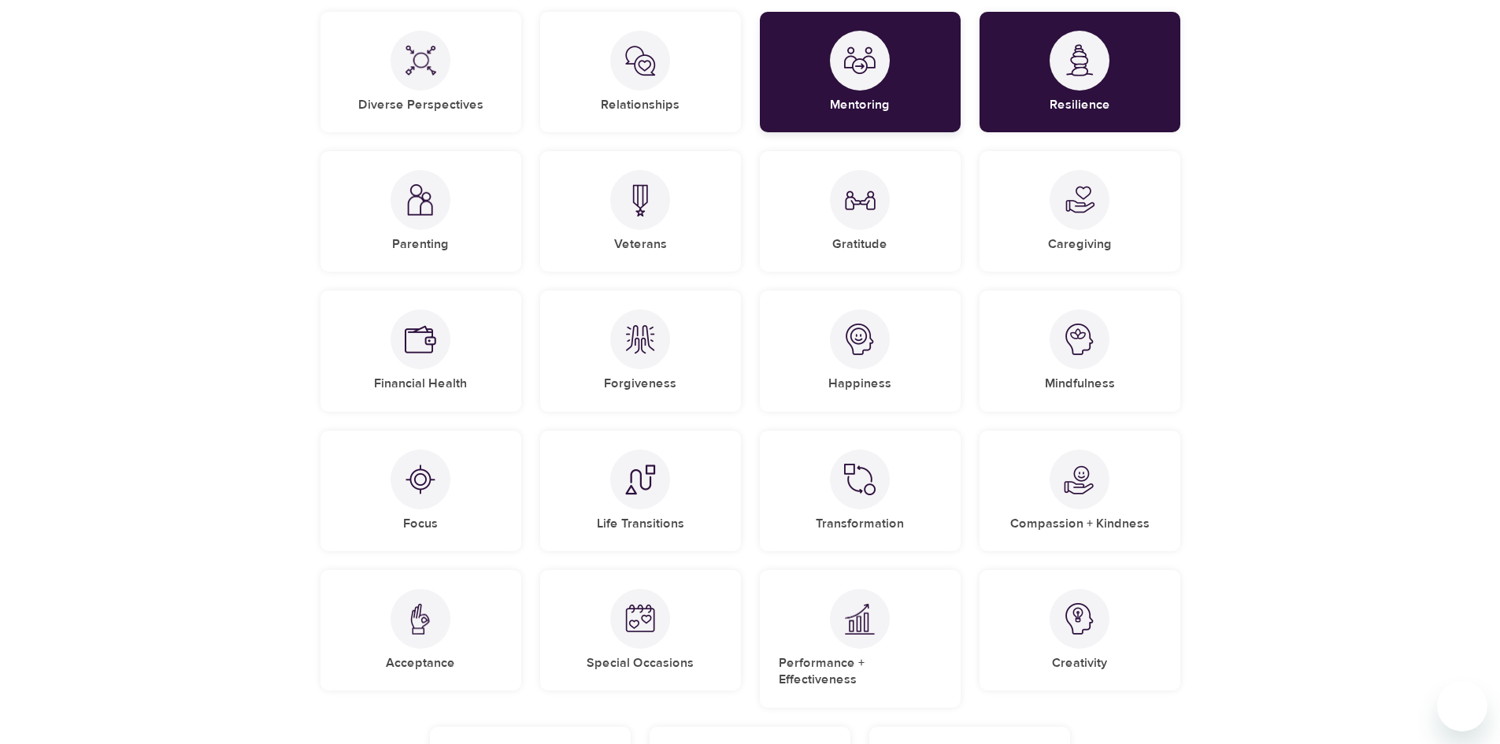
drag, startPoint x: 854, startPoint y: 84, endPoint x: 948, endPoint y: 94, distance: 95.0
click at [856, 84] on div at bounding box center [860, 61] width 60 height 60
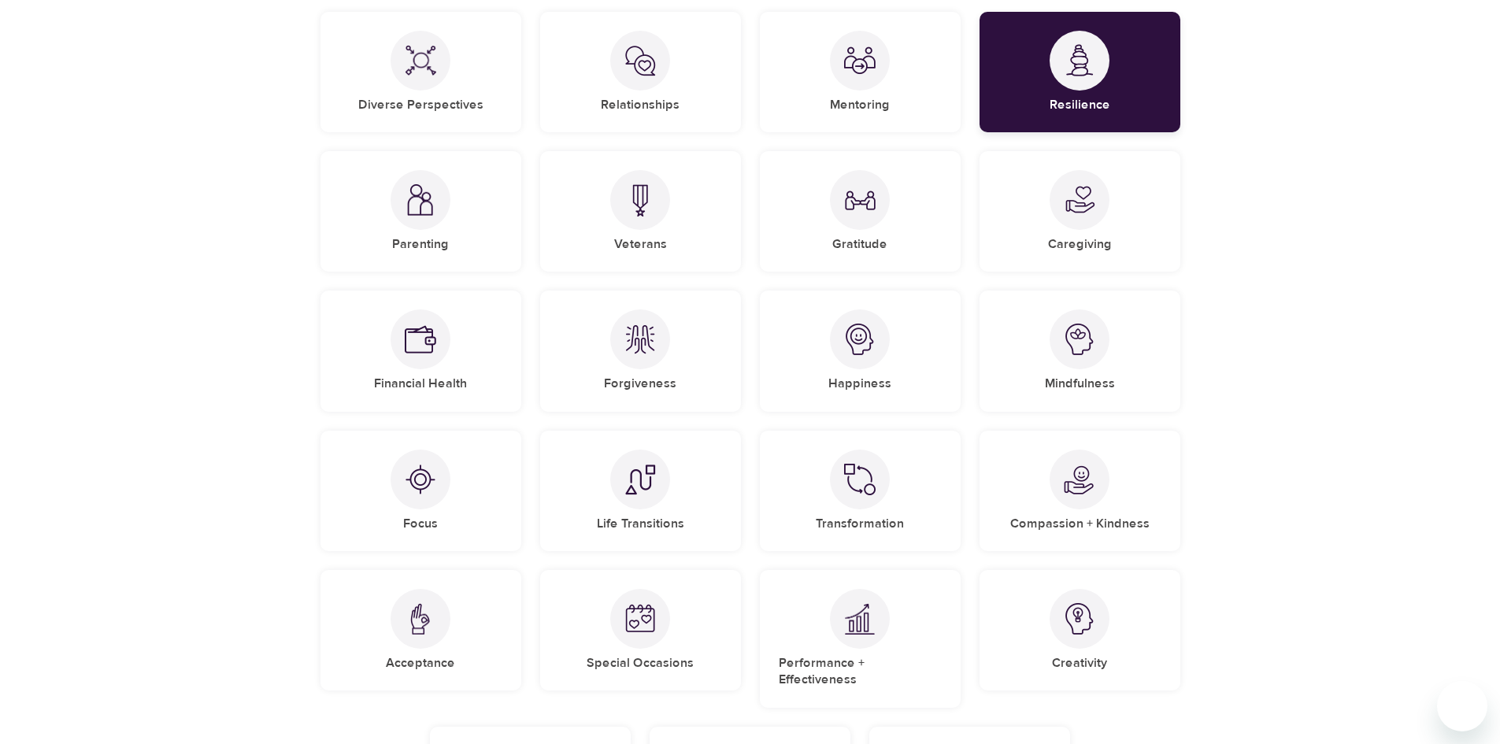
drag, startPoint x: 1054, startPoint y: 93, endPoint x: 1071, endPoint y: 102, distance: 18.7
click at [1054, 91] on div "Resilience" at bounding box center [1079, 72] width 201 height 120
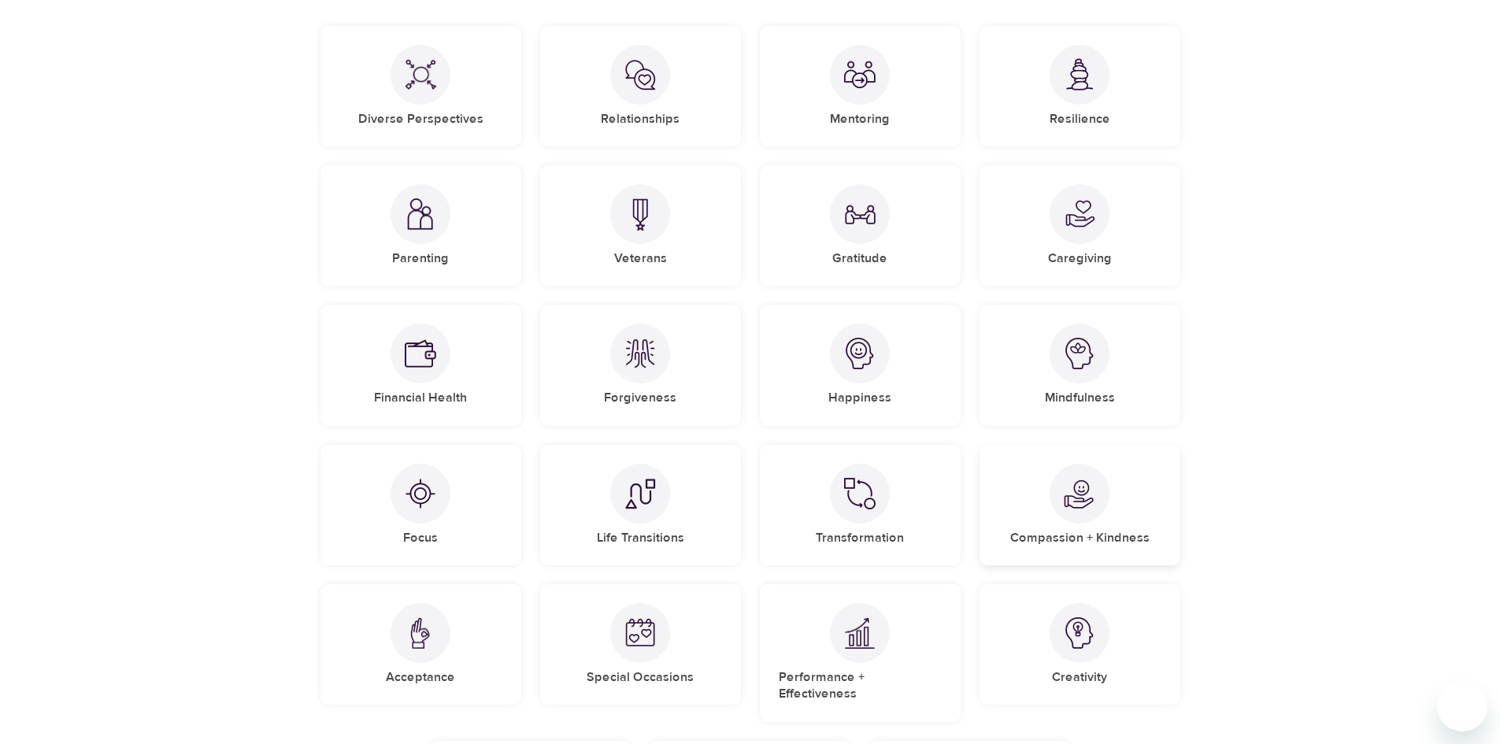
scroll to position [531, 0]
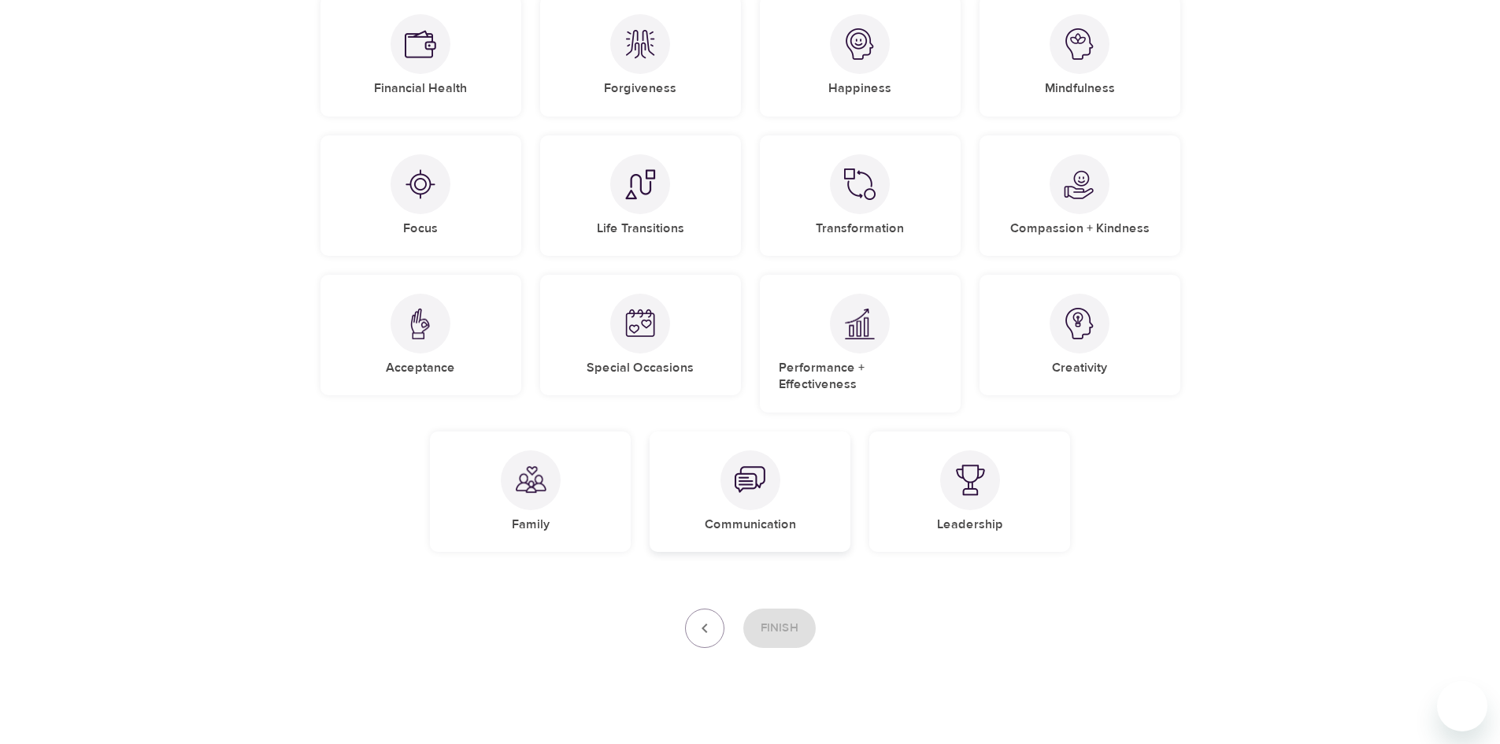
click at [806, 474] on div "Communication" at bounding box center [750, 491] width 201 height 120
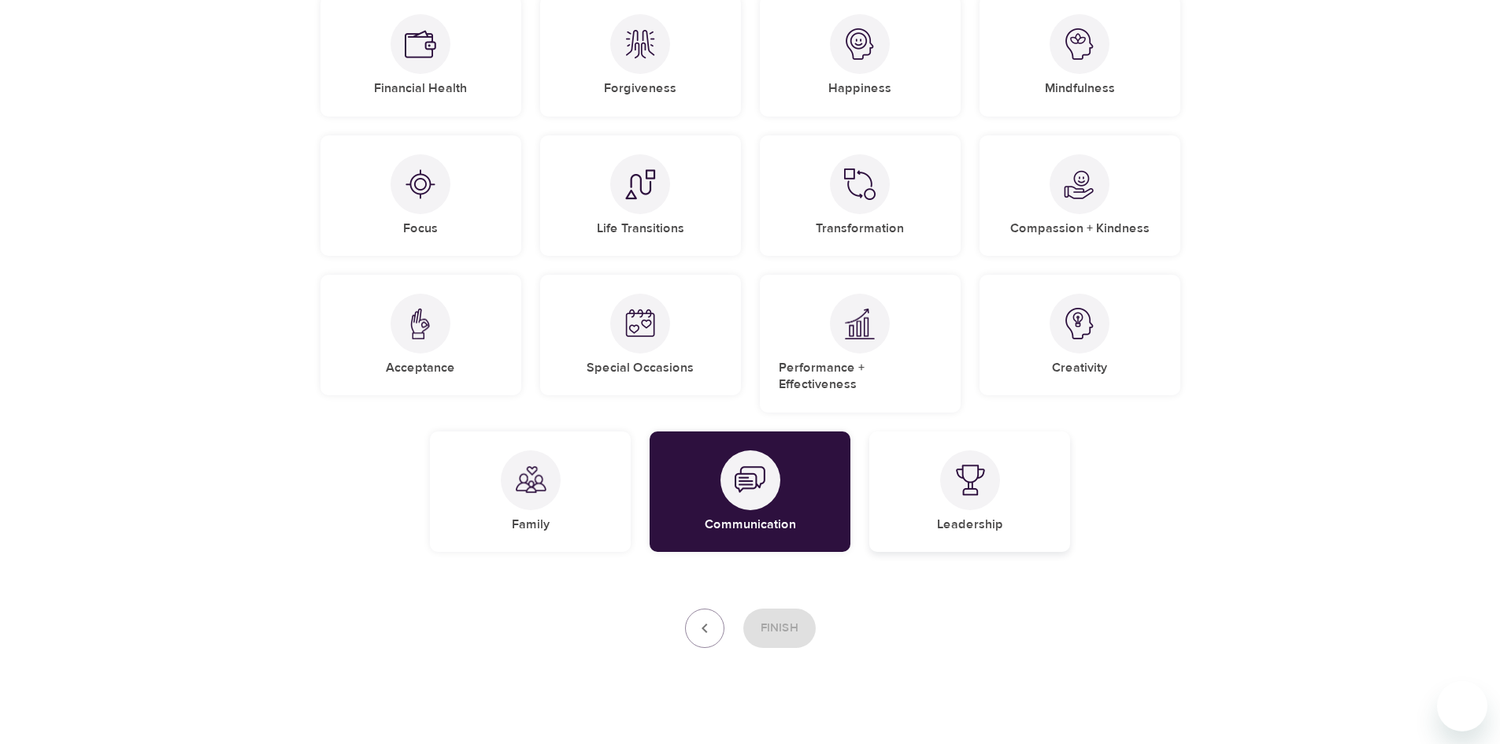
click at [968, 450] on div at bounding box center [970, 480] width 60 height 60
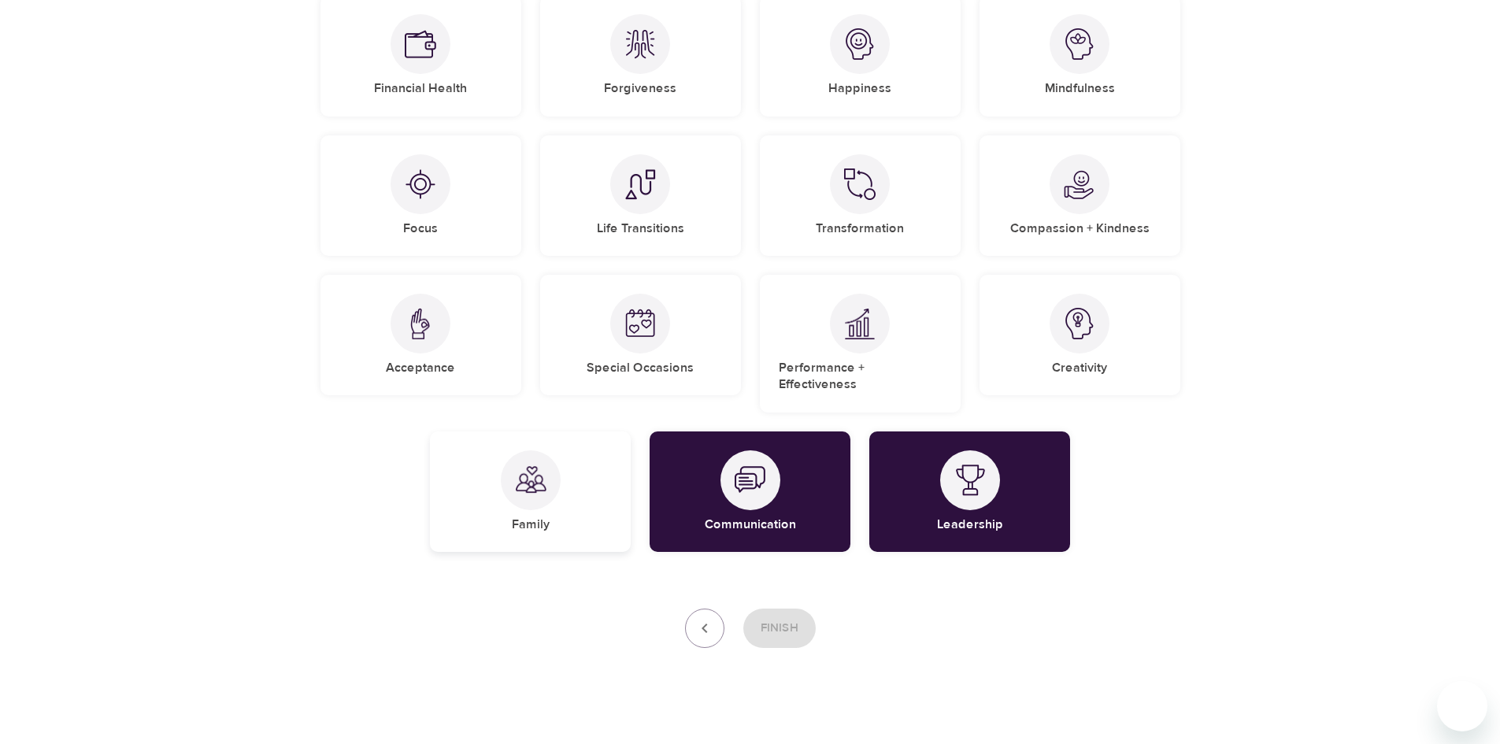
click at [505, 476] on div at bounding box center [531, 480] width 60 height 60
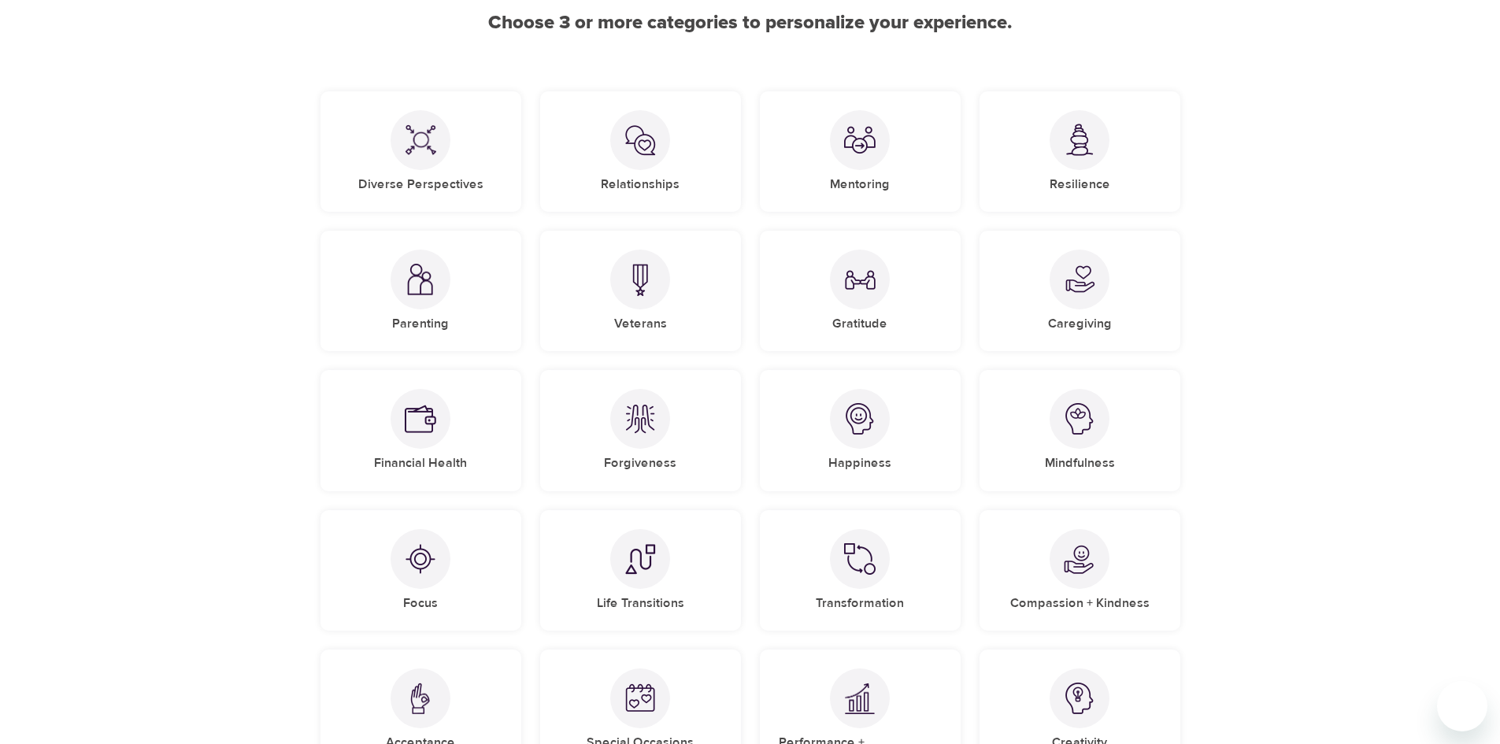
scroll to position [157, 0]
click at [408, 278] on img at bounding box center [420, 279] width 31 height 32
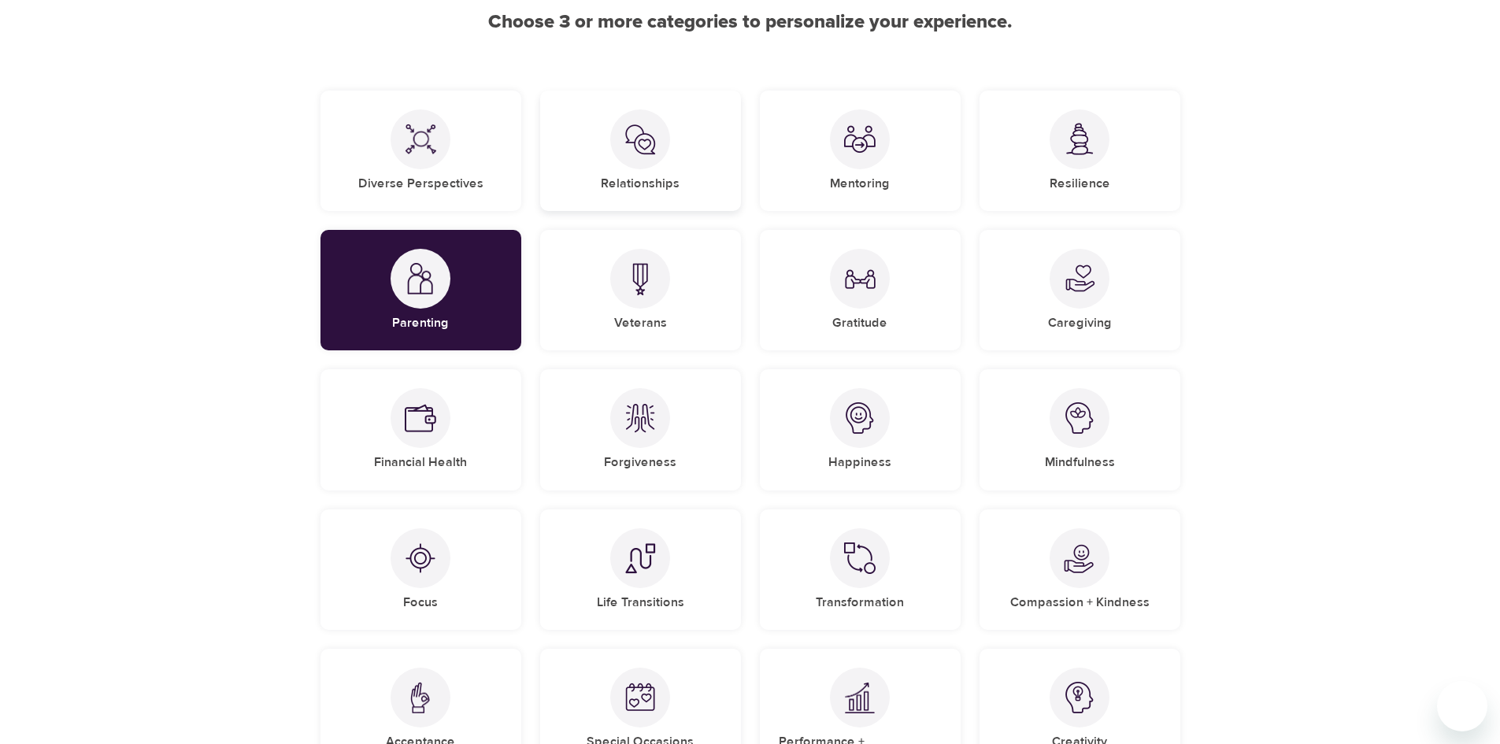
drag, startPoint x: 585, startPoint y: 154, endPoint x: 611, endPoint y: 171, distance: 30.8
click at [586, 154] on div "Relationships" at bounding box center [640, 151] width 201 height 120
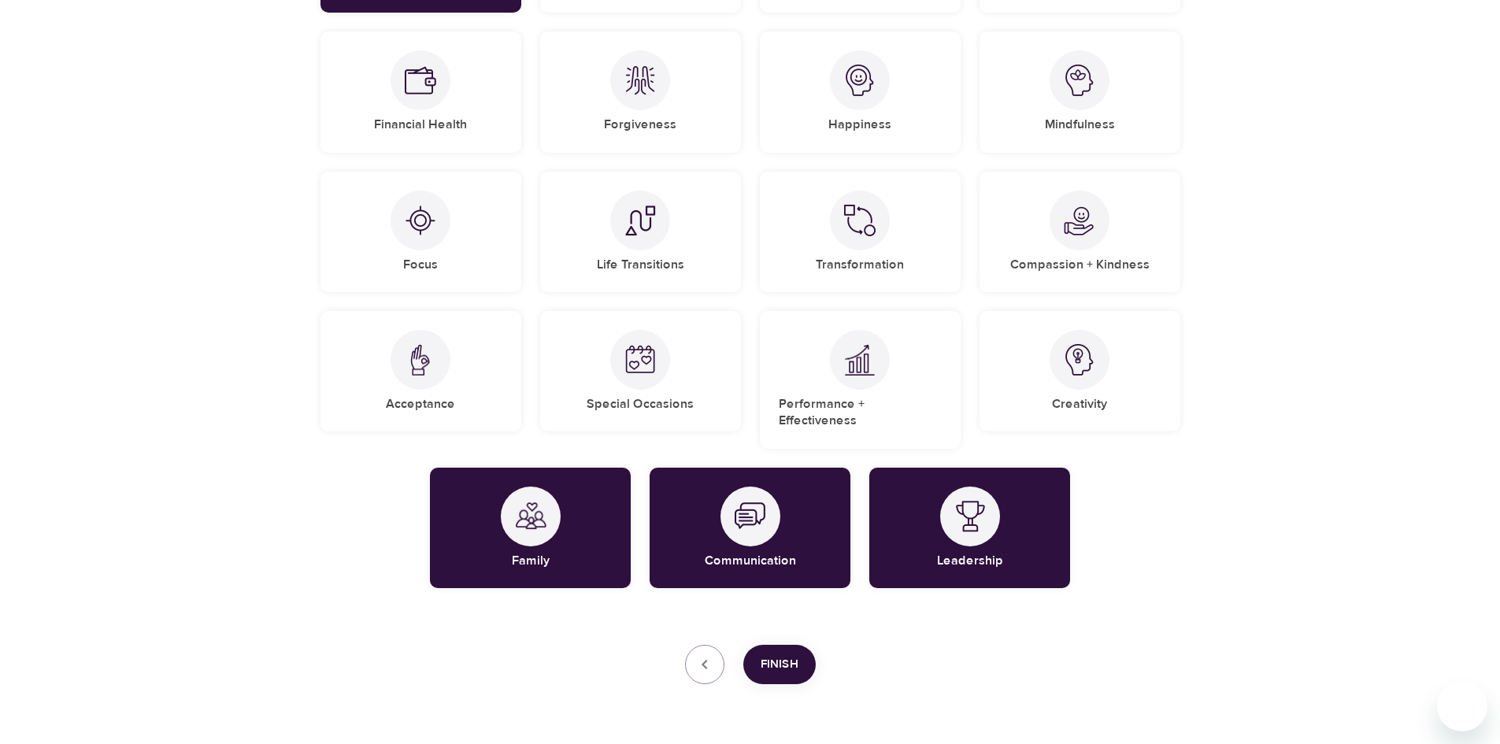
scroll to position [531, 0]
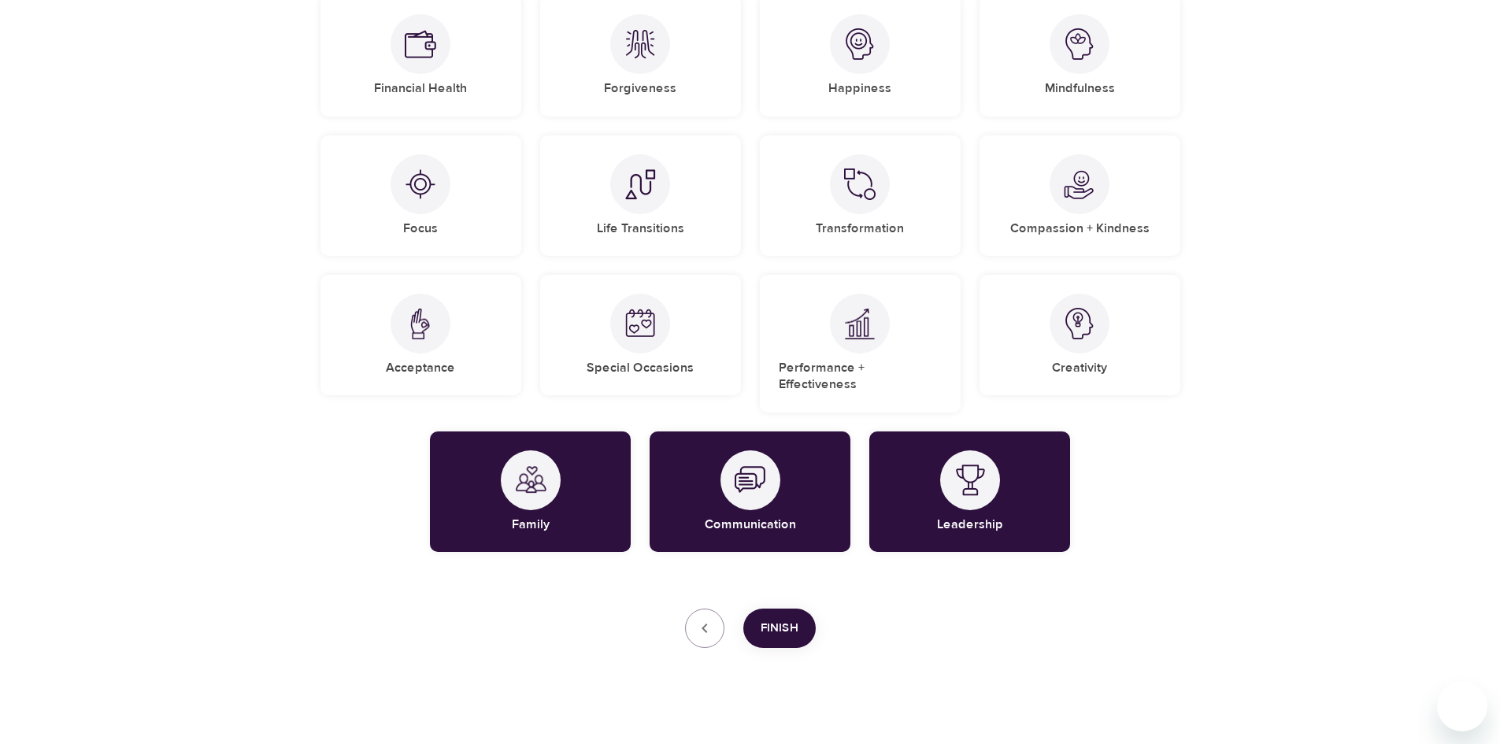
click at [772, 618] on span "Finish" at bounding box center [780, 628] width 38 height 20
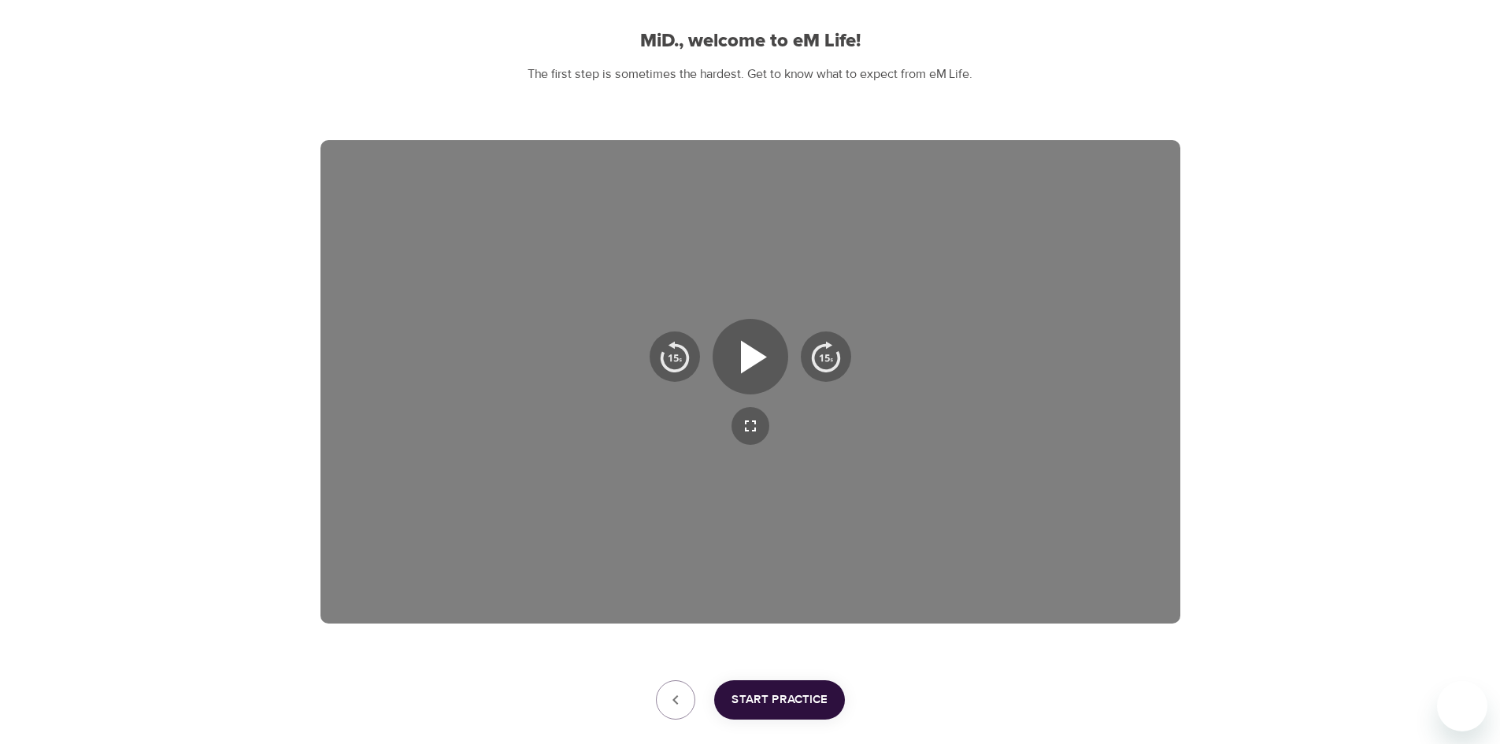
scroll to position [227, 0]
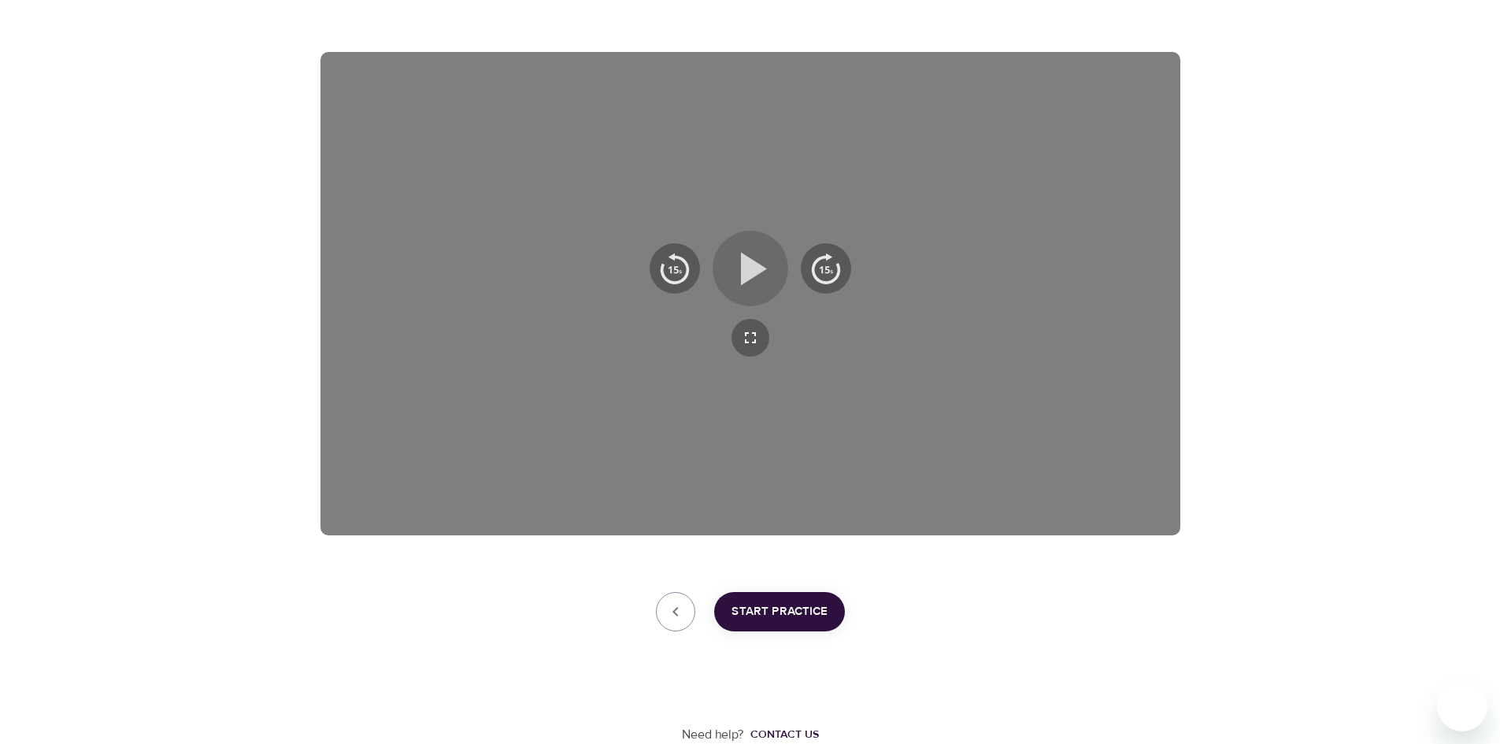
click at [746, 258] on icon "button" at bounding box center [754, 268] width 26 height 33
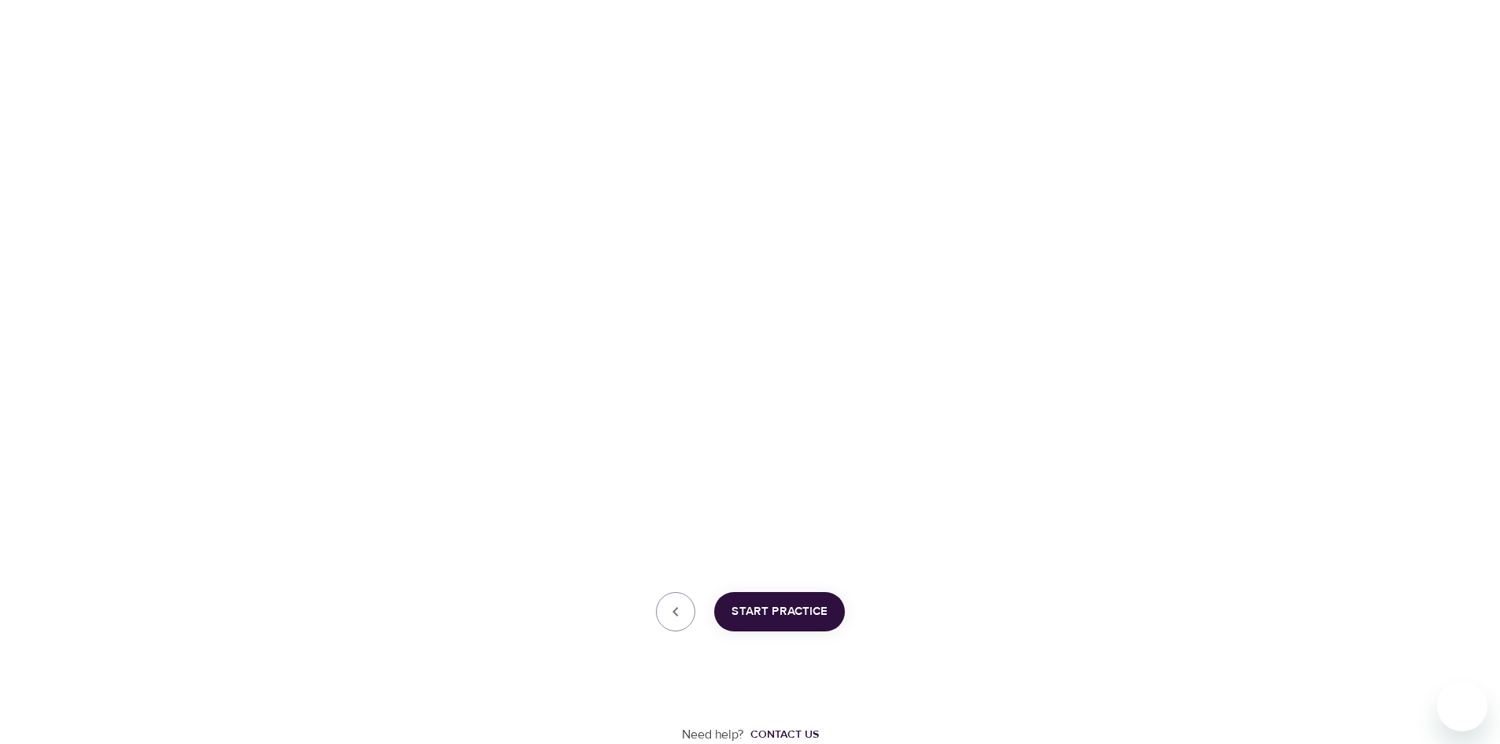
click at [787, 614] on span "Start Practice" at bounding box center [779, 612] width 96 height 20
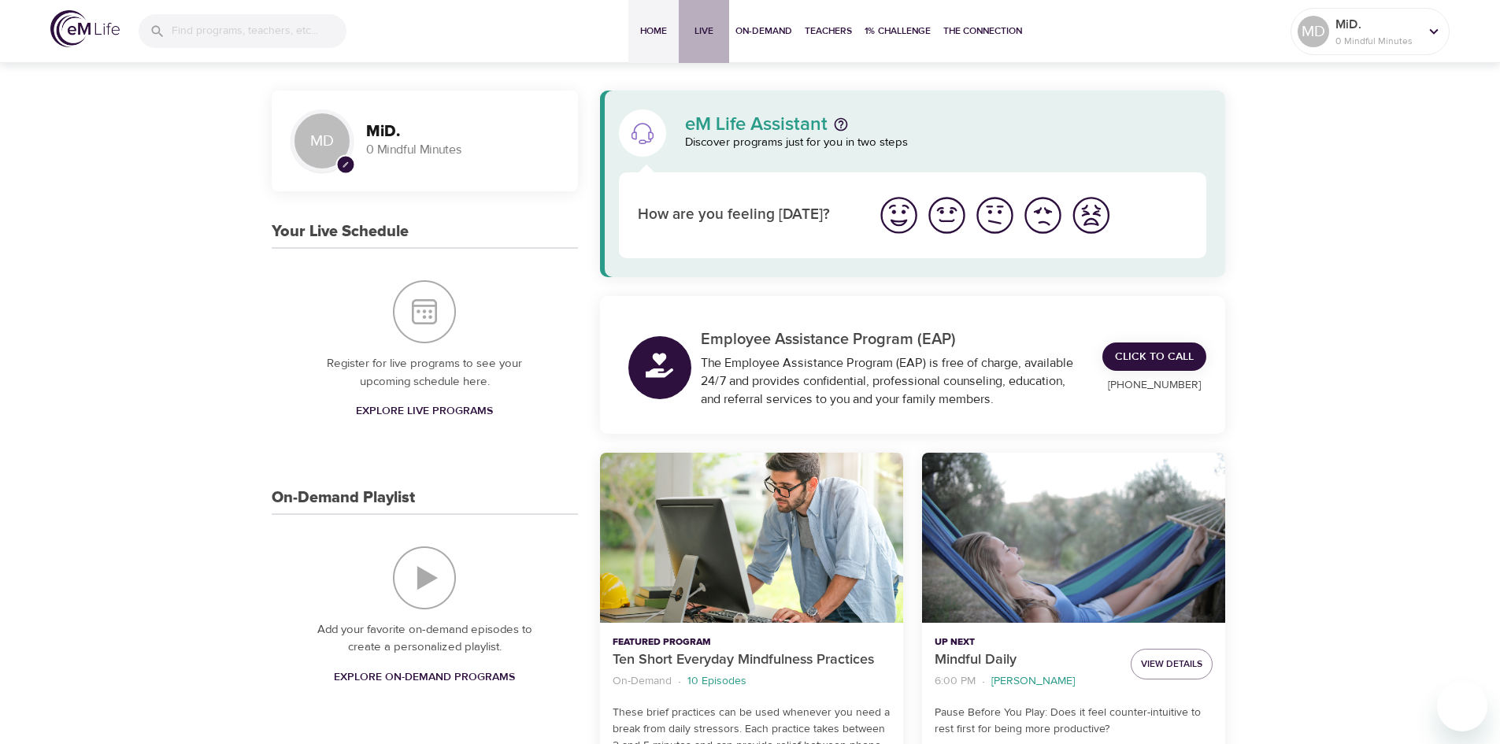
click at [696, 26] on span "Live" at bounding box center [704, 31] width 38 height 17
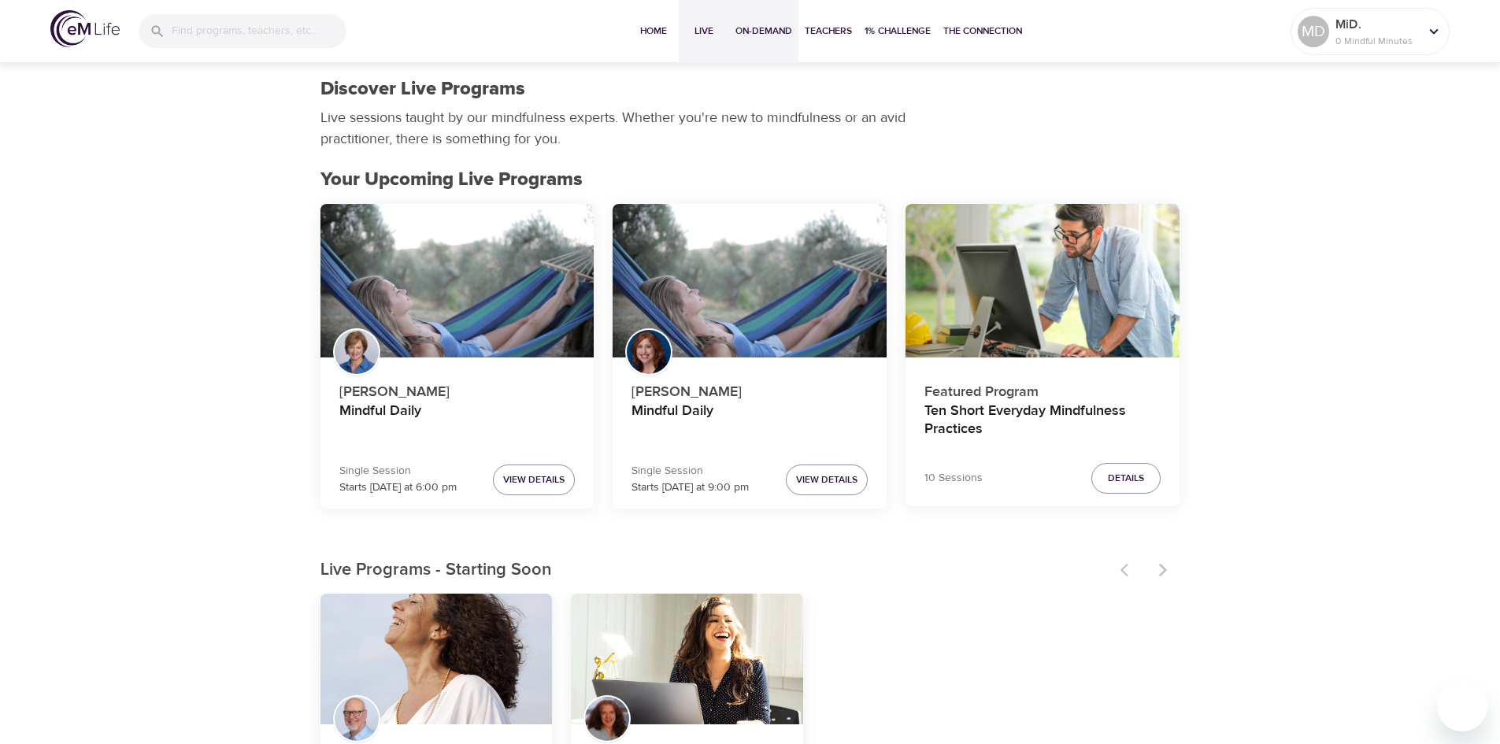
click at [757, 29] on span "On-Demand" at bounding box center [763, 31] width 57 height 17
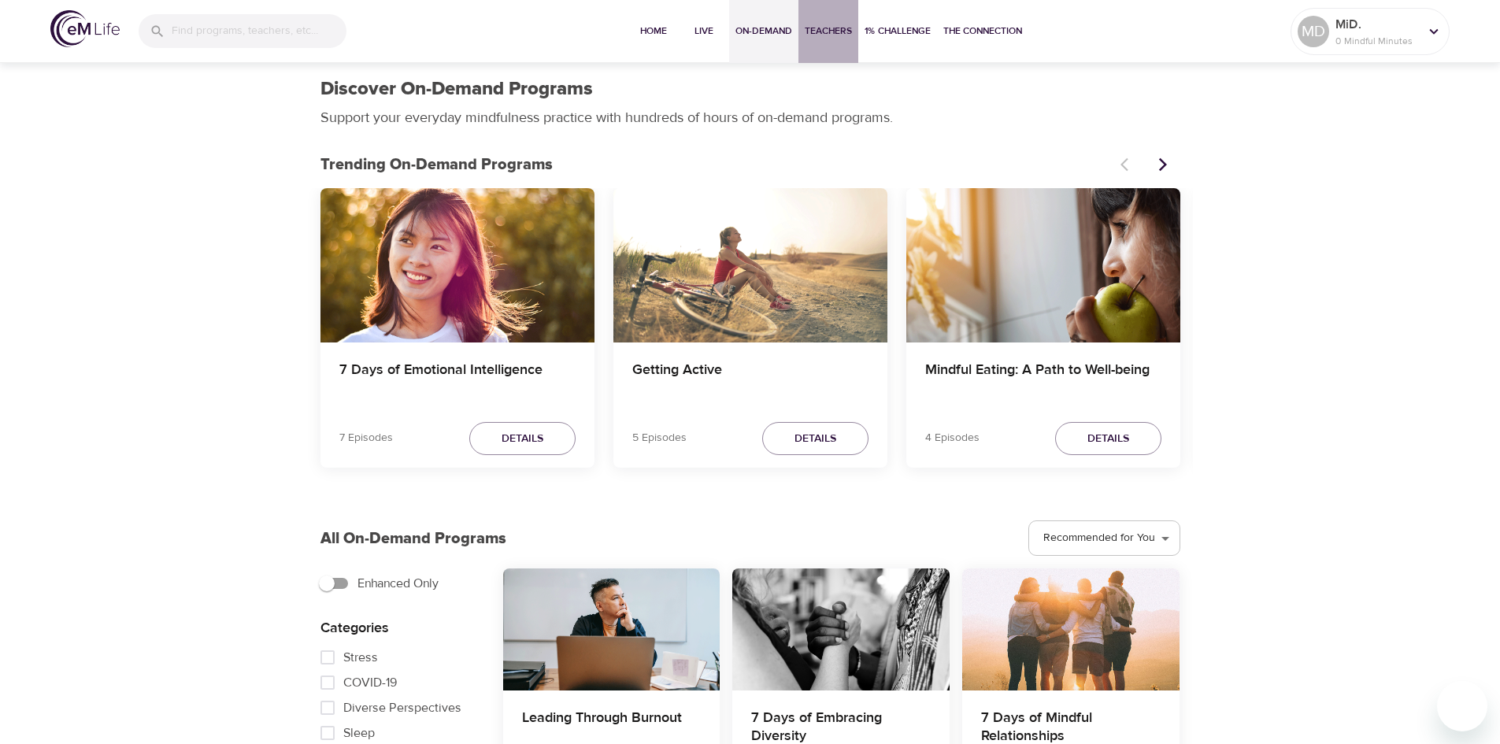
click at [826, 30] on span "Teachers" at bounding box center [828, 31] width 47 height 17
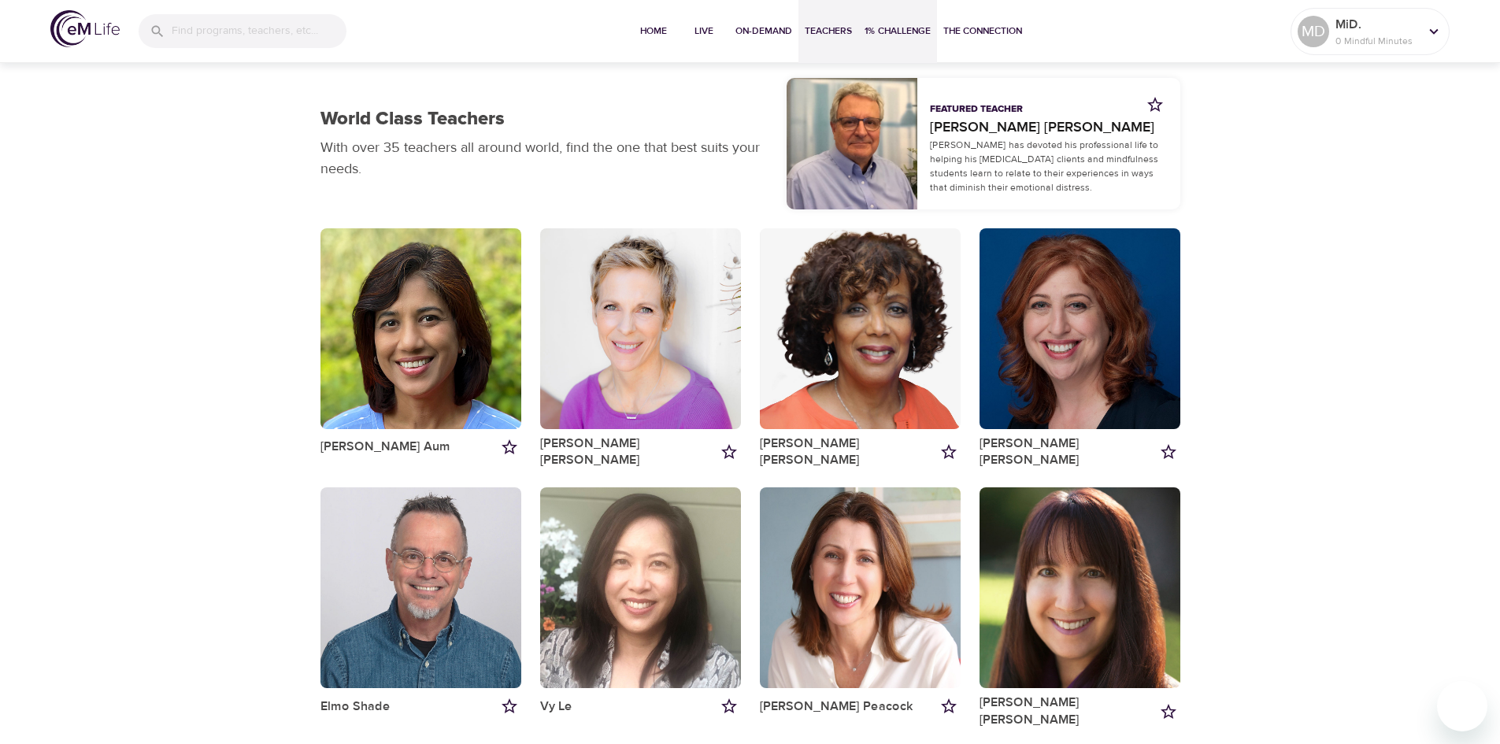
click at [890, 32] on span "1% Challenge" at bounding box center [898, 31] width 66 height 17
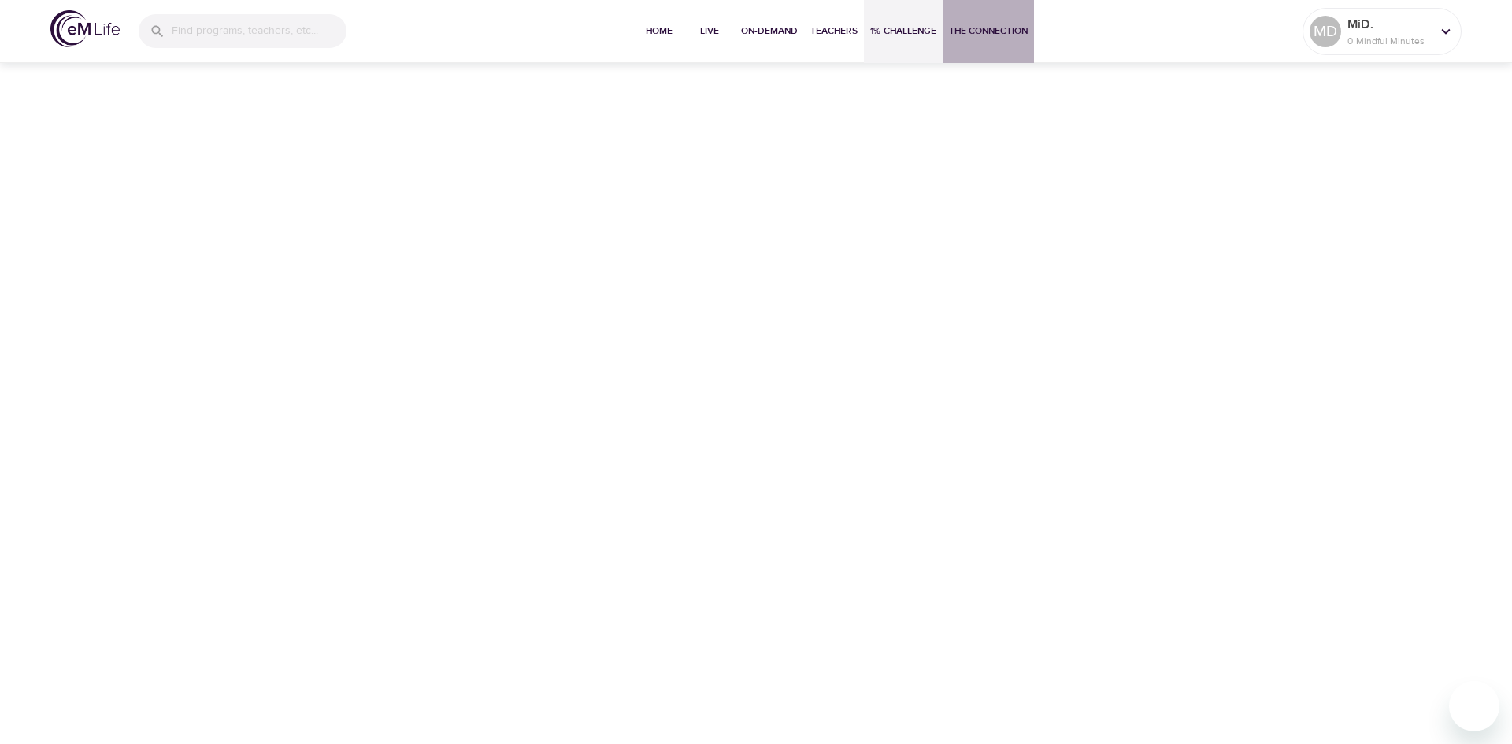
click at [994, 24] on span "The Connection" at bounding box center [988, 31] width 79 height 17
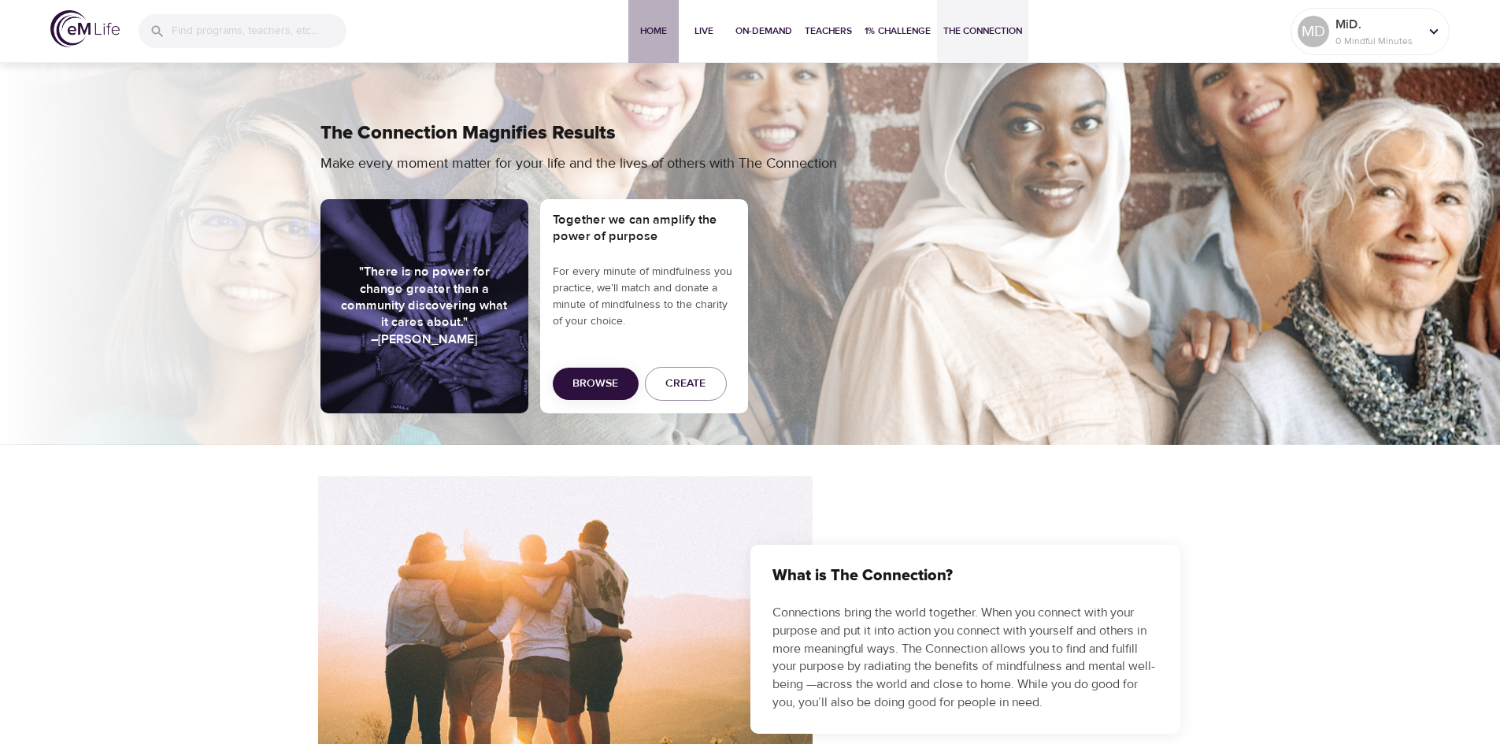
click at [657, 22] on button "Home" at bounding box center [653, 31] width 50 height 63
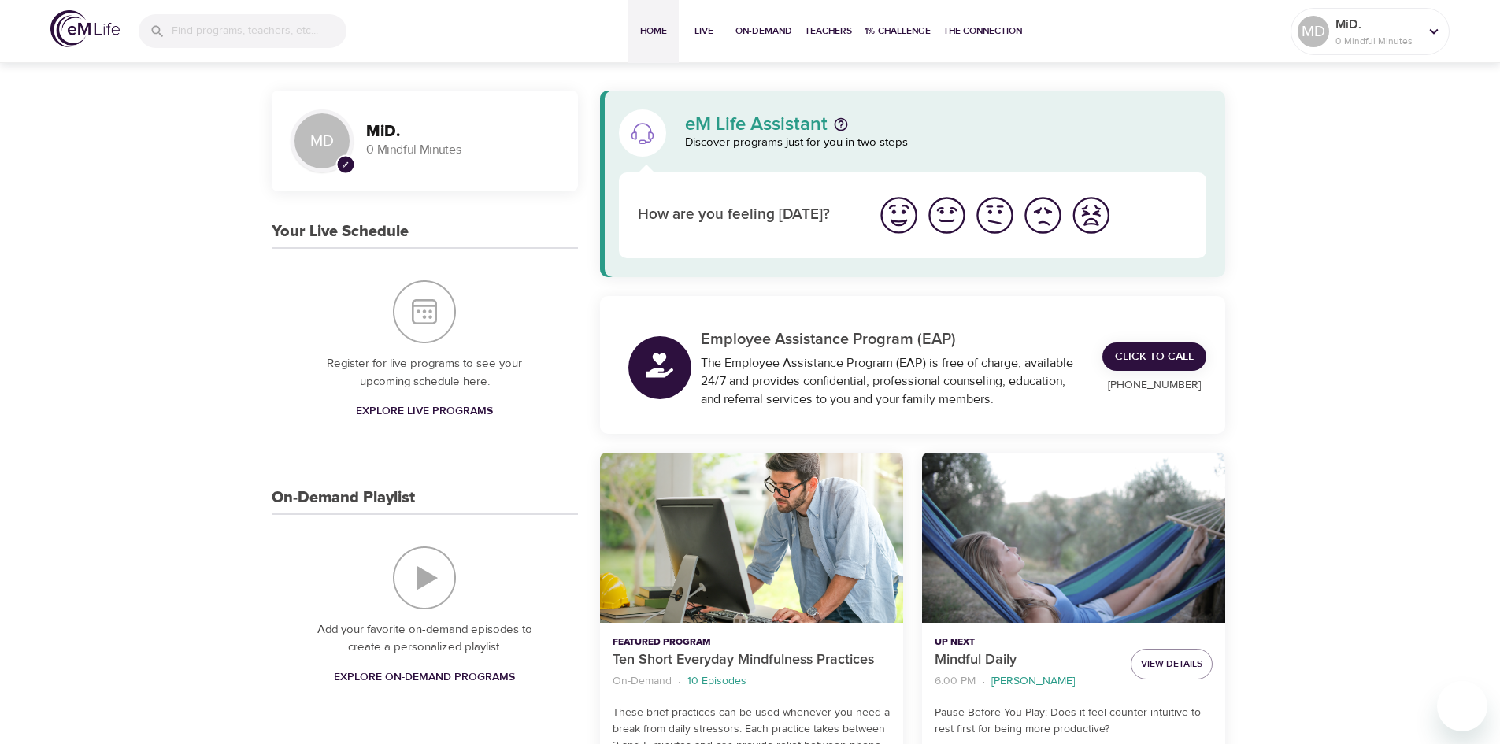
click at [417, 405] on span "Explore Live Programs" at bounding box center [424, 412] width 137 height 20
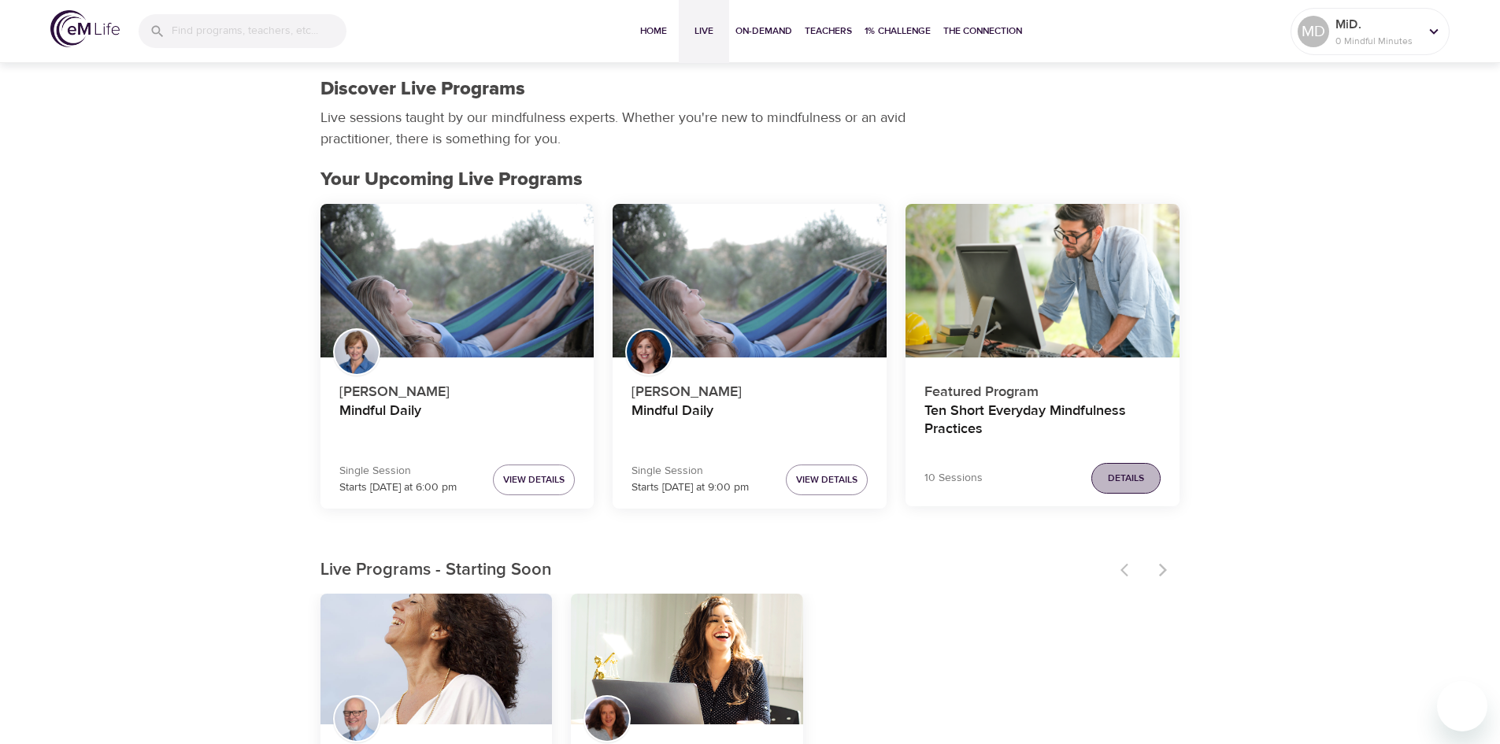
click at [1130, 475] on span "Details" at bounding box center [1126, 478] width 36 height 17
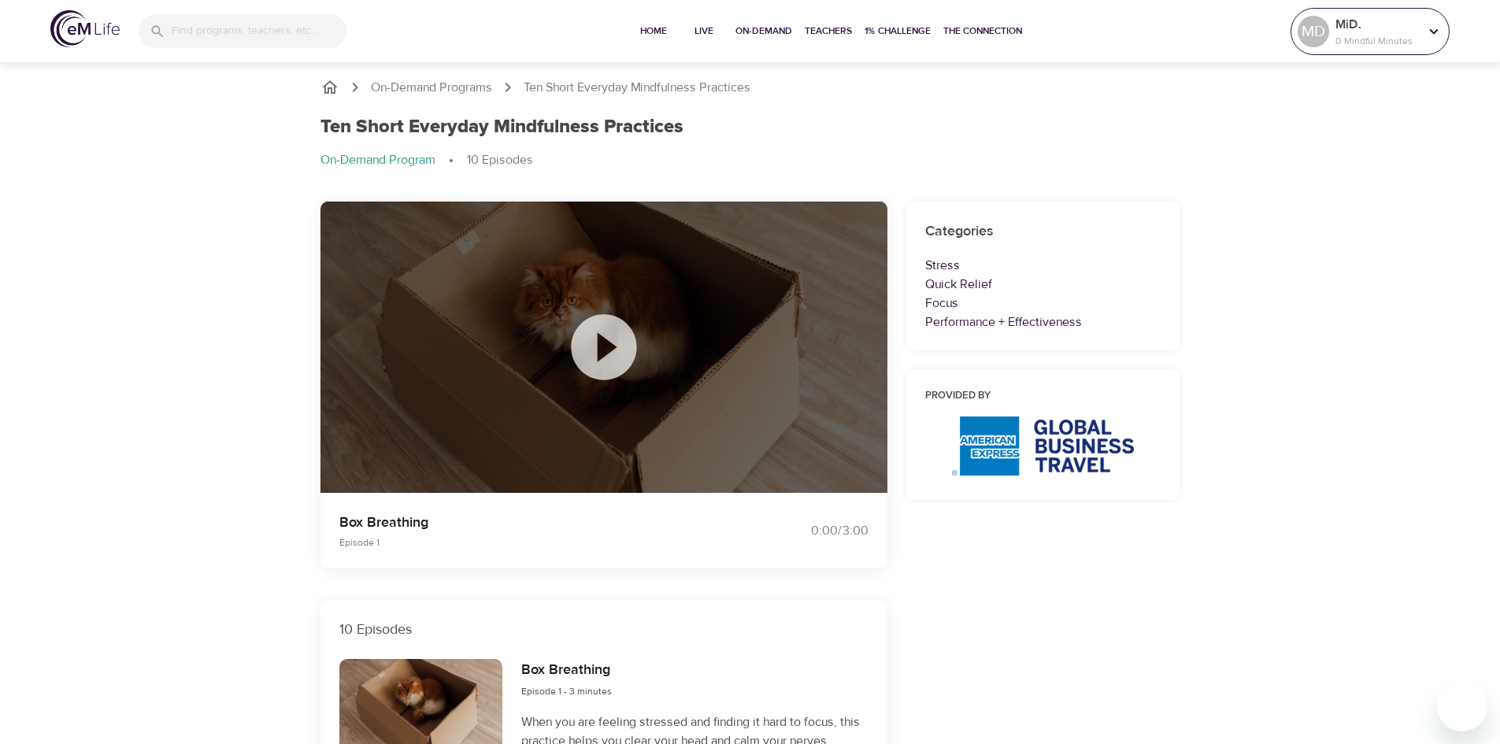
click at [1405, 21] on p "MiD." at bounding box center [1376, 24] width 83 height 19
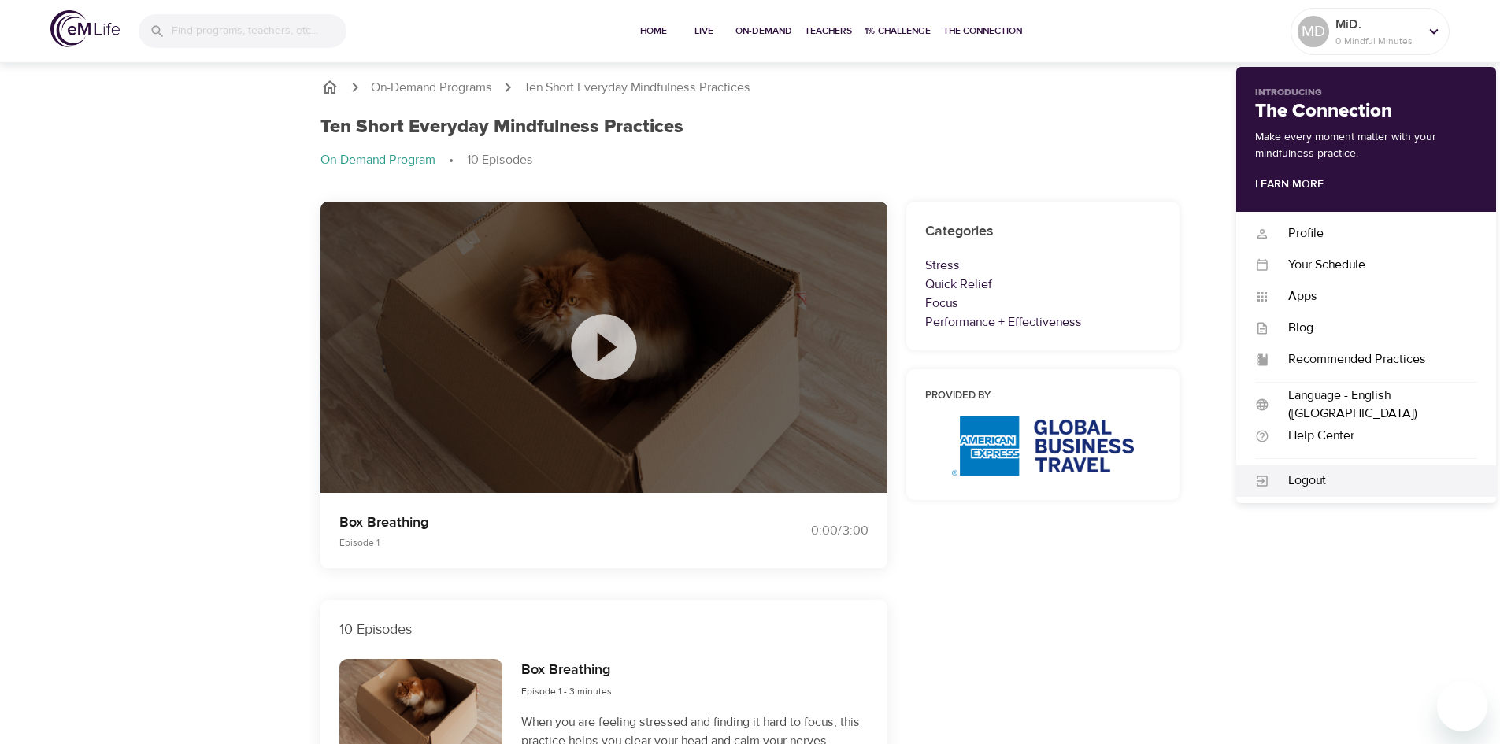
click at [1315, 474] on div "Logout" at bounding box center [1373, 481] width 208 height 18
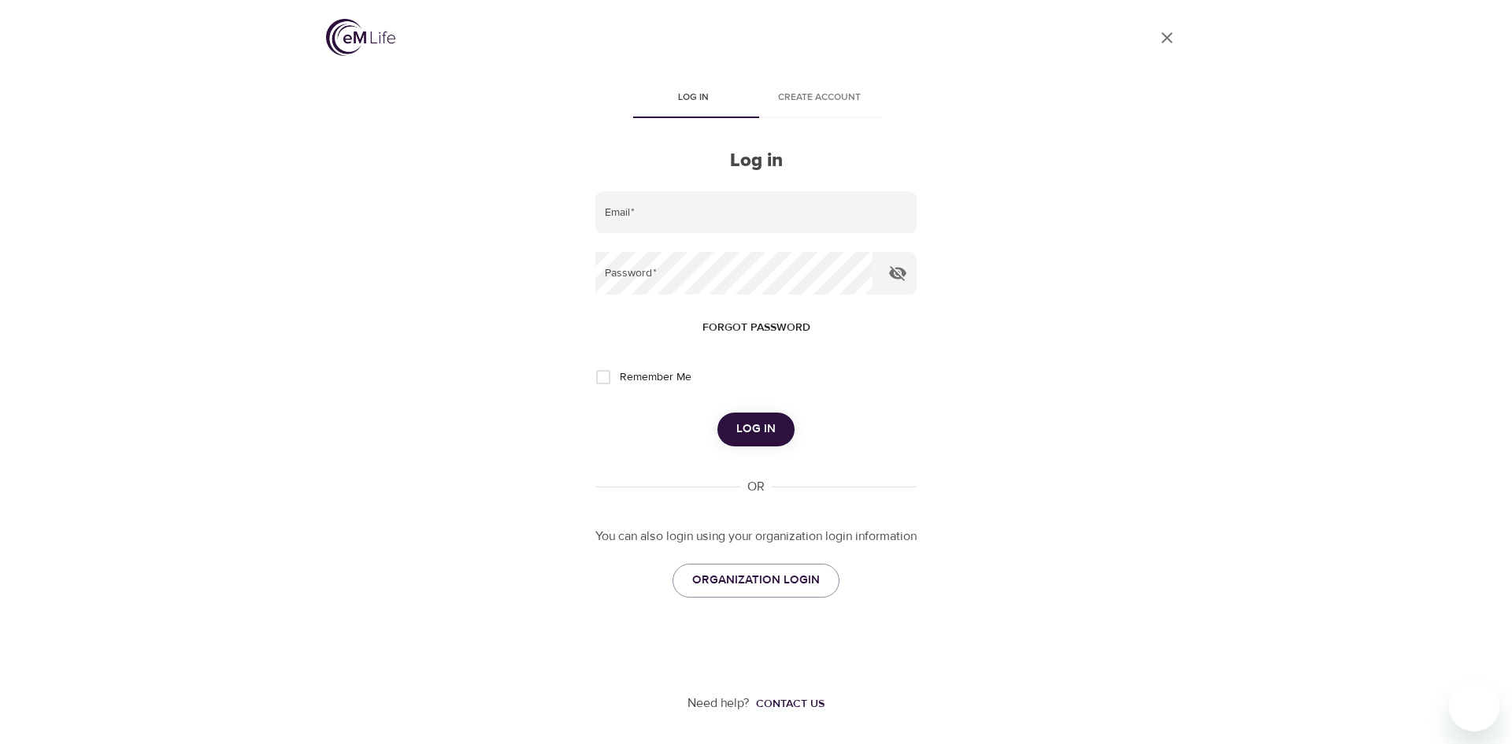
type input "[PERSON_NAME][EMAIL_ADDRESS][DOMAIN_NAME]"
click at [601, 376] on input "Remember Me" at bounding box center [599, 377] width 33 height 33
checkbox input "true"
click at [901, 275] on icon "button" at bounding box center [900, 273] width 17 height 15
click at [901, 273] on icon "button" at bounding box center [900, 274] width 17 height 12
